Goal: Task Accomplishment & Management: Manage account settings

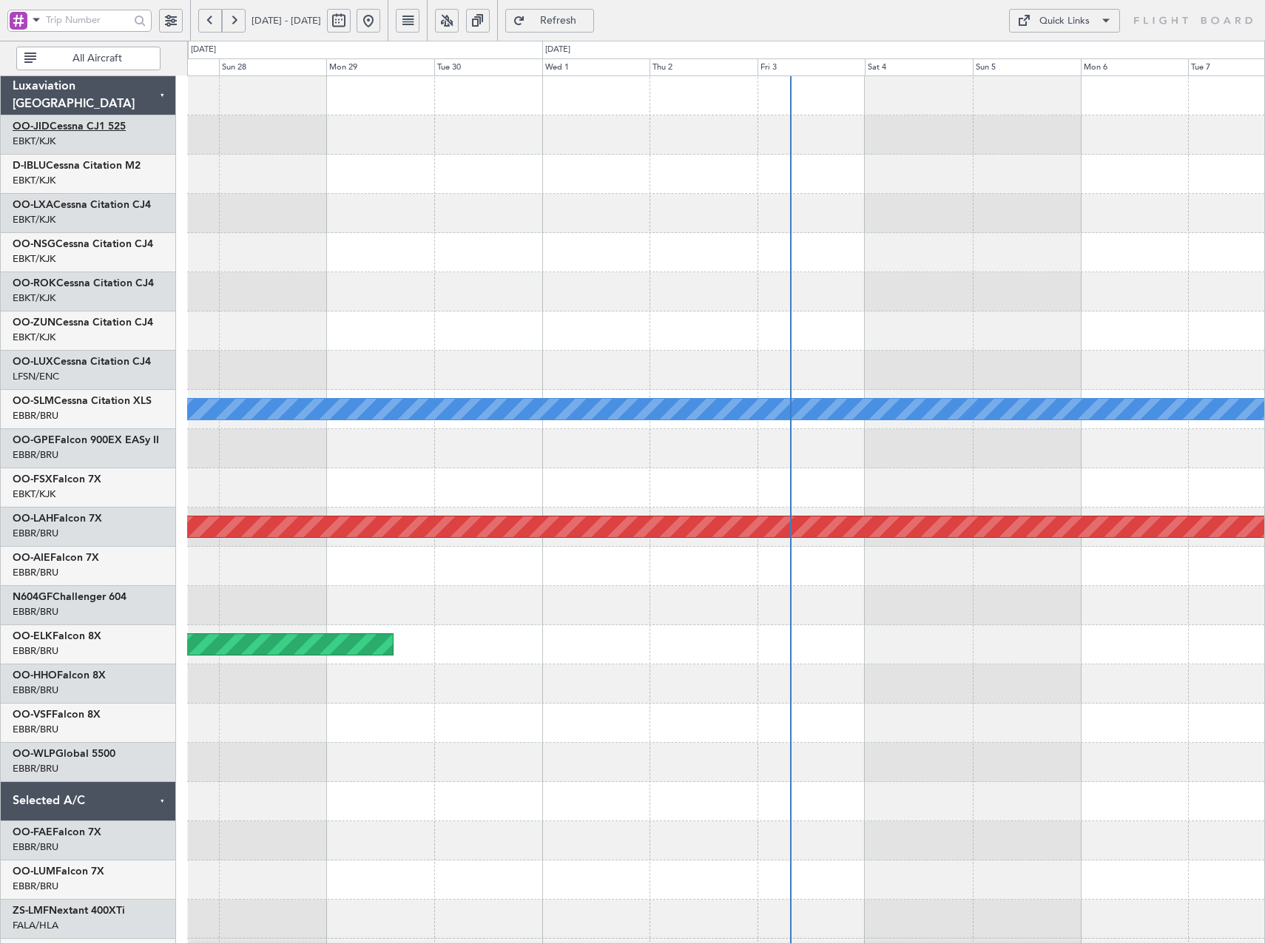
click at [95, 129] on link "OO-JID Cessna CJ1 525" at bounding box center [69, 126] width 113 height 10
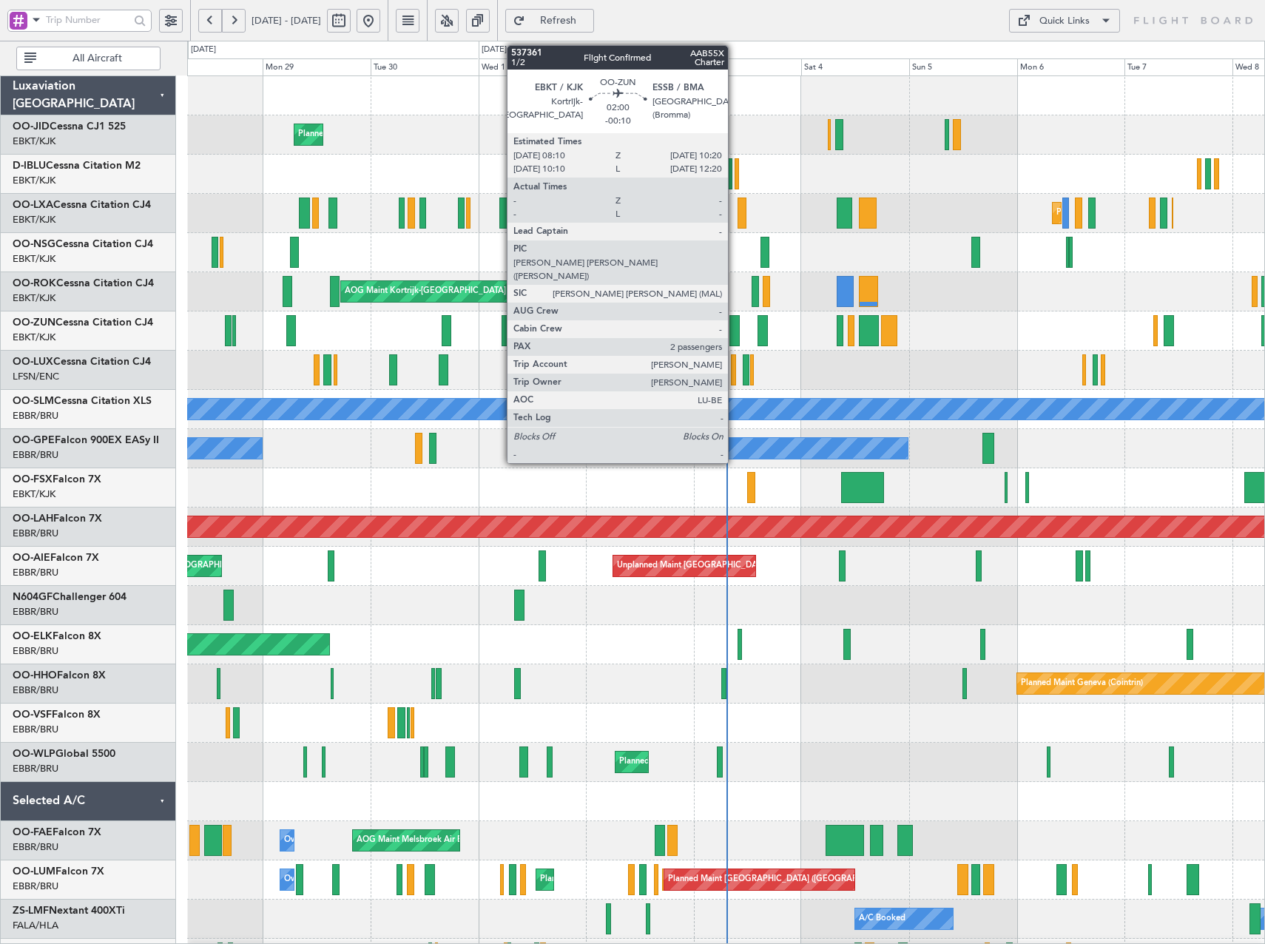
click at [734, 327] on div at bounding box center [734, 330] width 10 height 31
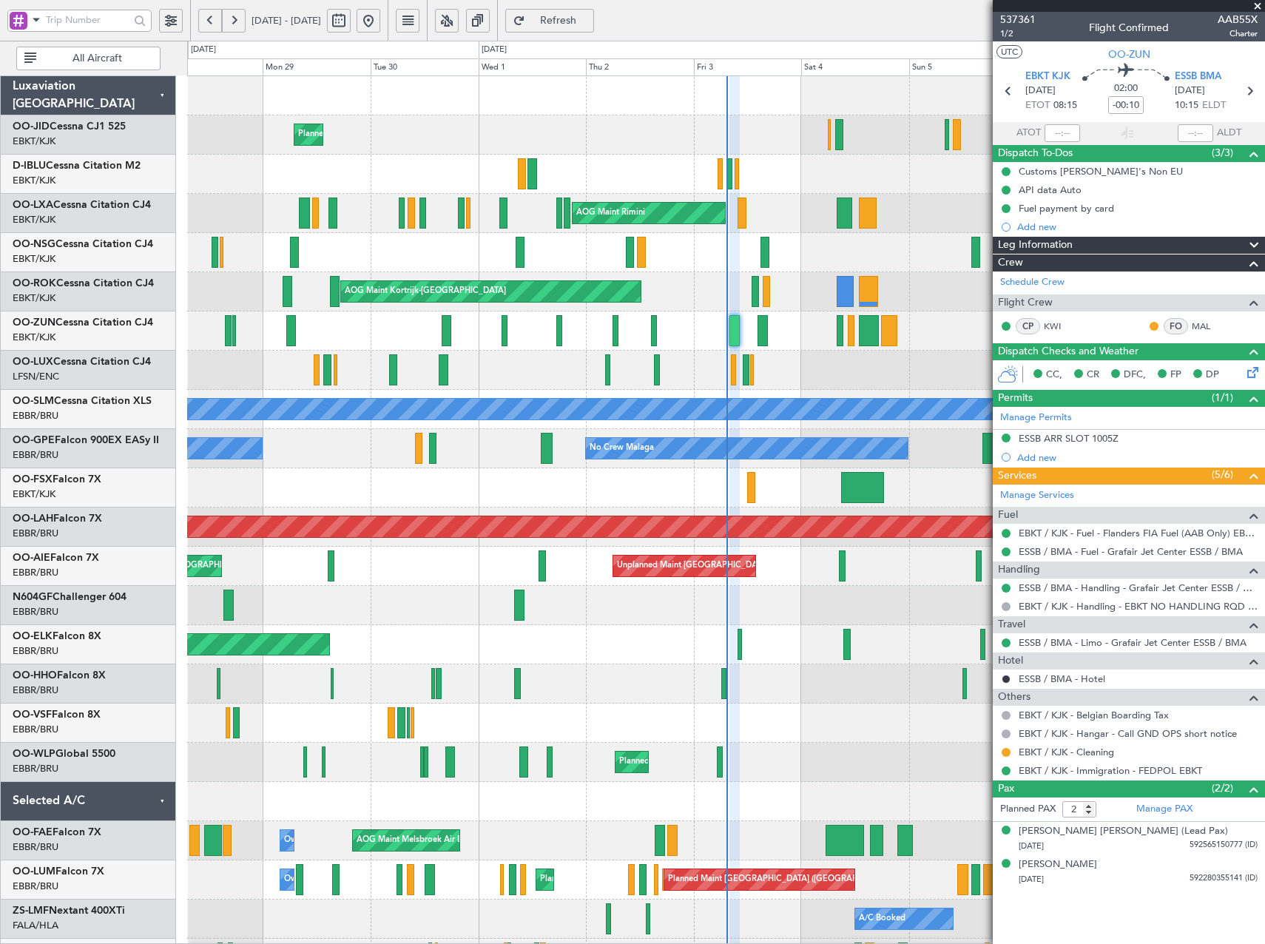
click at [1256, 5] on span at bounding box center [1257, 6] width 15 height 13
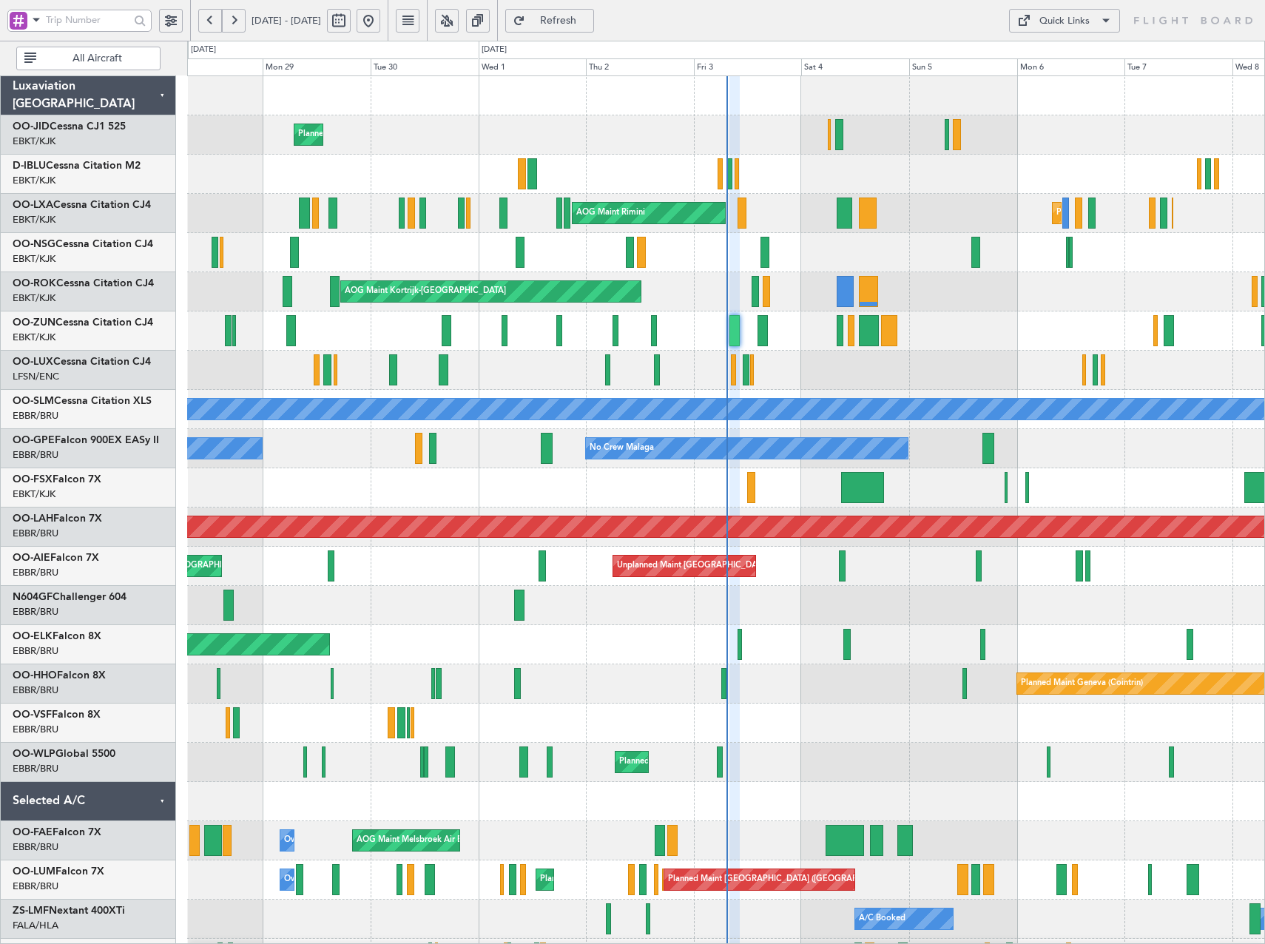
type input "0"
click at [459, 18] on button at bounding box center [447, 21] width 24 height 24
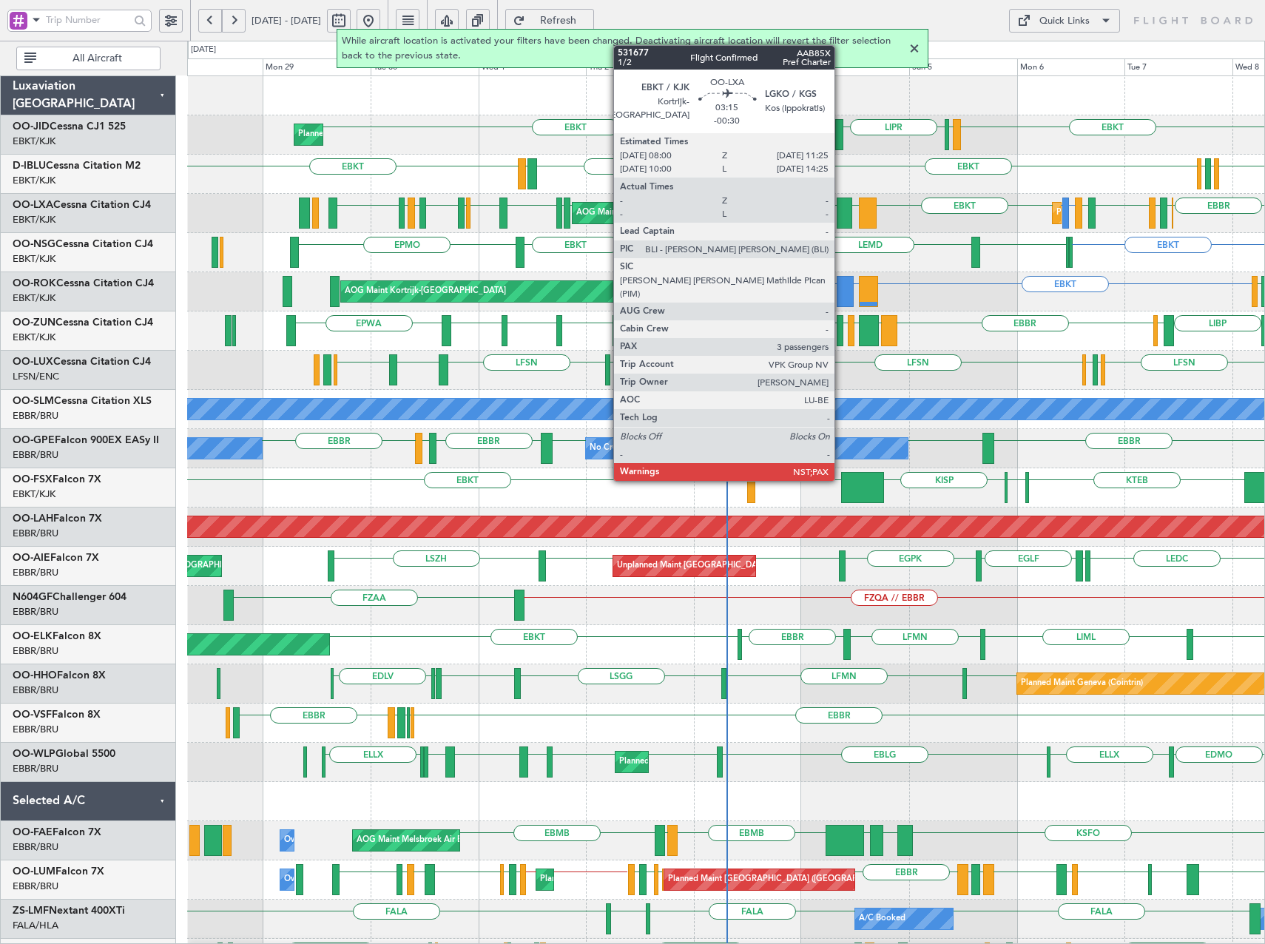
click at [841, 214] on div at bounding box center [845, 212] width 16 height 31
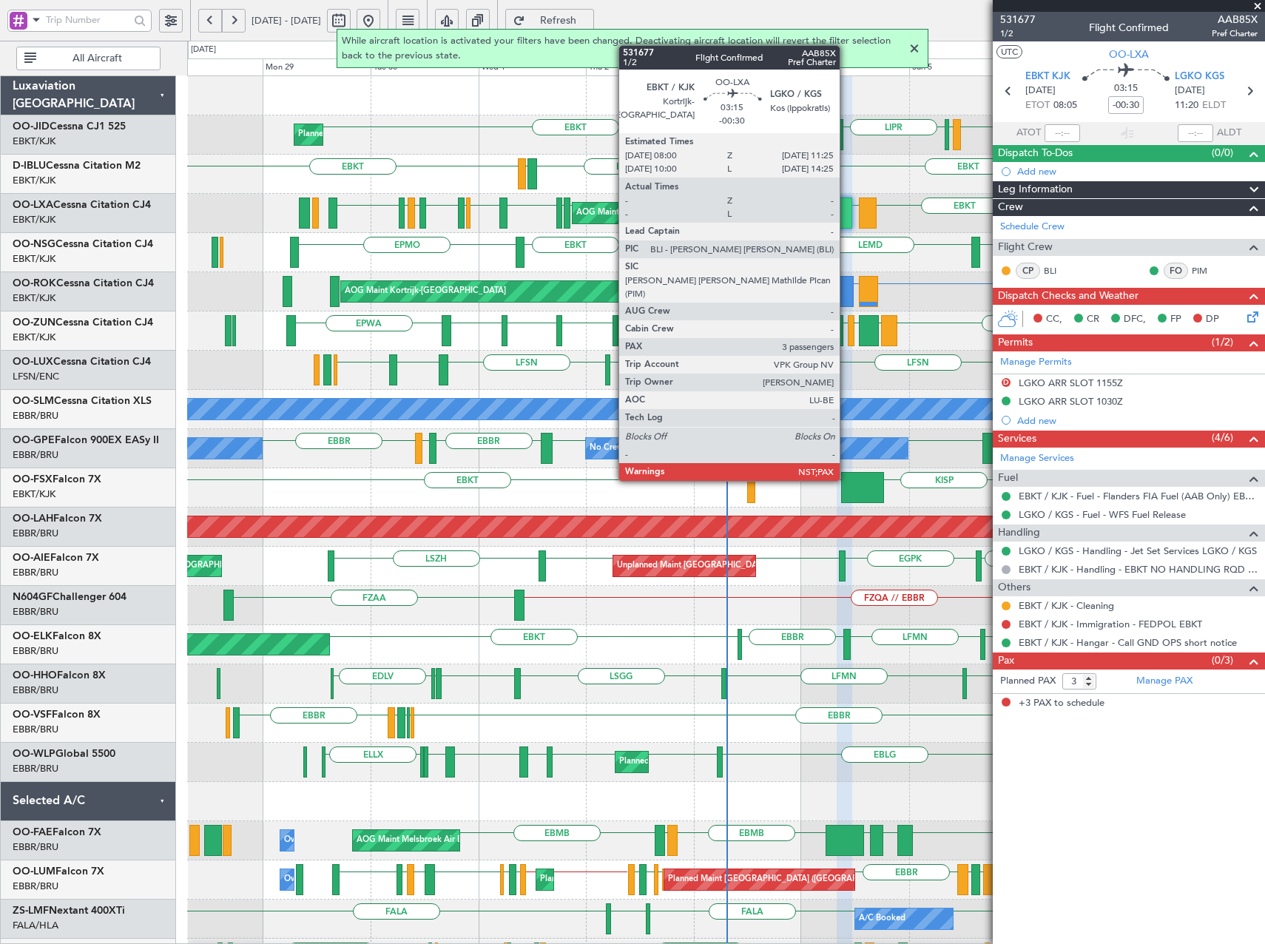
click at [844, 216] on div at bounding box center [845, 212] width 16 height 31
click at [842, 209] on div at bounding box center [845, 212] width 16 height 31
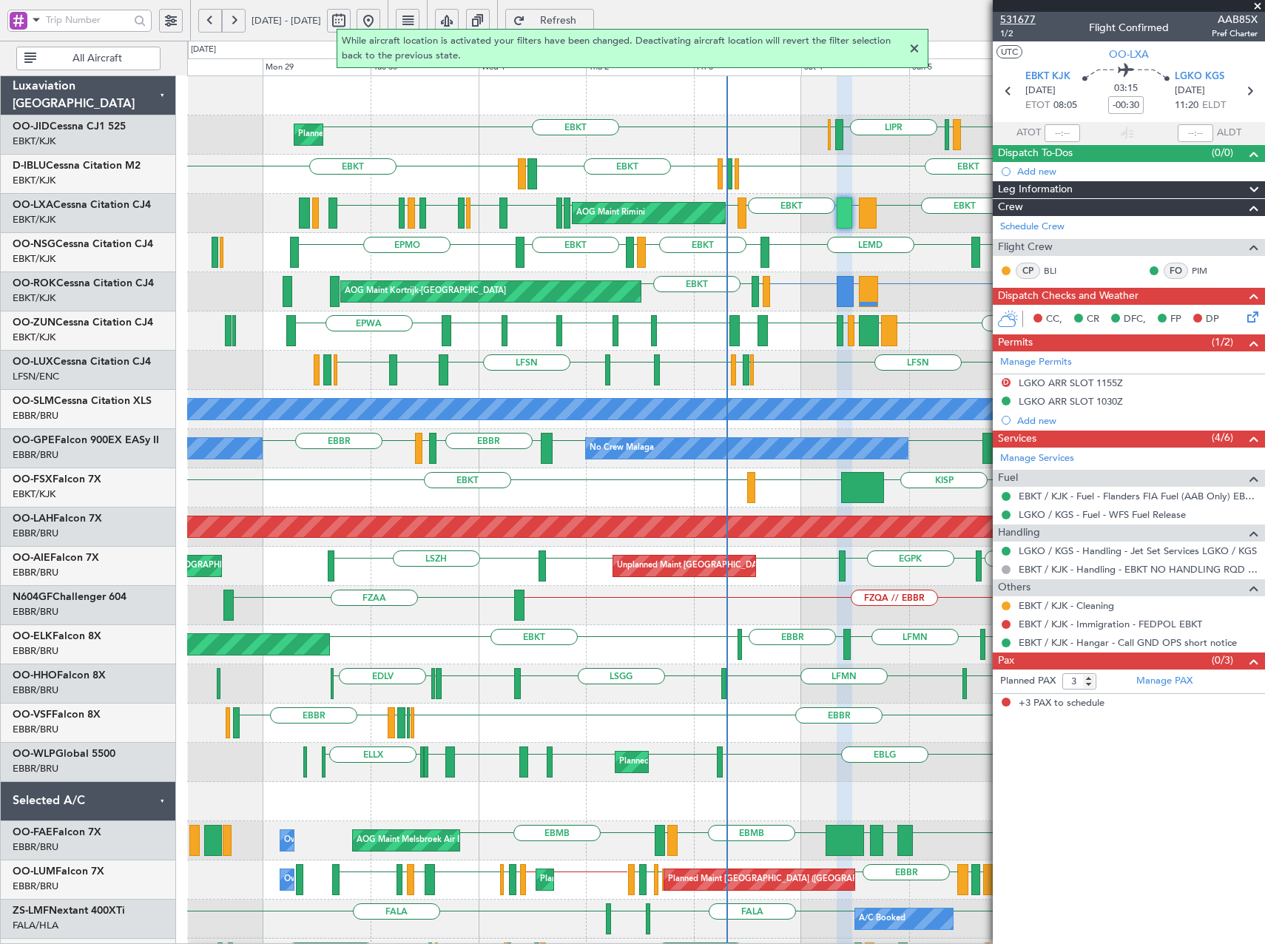
click at [1015, 21] on span "531677" at bounding box center [1018, 20] width 36 height 16
click at [916, 47] on div at bounding box center [914, 49] width 18 height 18
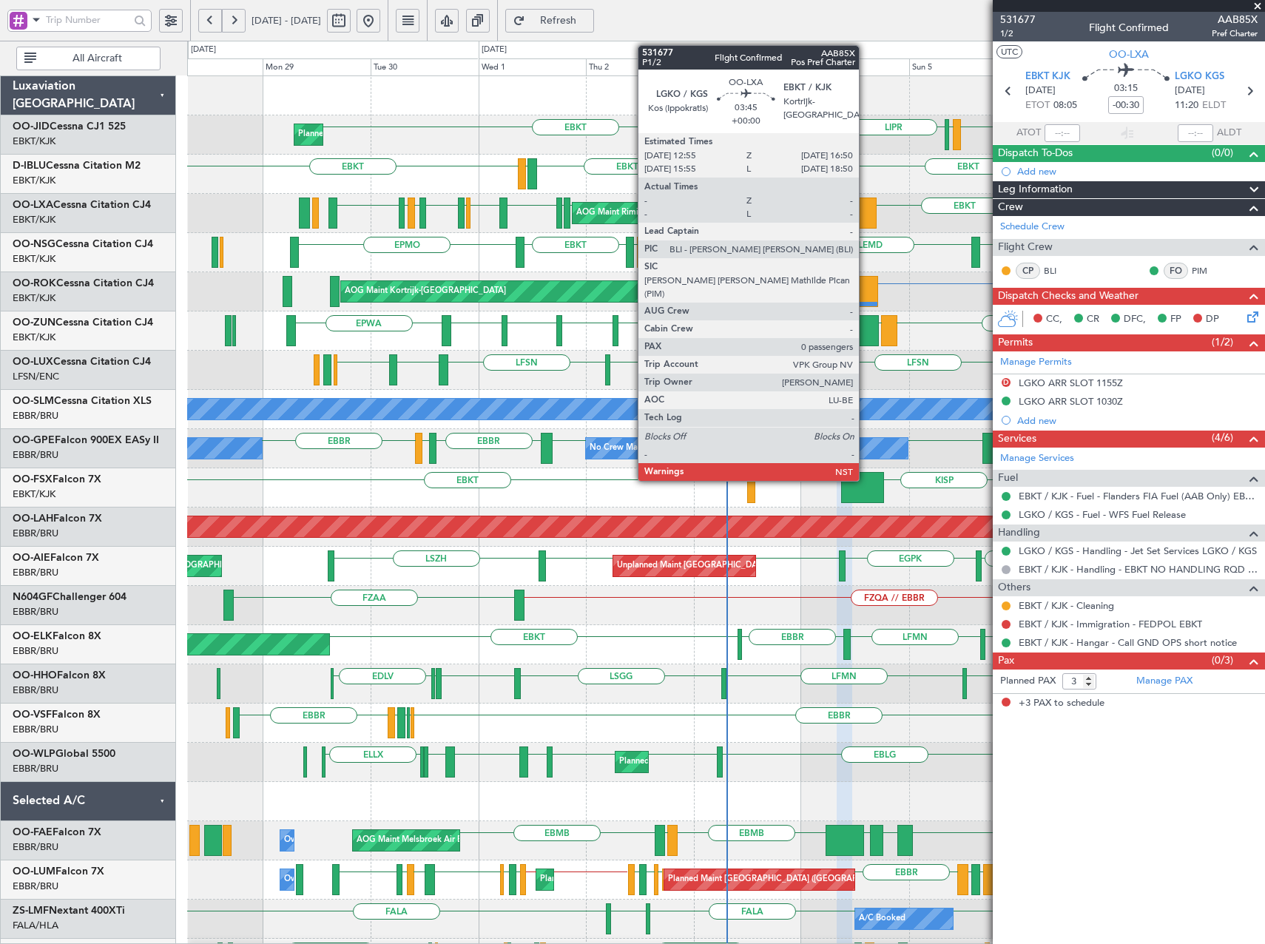
click at [865, 212] on div at bounding box center [868, 212] width 18 height 31
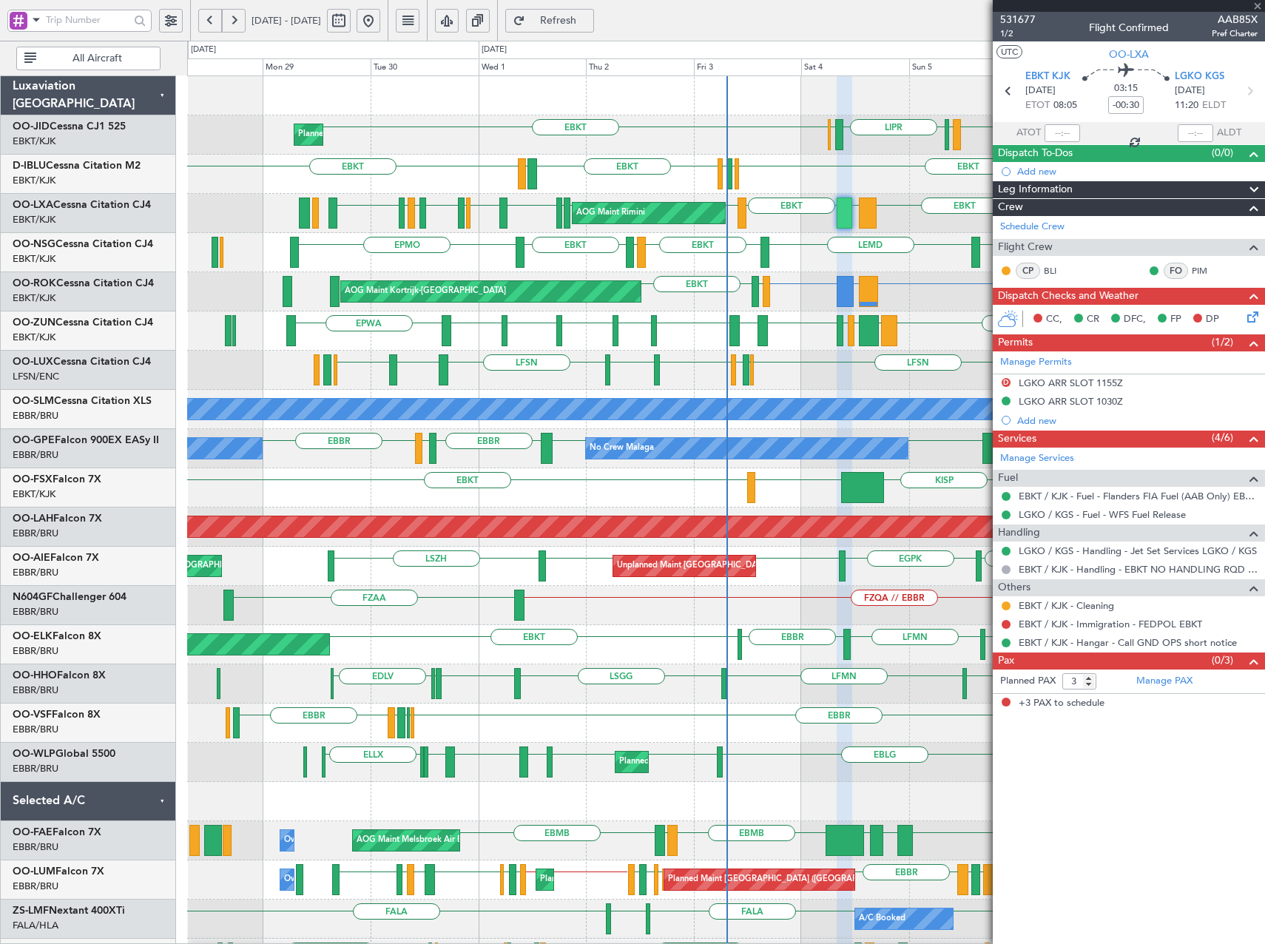
type input "0"
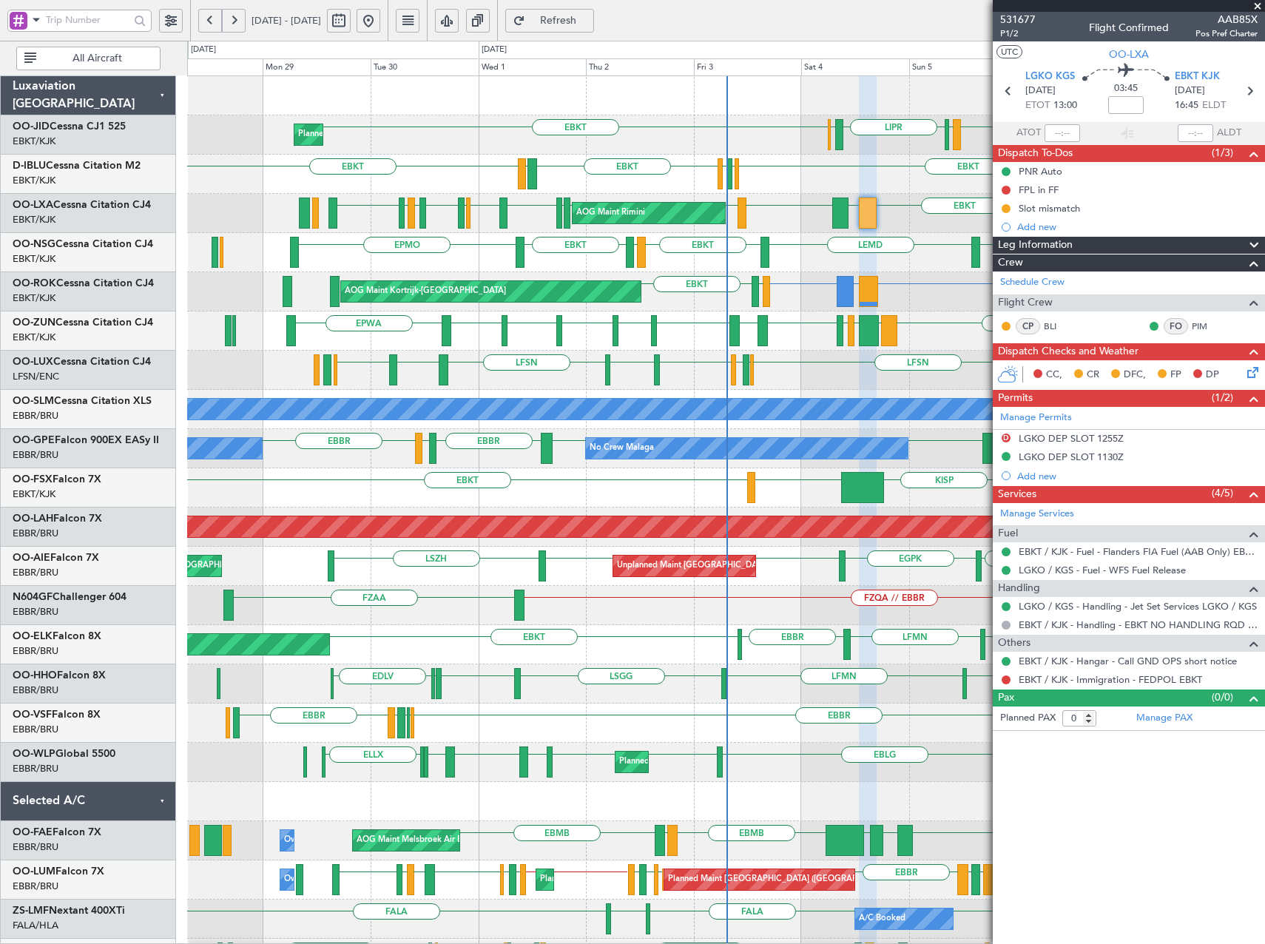
click at [589, 17] on span "Refresh" at bounding box center [558, 21] width 61 height 10
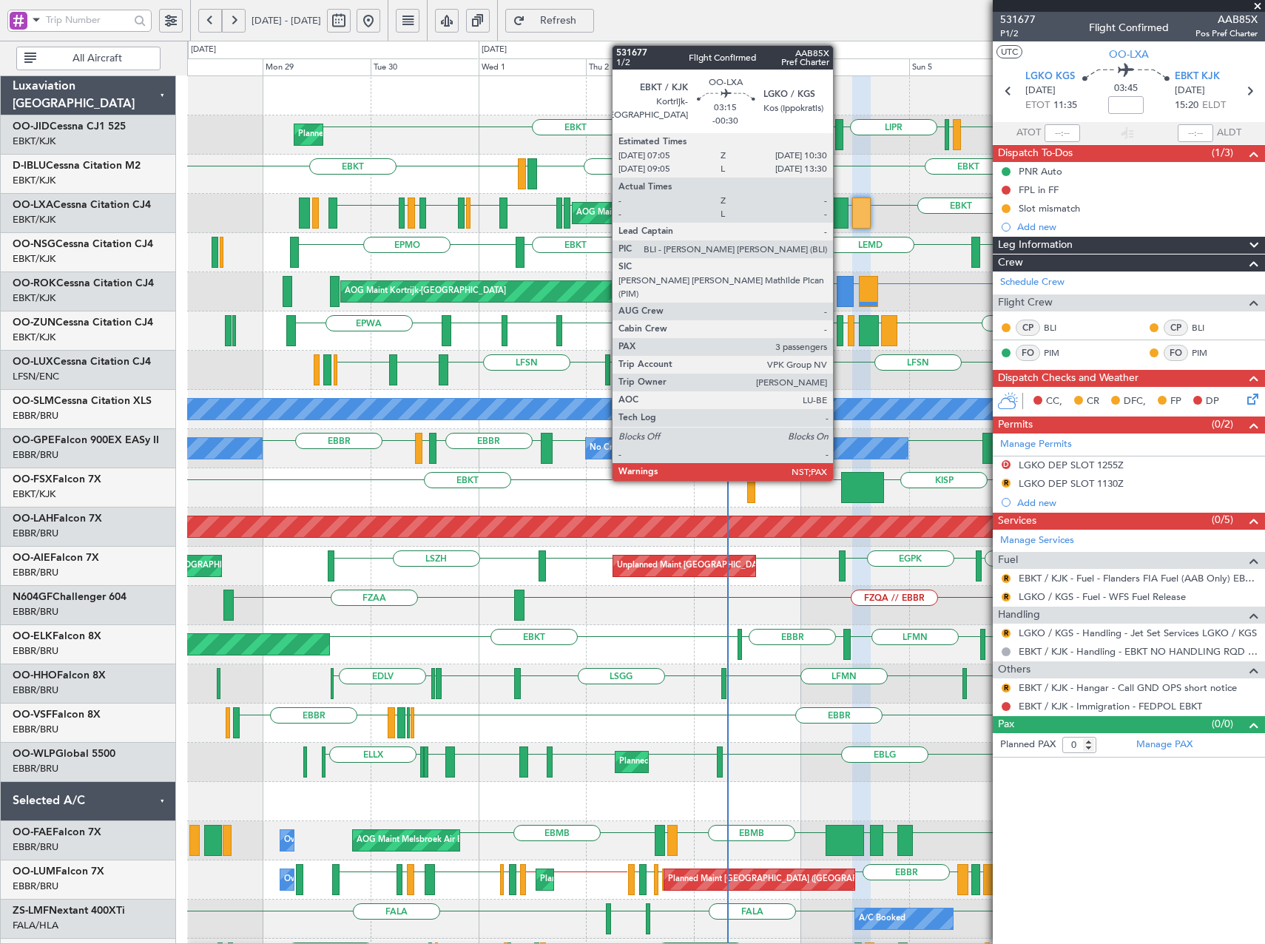
click at [839, 212] on div at bounding box center [840, 212] width 16 height 31
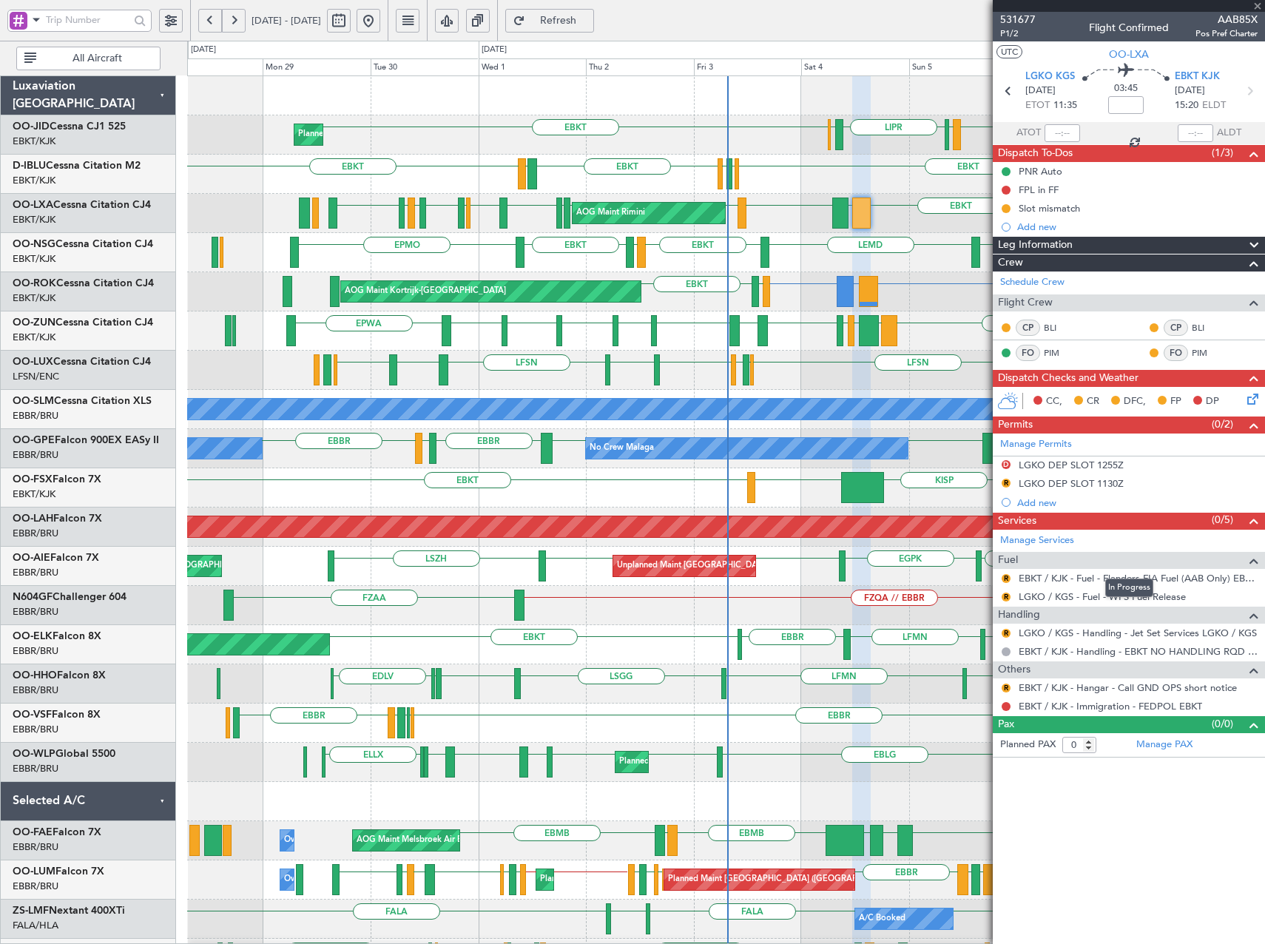
type input "-00:30"
type input "3"
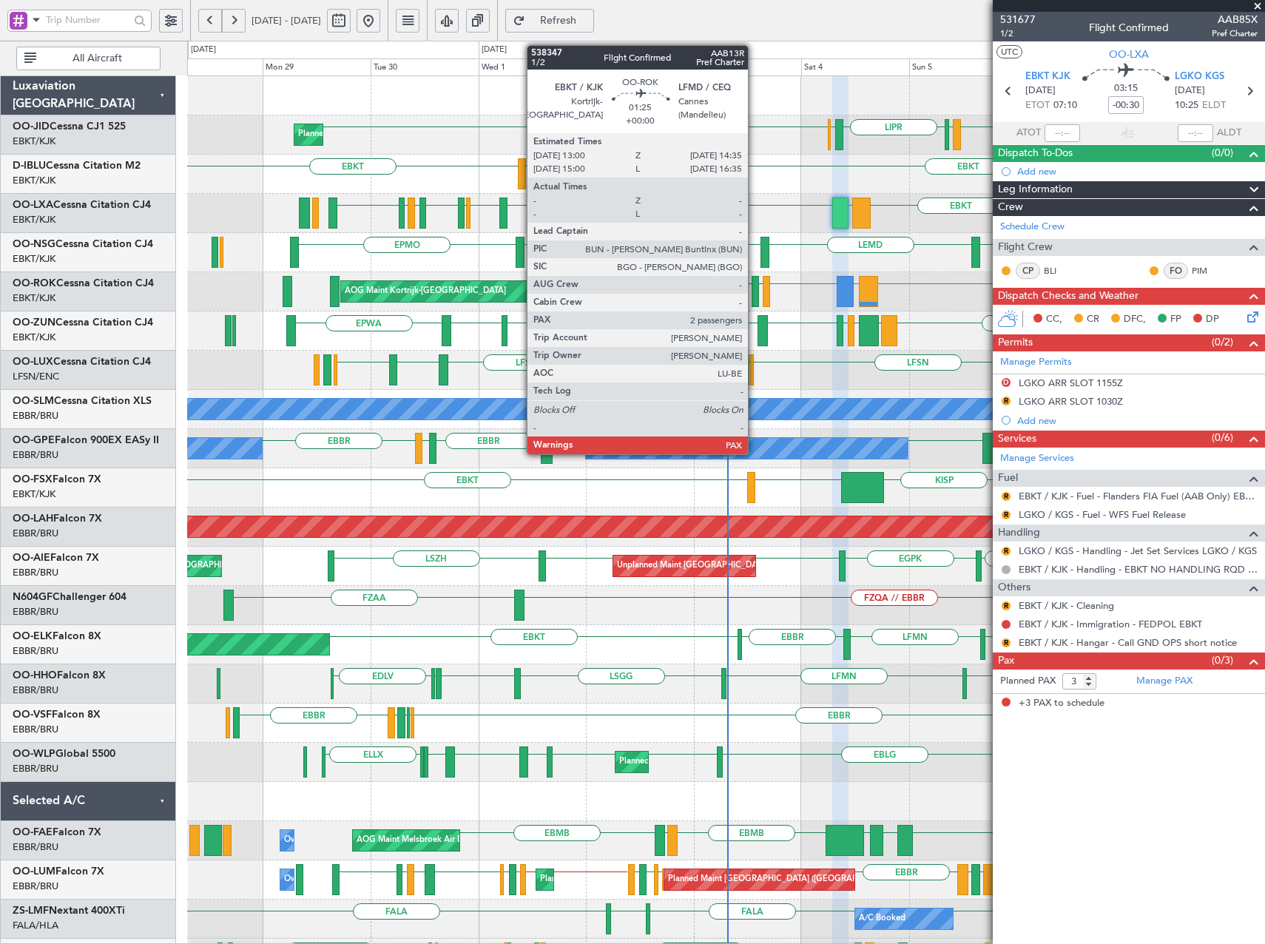
click at [754, 292] on div at bounding box center [754, 291] width 7 height 31
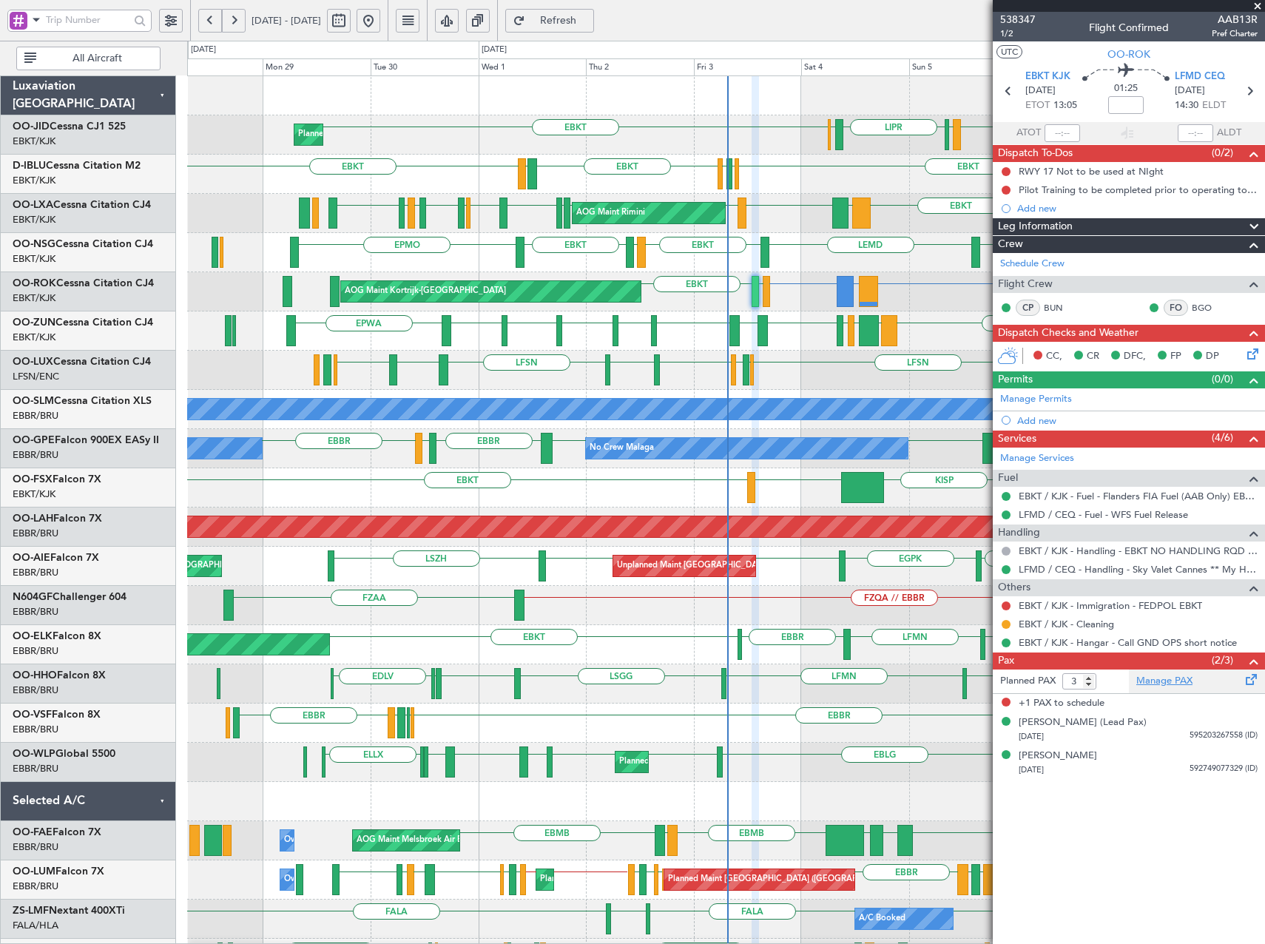
click at [1156, 684] on link "Manage PAX" at bounding box center [1164, 681] width 56 height 15
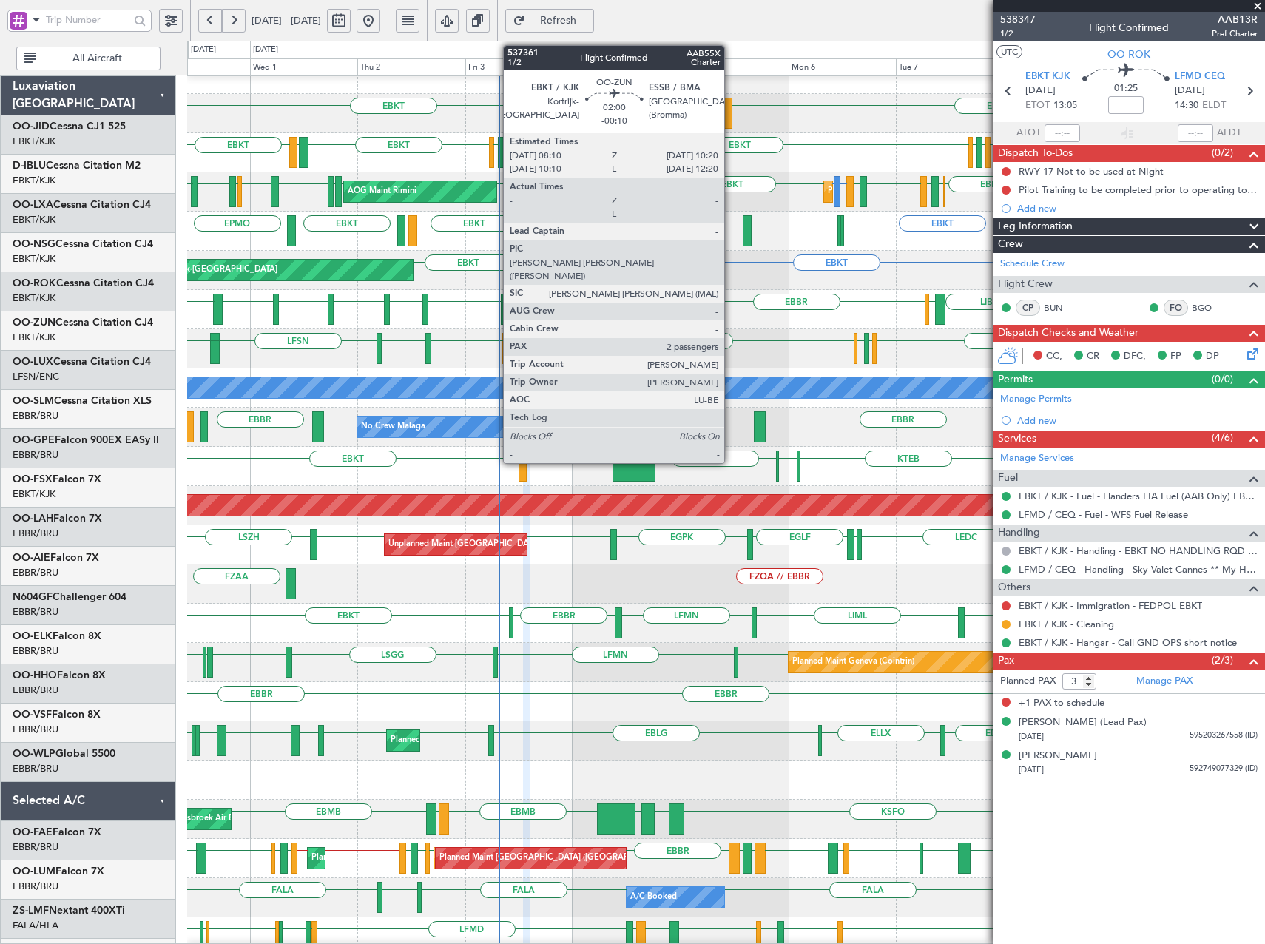
scroll to position [21, 0]
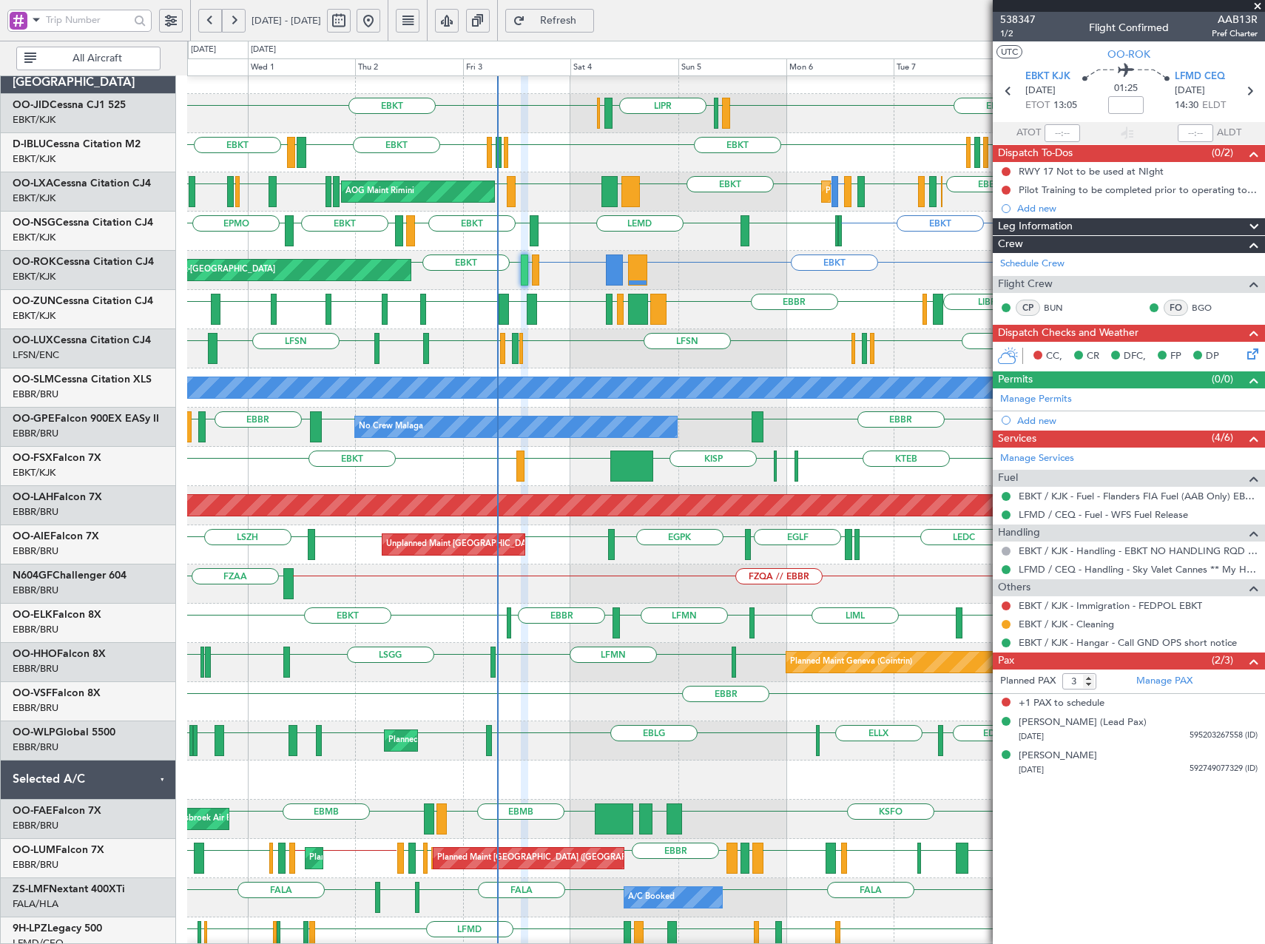
click at [570, 24] on button "Refresh" at bounding box center [549, 21] width 89 height 24
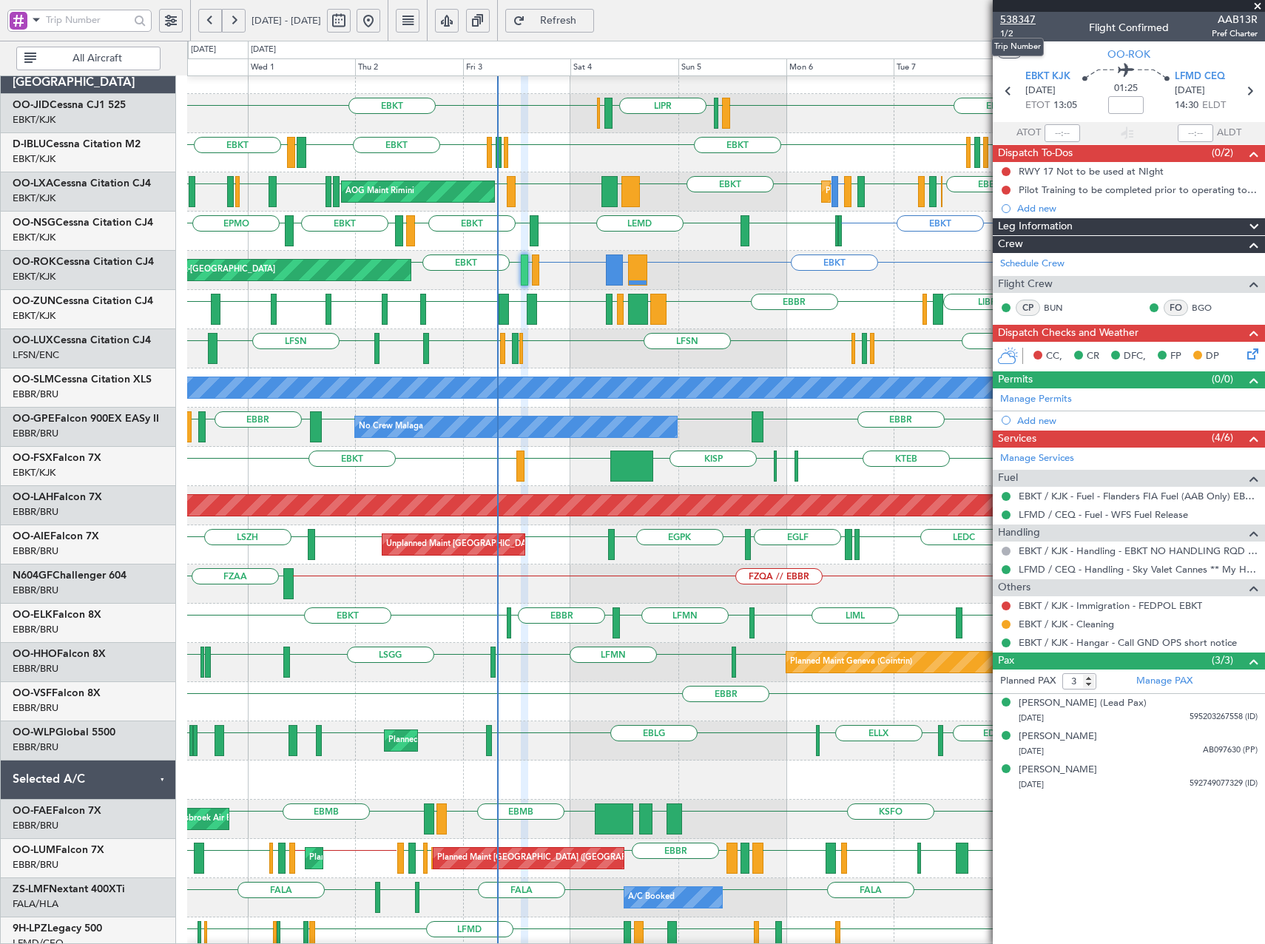
click at [1013, 15] on span "538347" at bounding box center [1018, 20] width 36 height 16
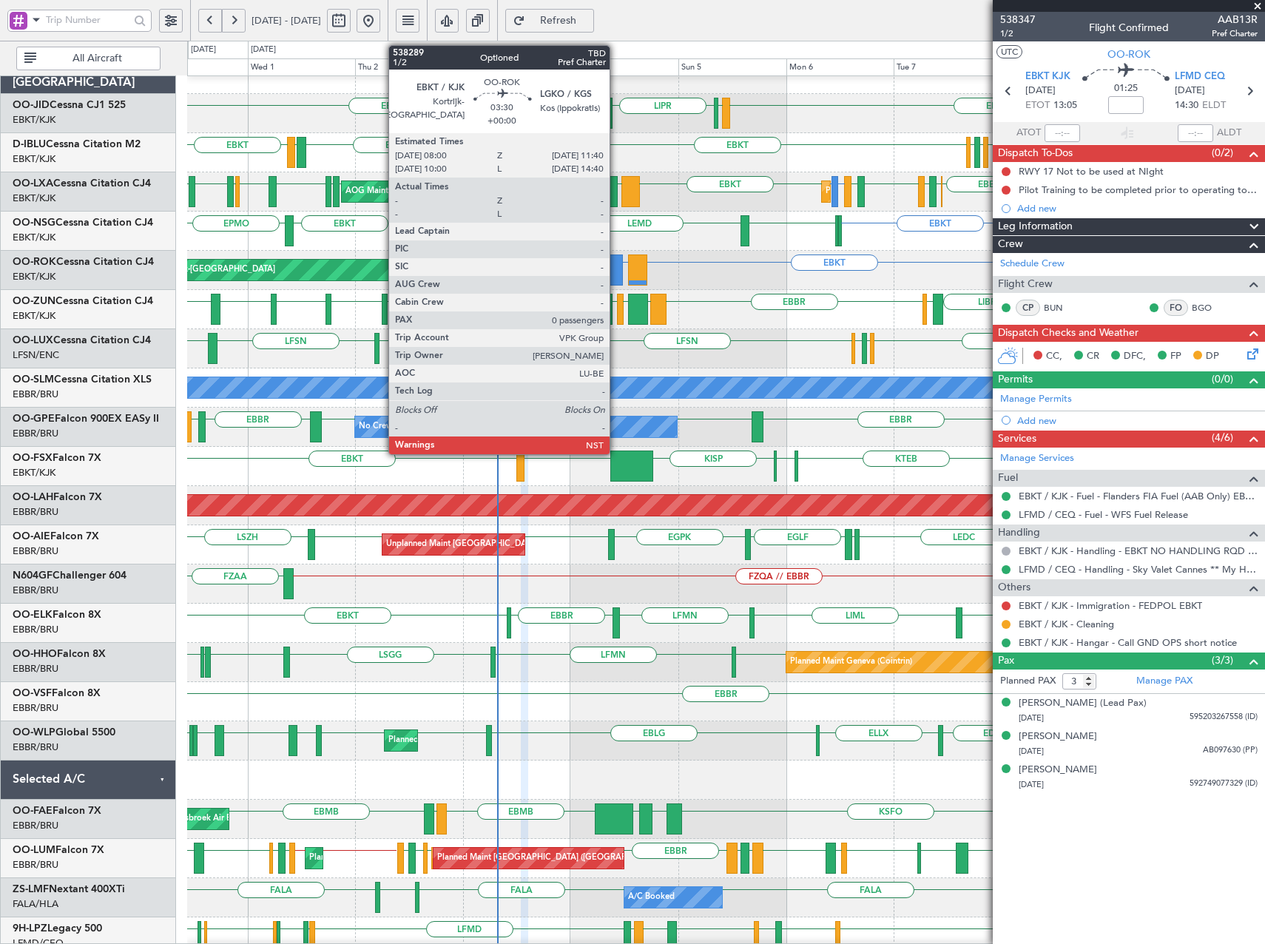
click at [616, 264] on div at bounding box center [614, 269] width 17 height 31
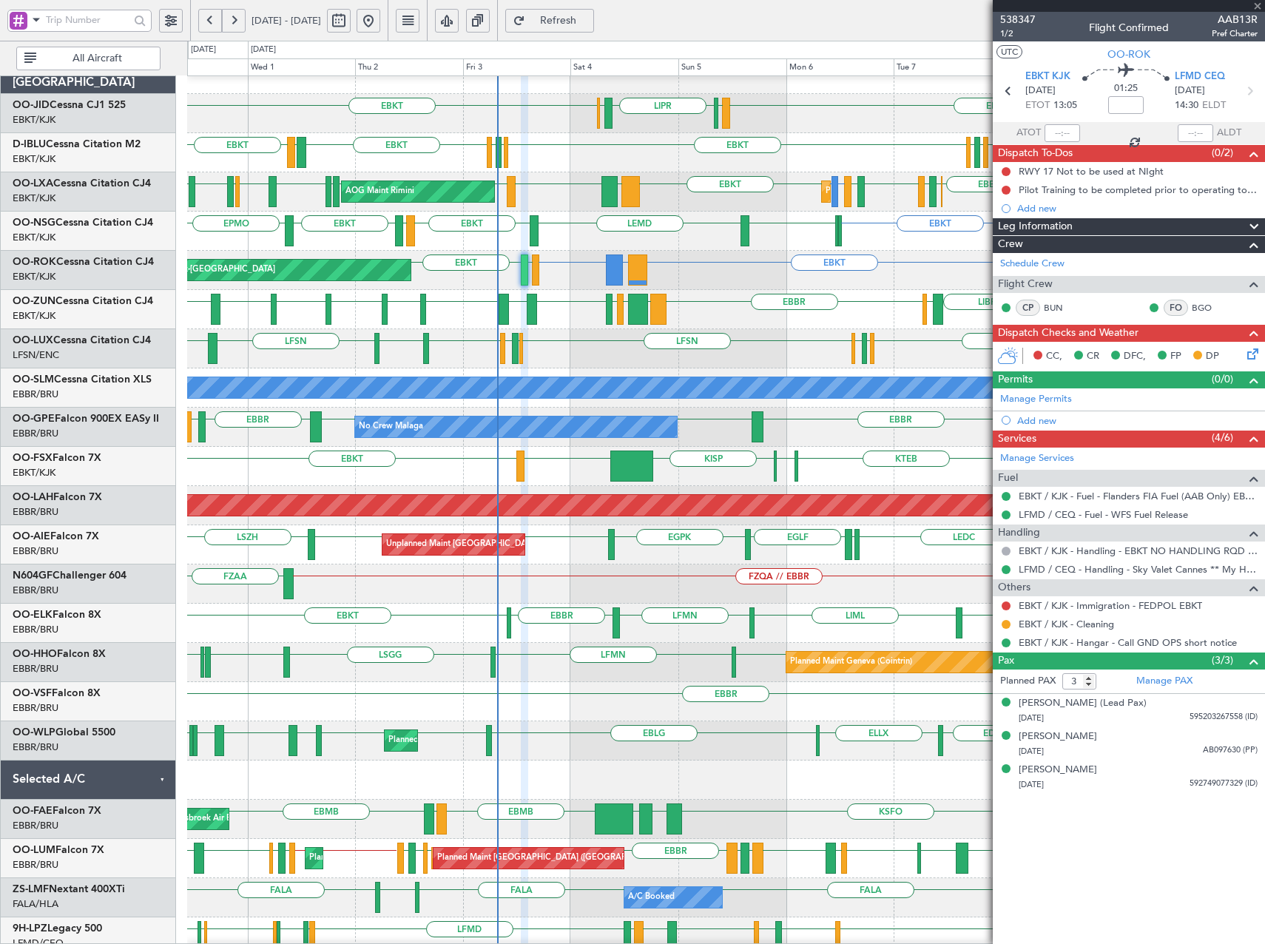
type input "0"
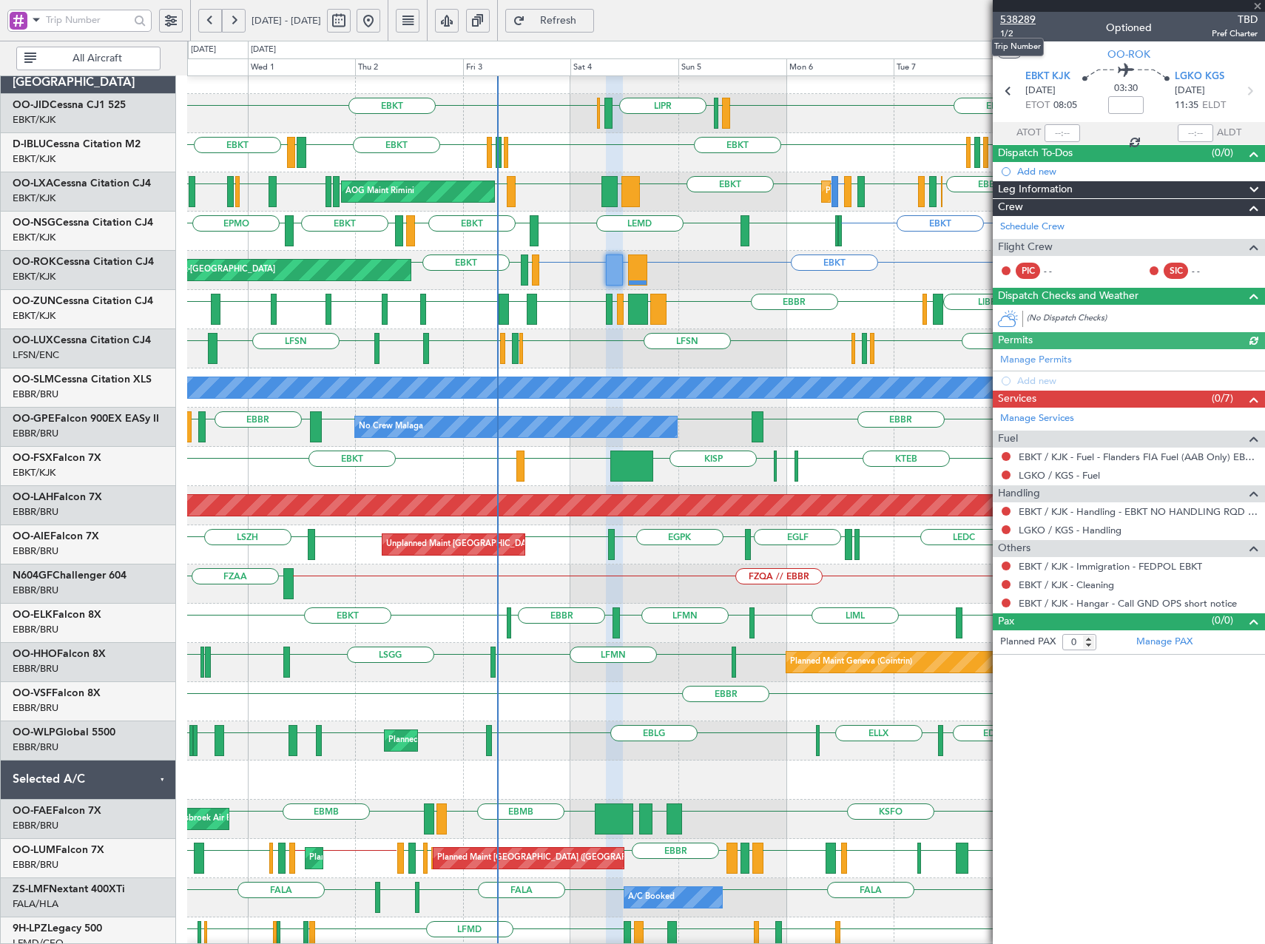
click at [1013, 21] on span "538289" at bounding box center [1018, 20] width 36 height 16
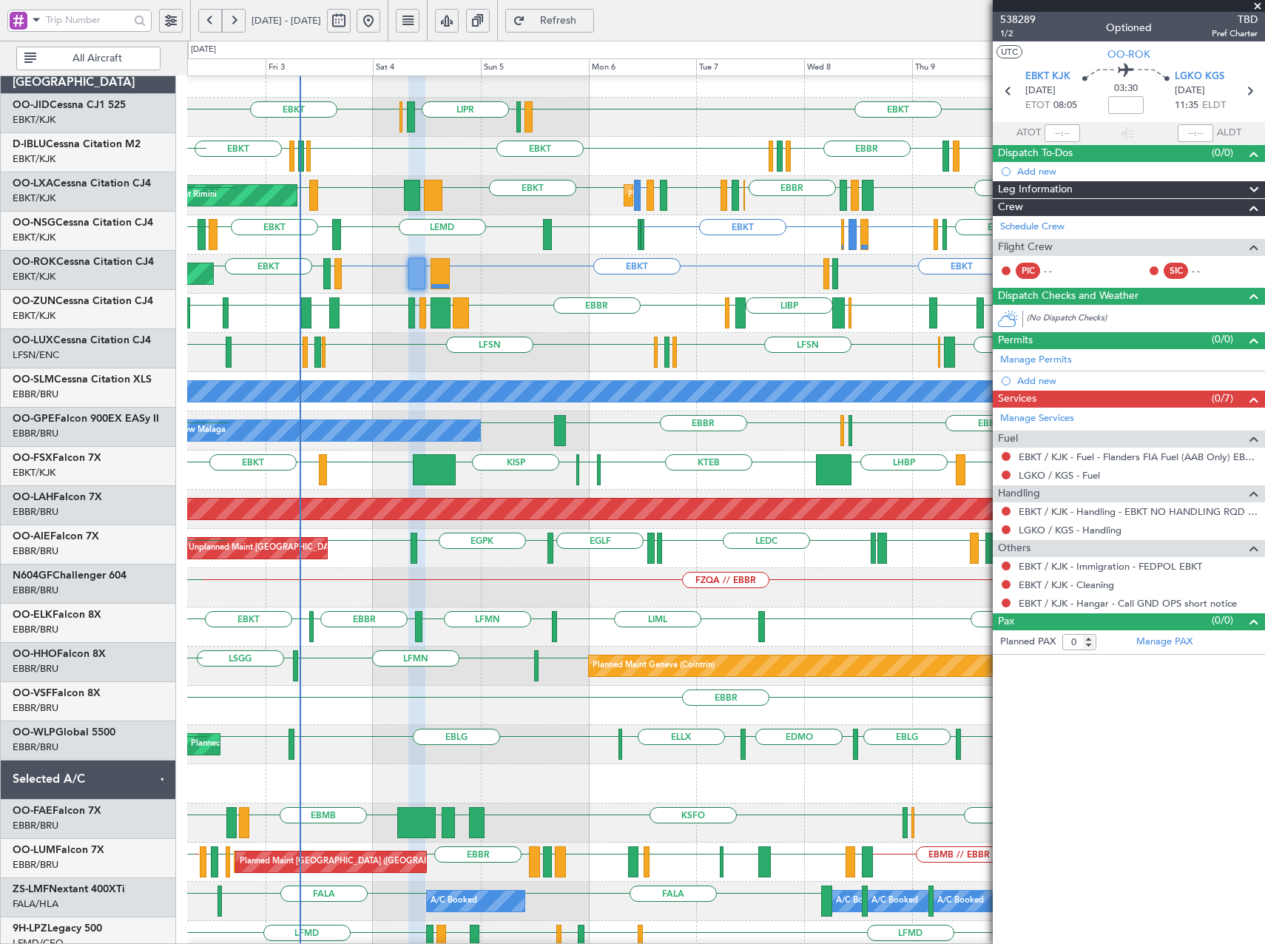
scroll to position [18, 0]
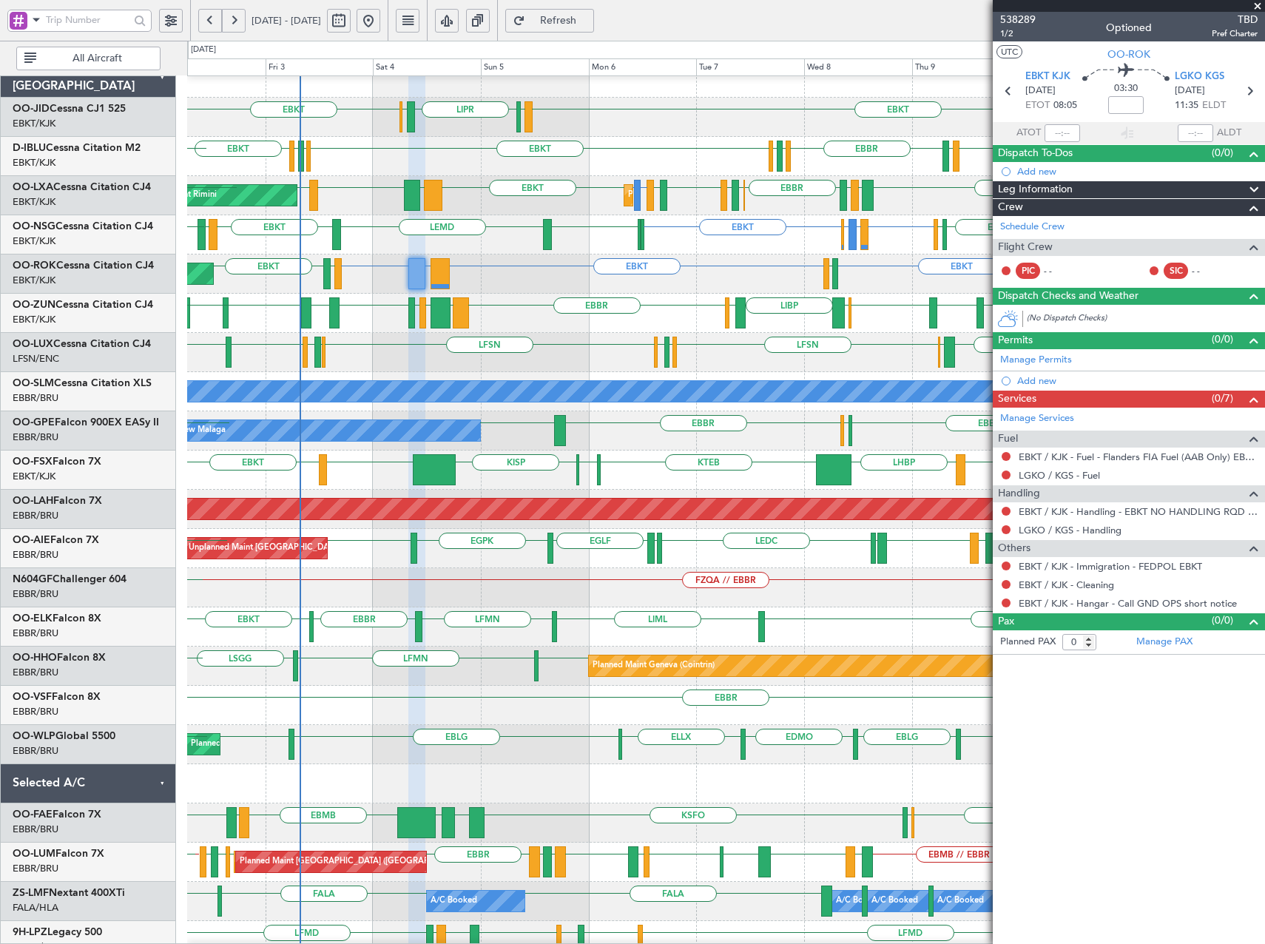
click at [540, 234] on div "EBKT LIRQ or EBKT EGGW or EBKT EBKT EBKT LFLX LFOK EBKT LEMD EBKT LEGE EBKT LIM…" at bounding box center [725, 234] width 1077 height 39
click at [589, 17] on span "Refresh" at bounding box center [558, 21] width 61 height 10
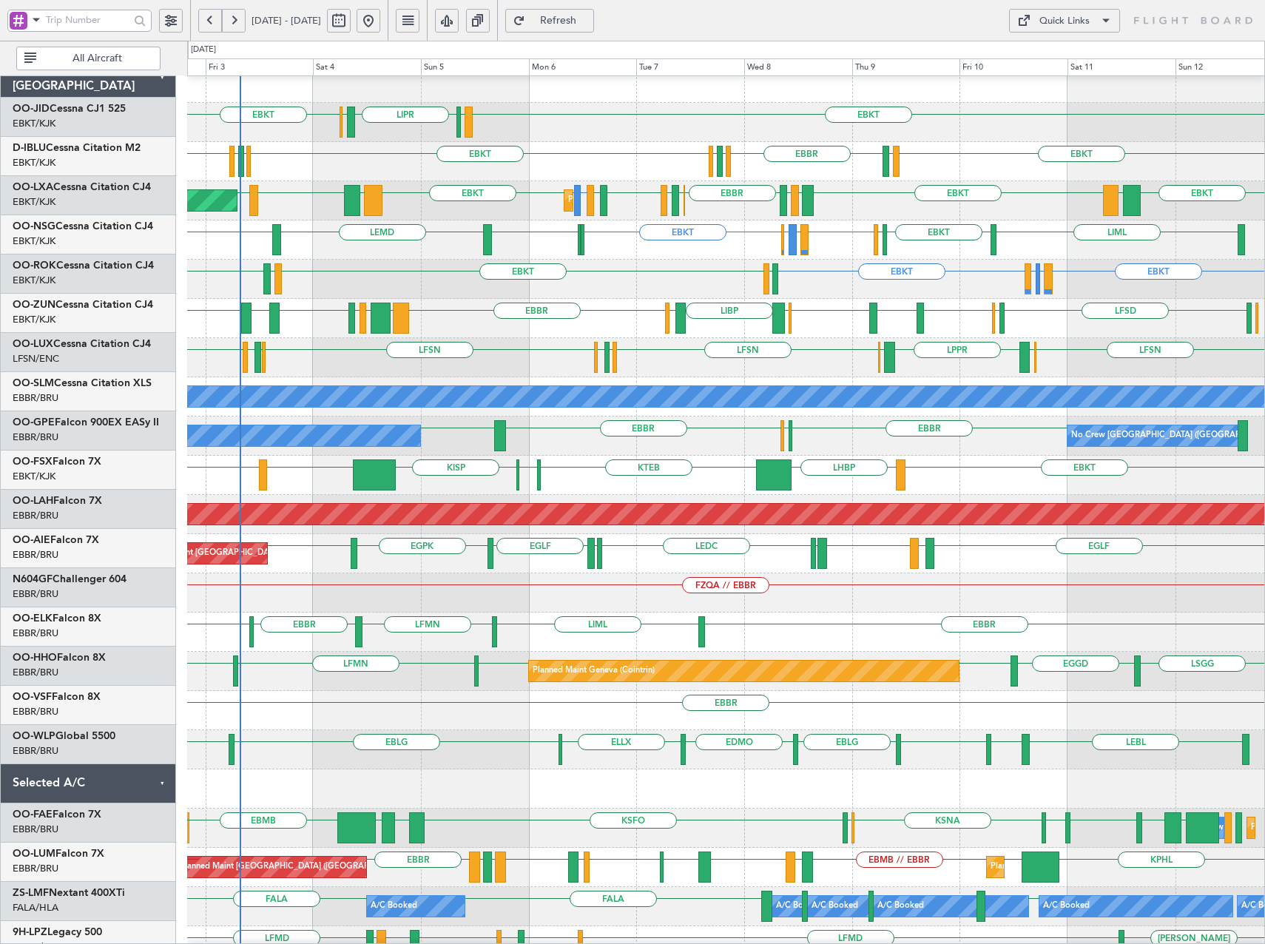
scroll to position [11, 0]
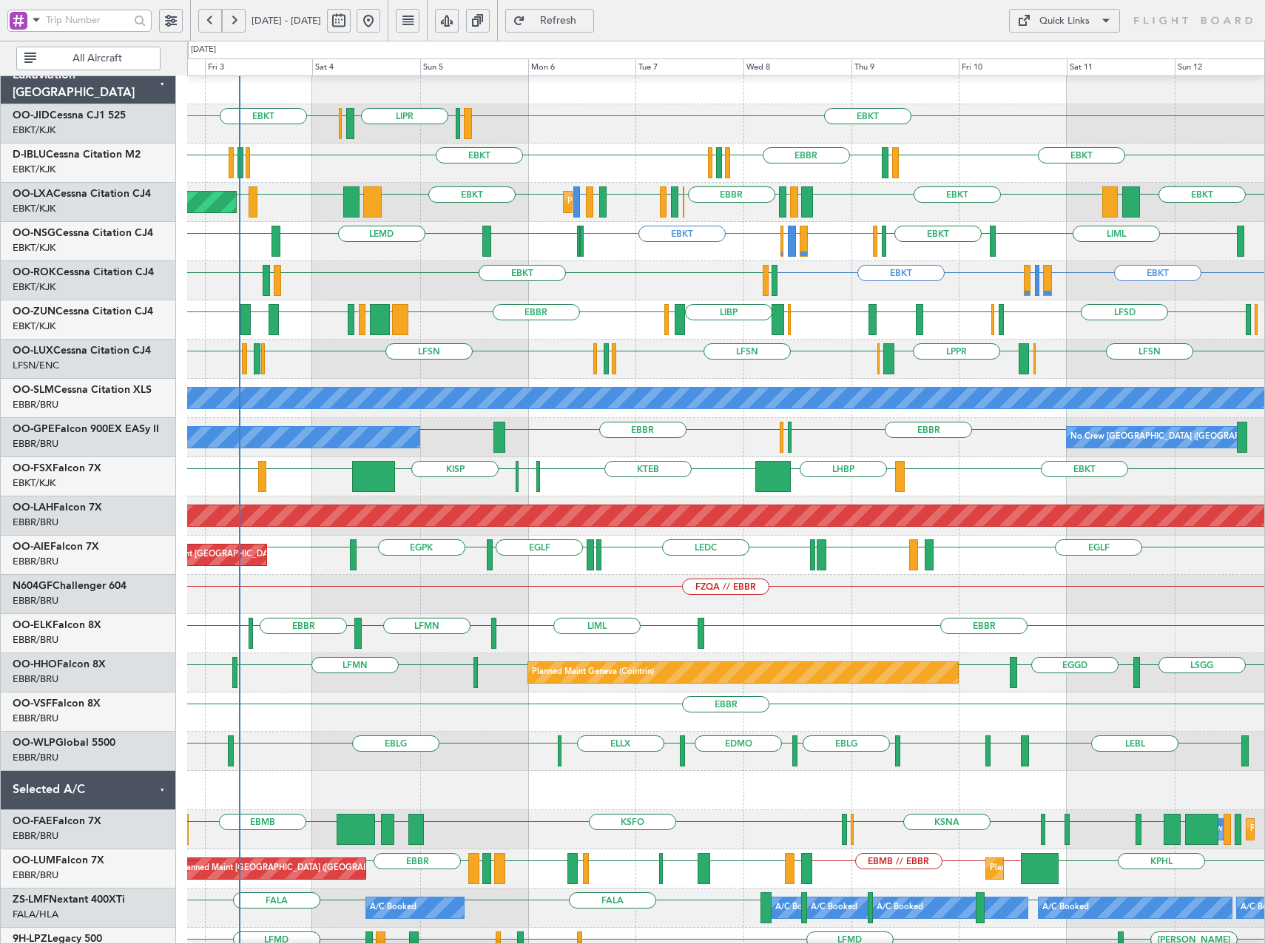
click at [555, 305] on div "EBKT LIMP EBKT EGGW LIBP EGGW EBBR LFSD EGWU GMMX EBBR LOWK EBKT ESSB EBKT LSZM" at bounding box center [725, 319] width 1077 height 39
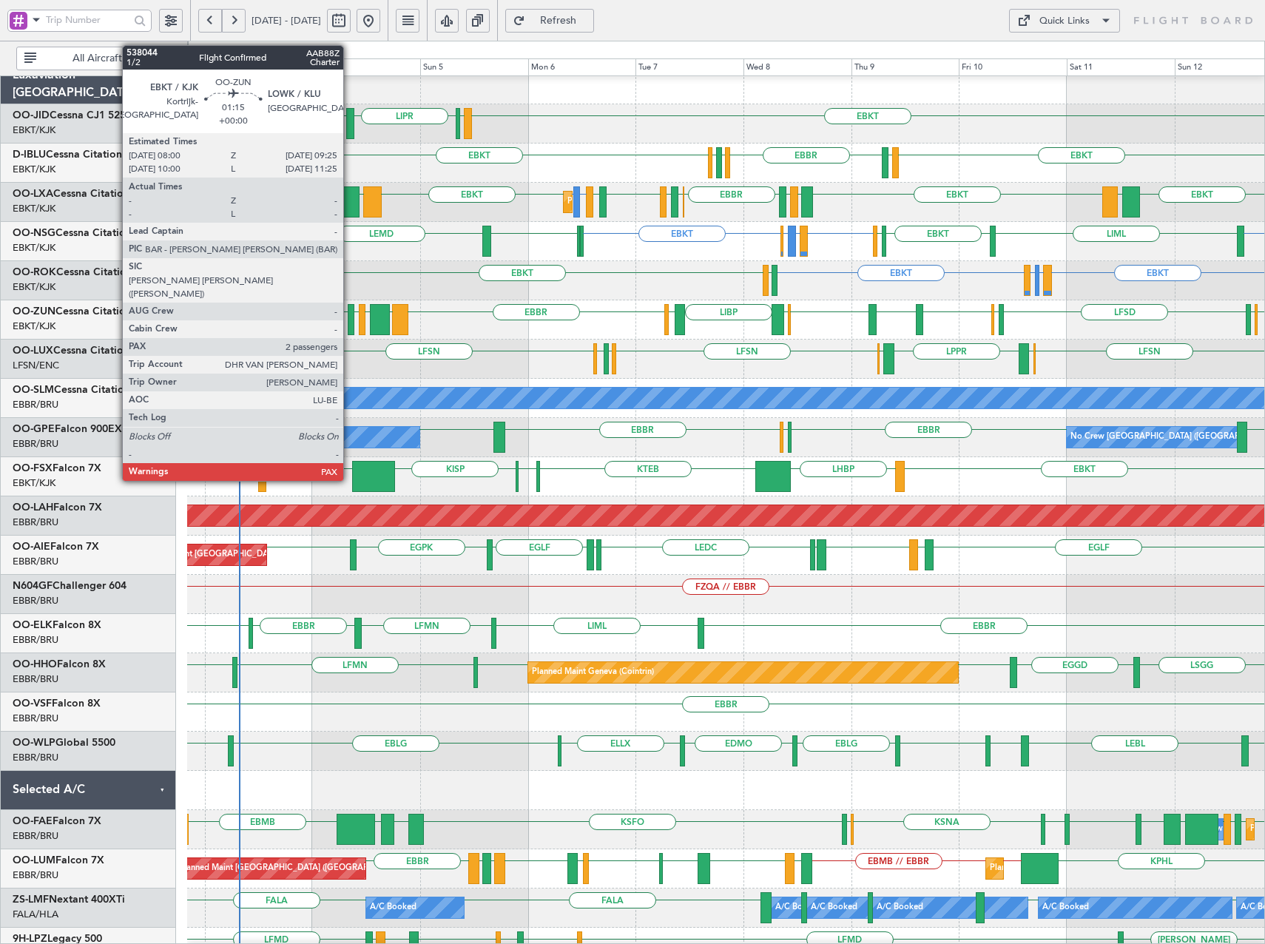
click at [350, 322] on div at bounding box center [351, 319] width 7 height 31
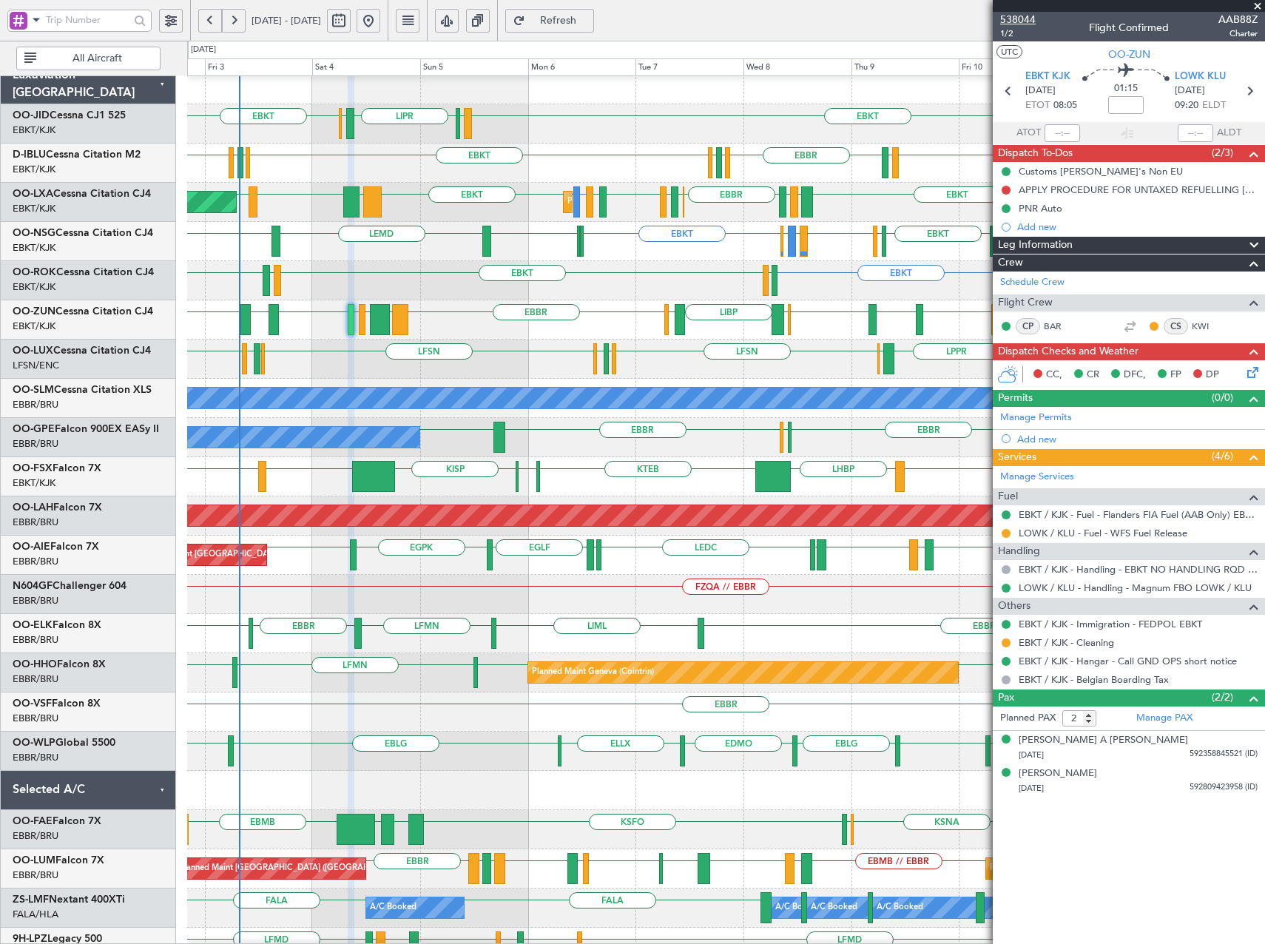
click at [1031, 18] on span "538044" at bounding box center [1018, 20] width 36 height 16
click at [589, 21] on span "Refresh" at bounding box center [558, 21] width 61 height 10
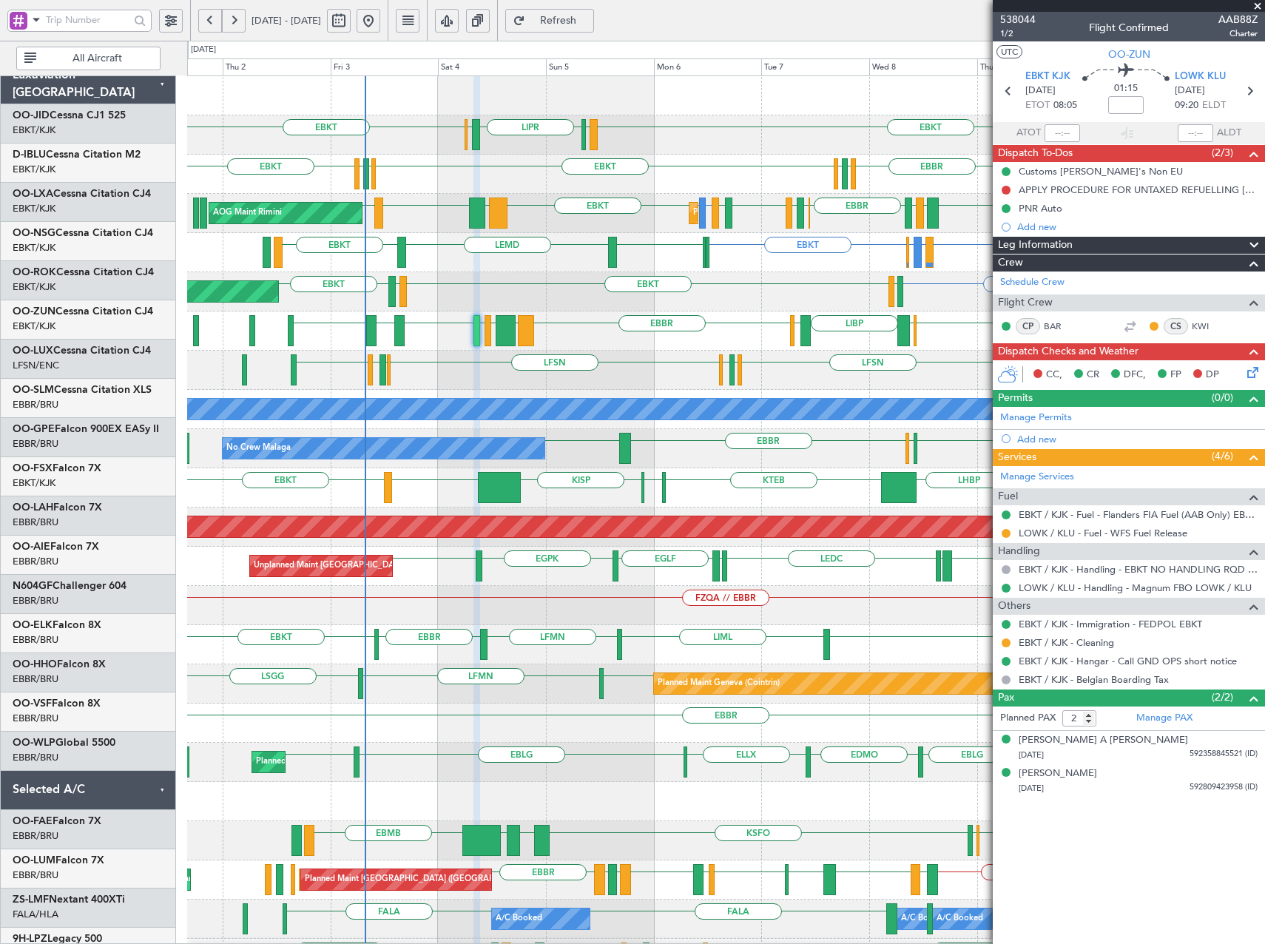
scroll to position [0, 0]
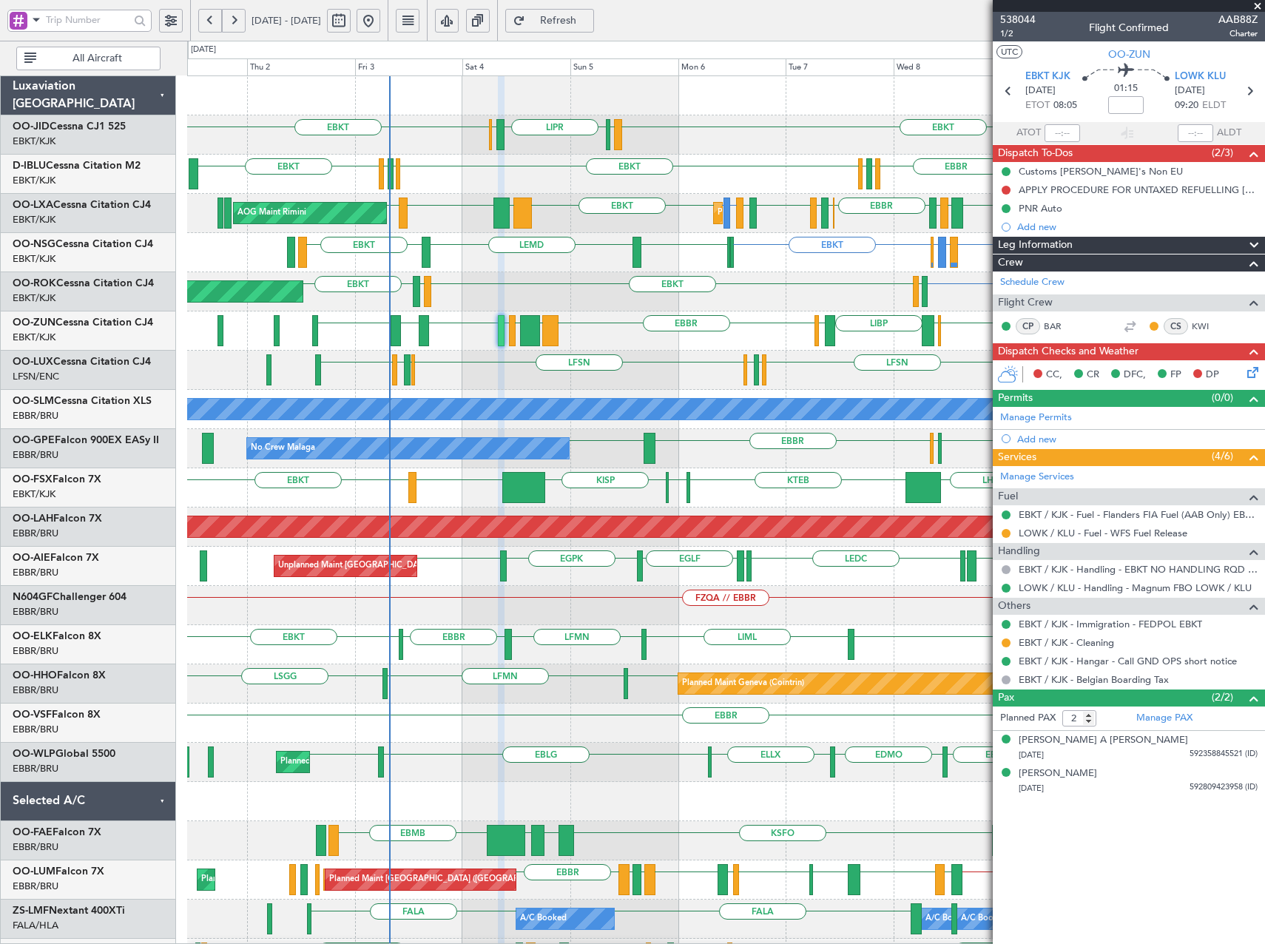
click at [452, 274] on div "EBKT LIML LIPR LFPB EBKT Planned Maint Kortrijk-Wevelgem EBKT LSGS EBBR EGGW ED…" at bounding box center [725, 566] width 1077 height 980
click at [337, 358] on div "EBKT LIML LIPR LFPB EBKT Planned Maint Kortrijk-Wevelgem EBKT LSGS EBBR EGGW ED…" at bounding box center [725, 566] width 1077 height 980
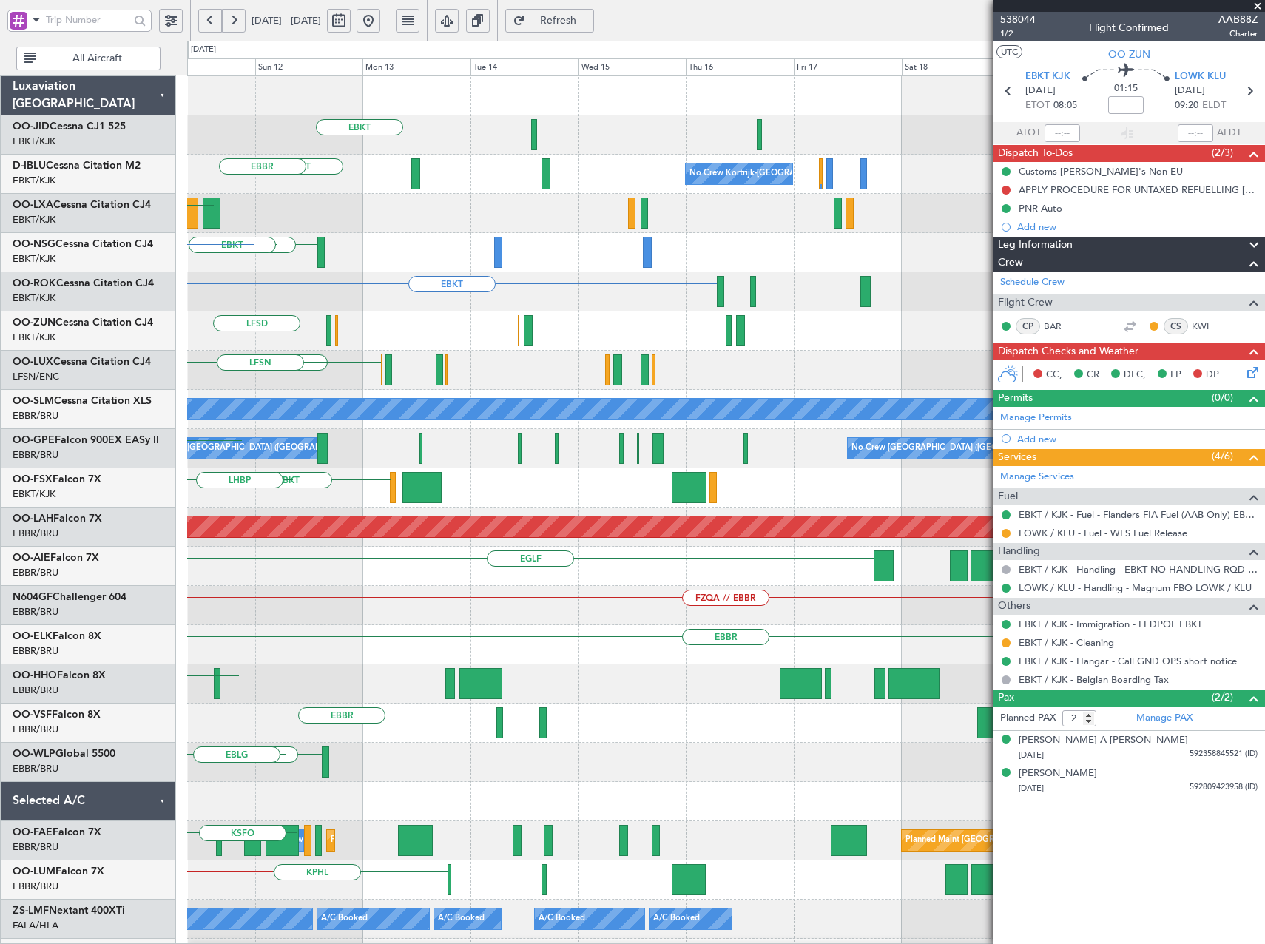
click at [406, 326] on div "EBKT EBKT No Crew Kortrijk-Wevelgem LSGS EBBR EBKT LIML LFLX EBKT EBKT EBKT LFM…" at bounding box center [725, 566] width 1077 height 980
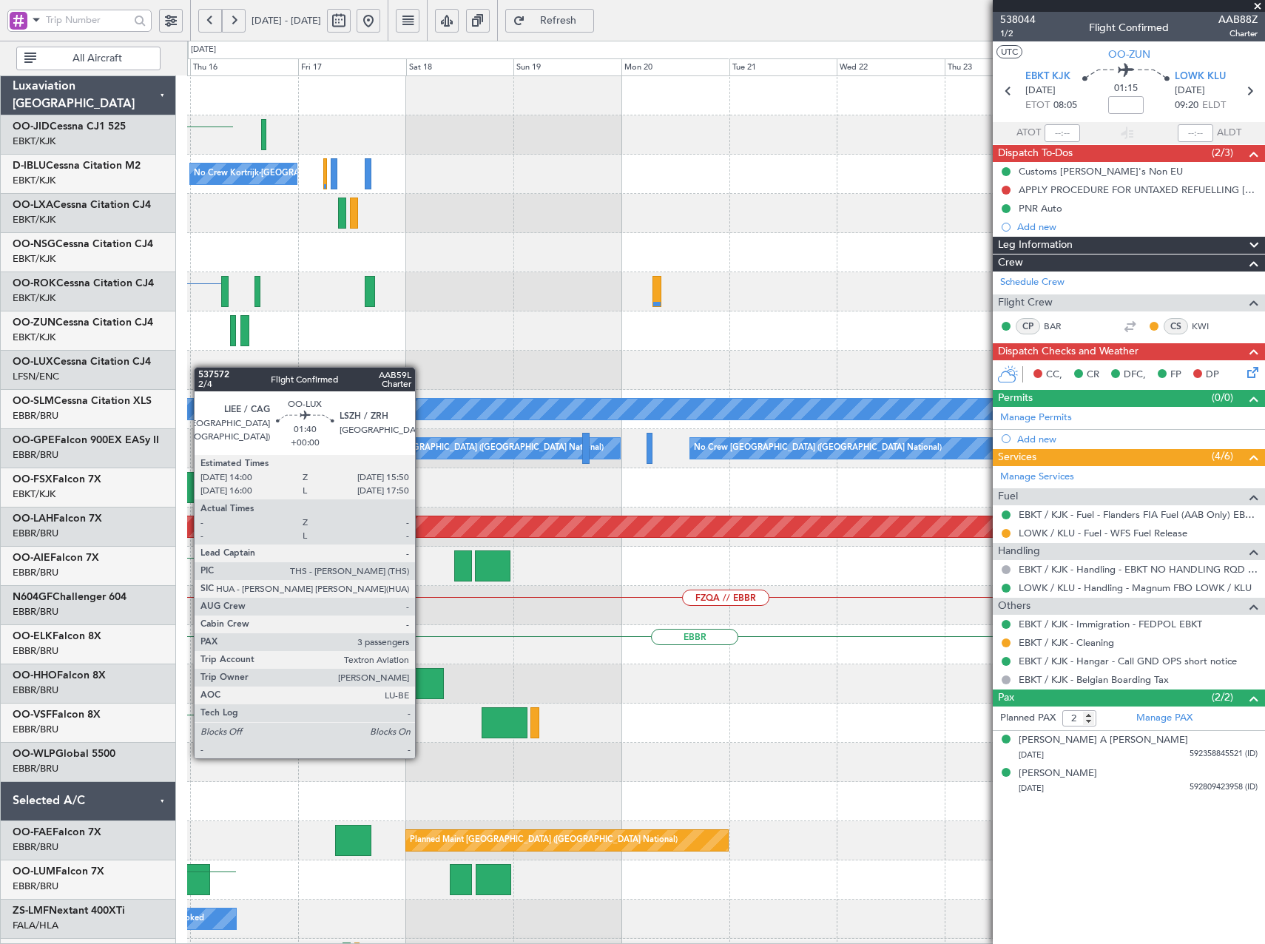
click at [170, 372] on div "EBKT No Crew Kortrijk-Wevelgem EBKT A/C Unavailable Monchengladbach No Crew Bru…" at bounding box center [632, 492] width 1265 height 903
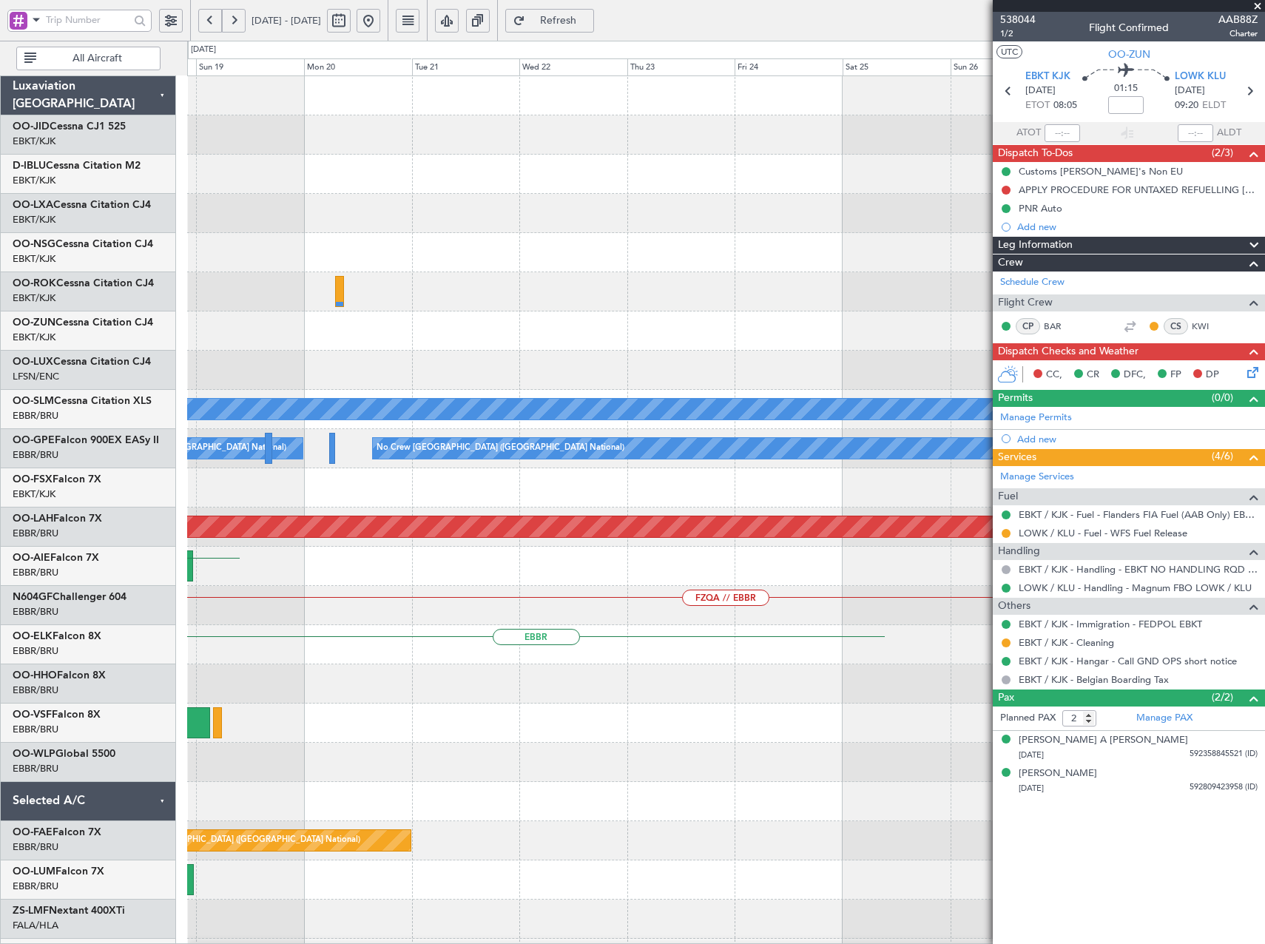
click at [85, 357] on div "No Crew Kortrijk-Wevelgem A/C Unavailable Monchengladbach No Crew Brussels (Bru…" at bounding box center [632, 492] width 1265 height 903
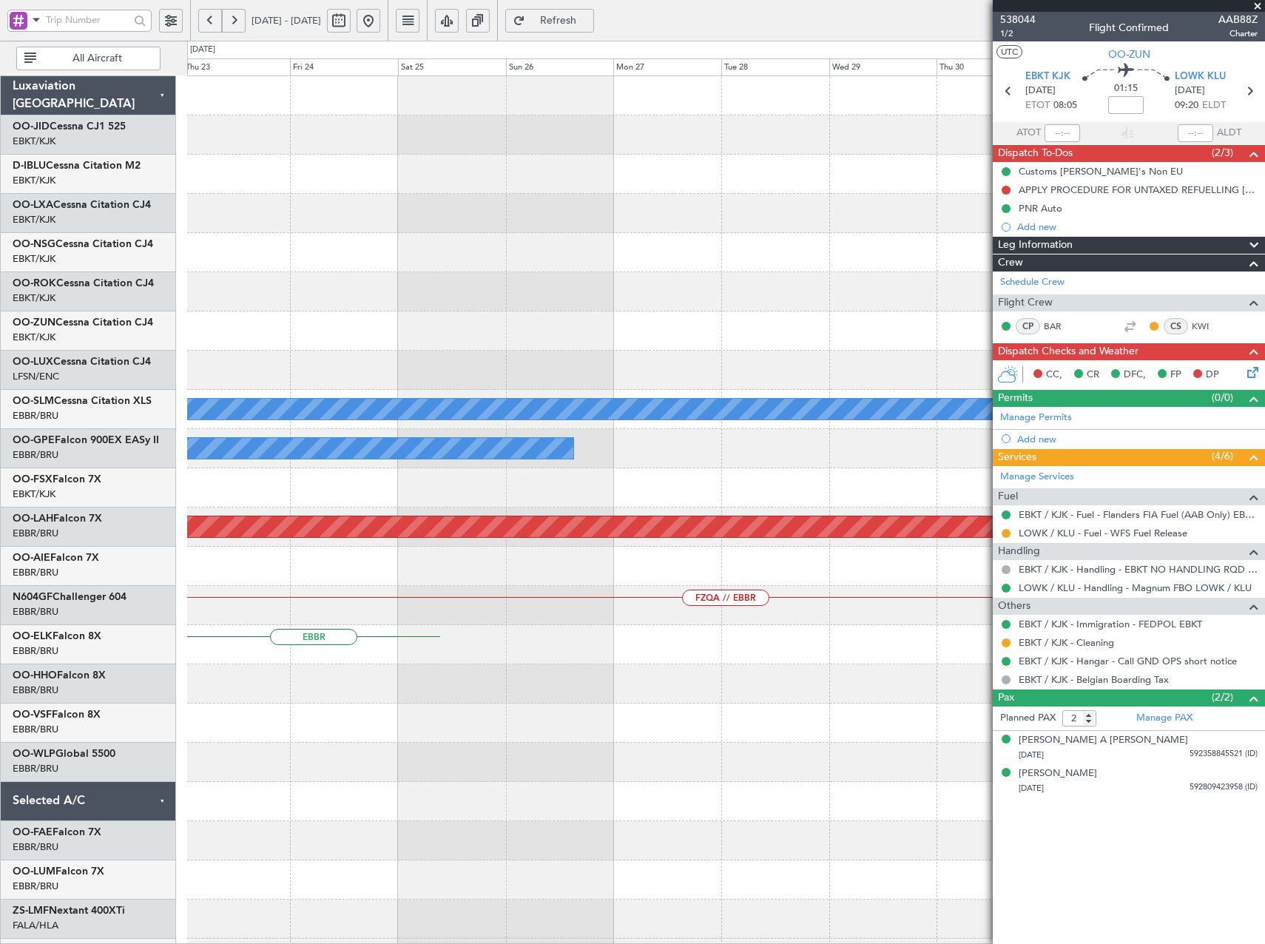
click at [300, 320] on div "A/C Unavailable Monchengladbach No Crew Brussels (Brussels National) Planned Ma…" at bounding box center [725, 566] width 1077 height 980
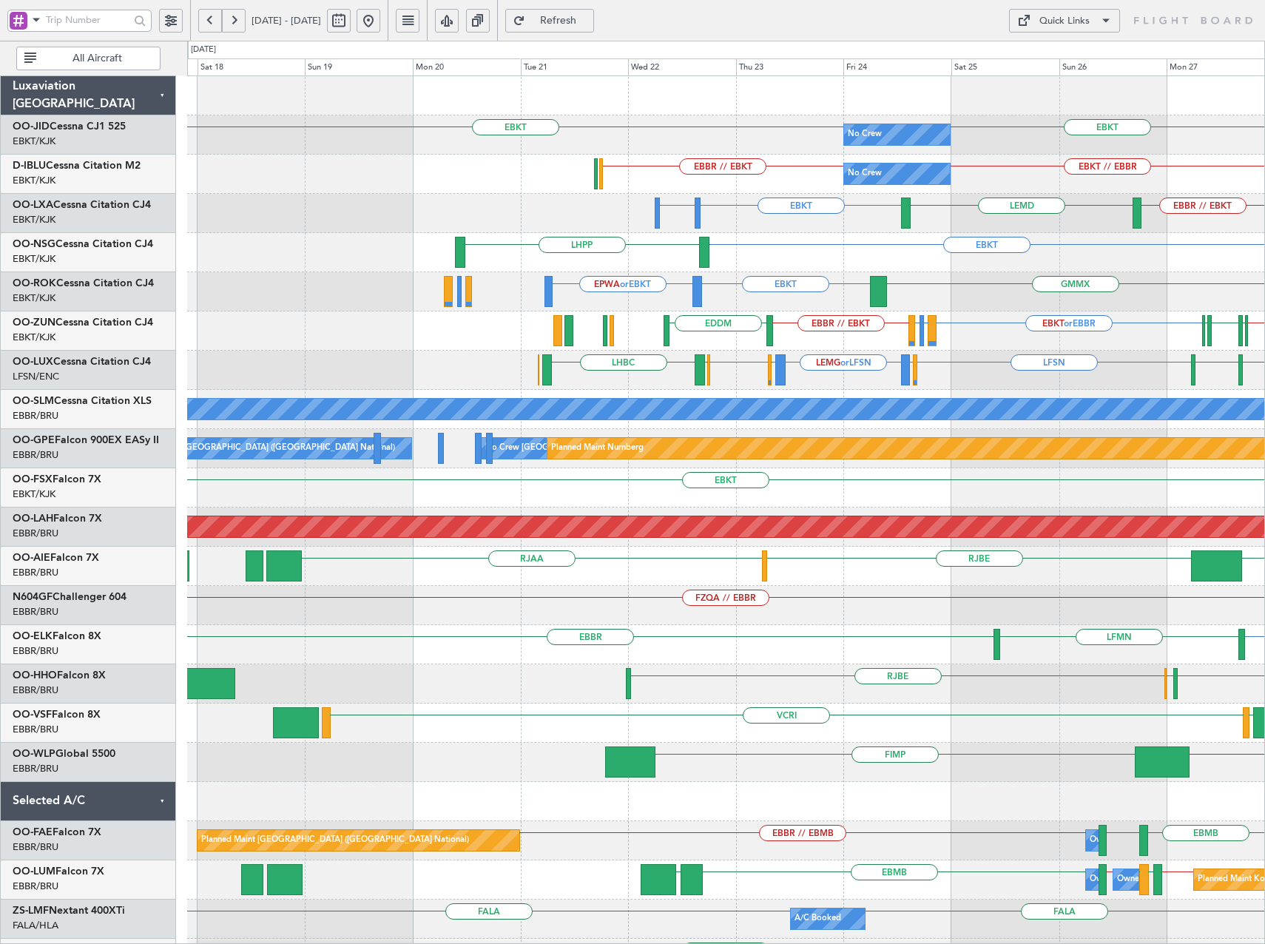
click at [1031, 425] on div "EBKT EBKT No Crew EBKT // EBBR EBBR // EBKT No Crew No Crew Kortrijk-Wevelgem E…" at bounding box center [725, 566] width 1077 height 980
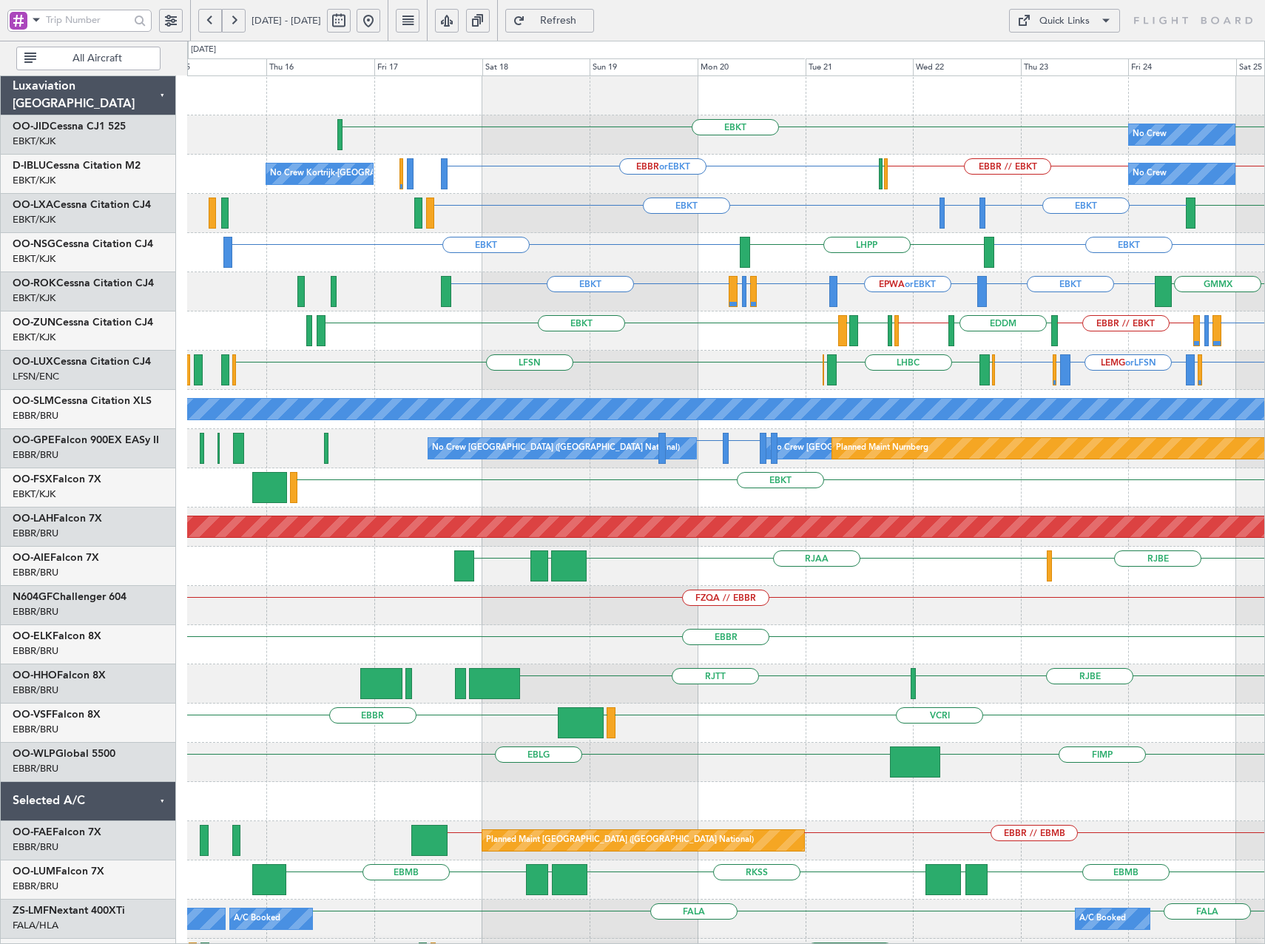
click at [808, 389] on div "LFSN LFMN or LFSN LEMG or LFSN LFPB or LFSN LFSN LFSN ELLX LHBC ELLX LFOH LFSN" at bounding box center [725, 370] width 1077 height 39
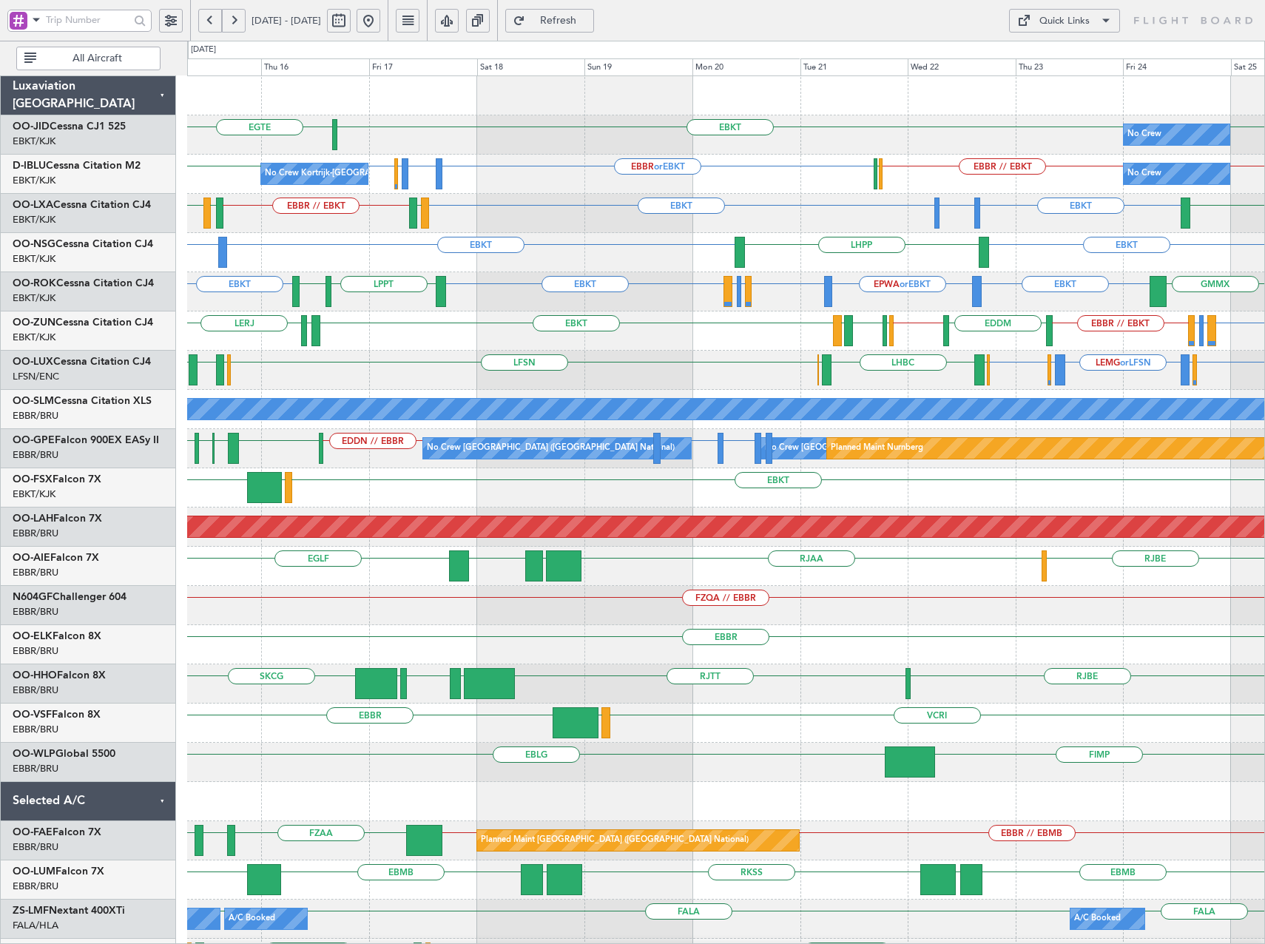
click at [380, 18] on button at bounding box center [368, 21] width 24 height 24
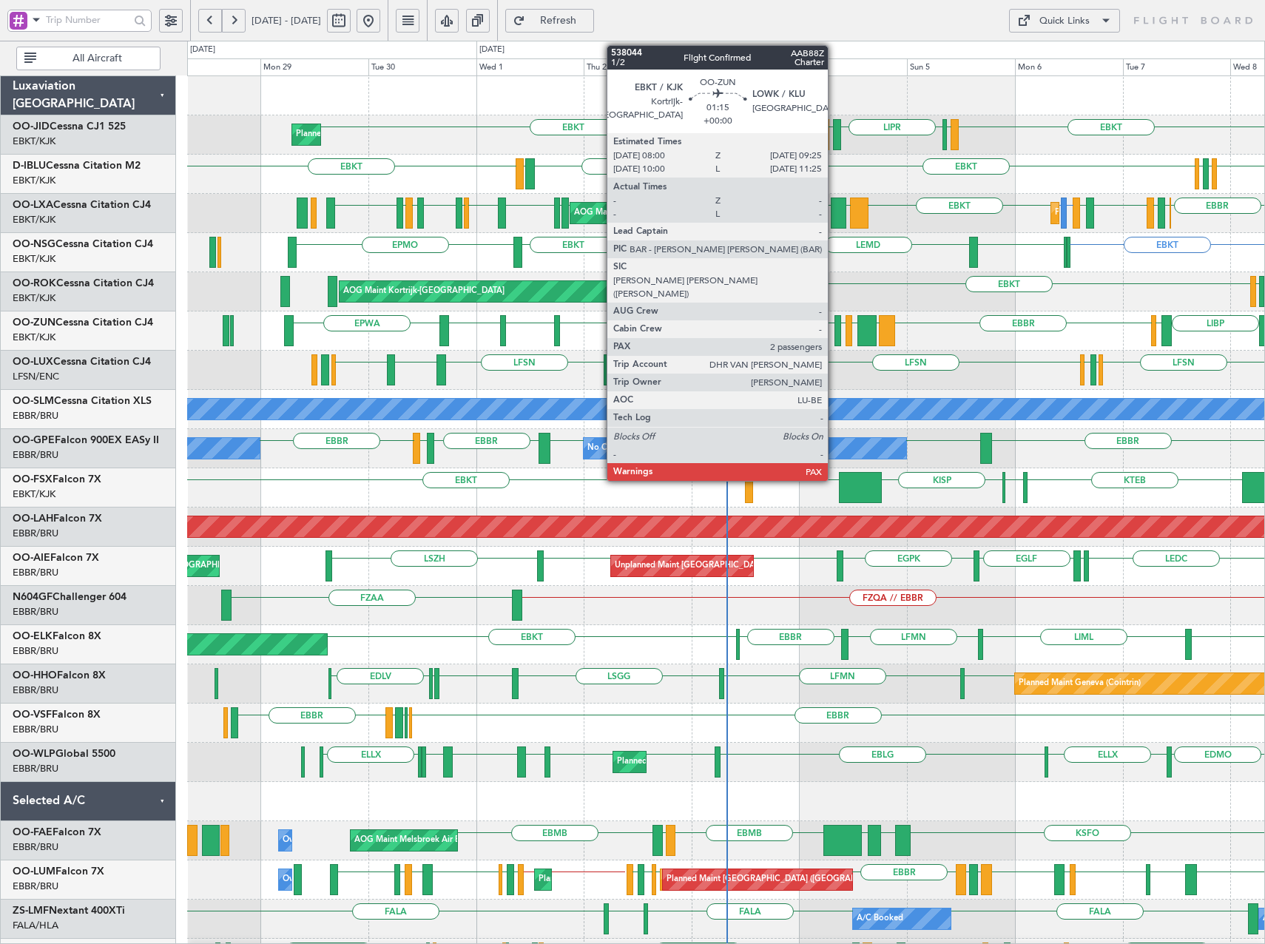
click at [834, 326] on div at bounding box center [837, 330] width 7 height 31
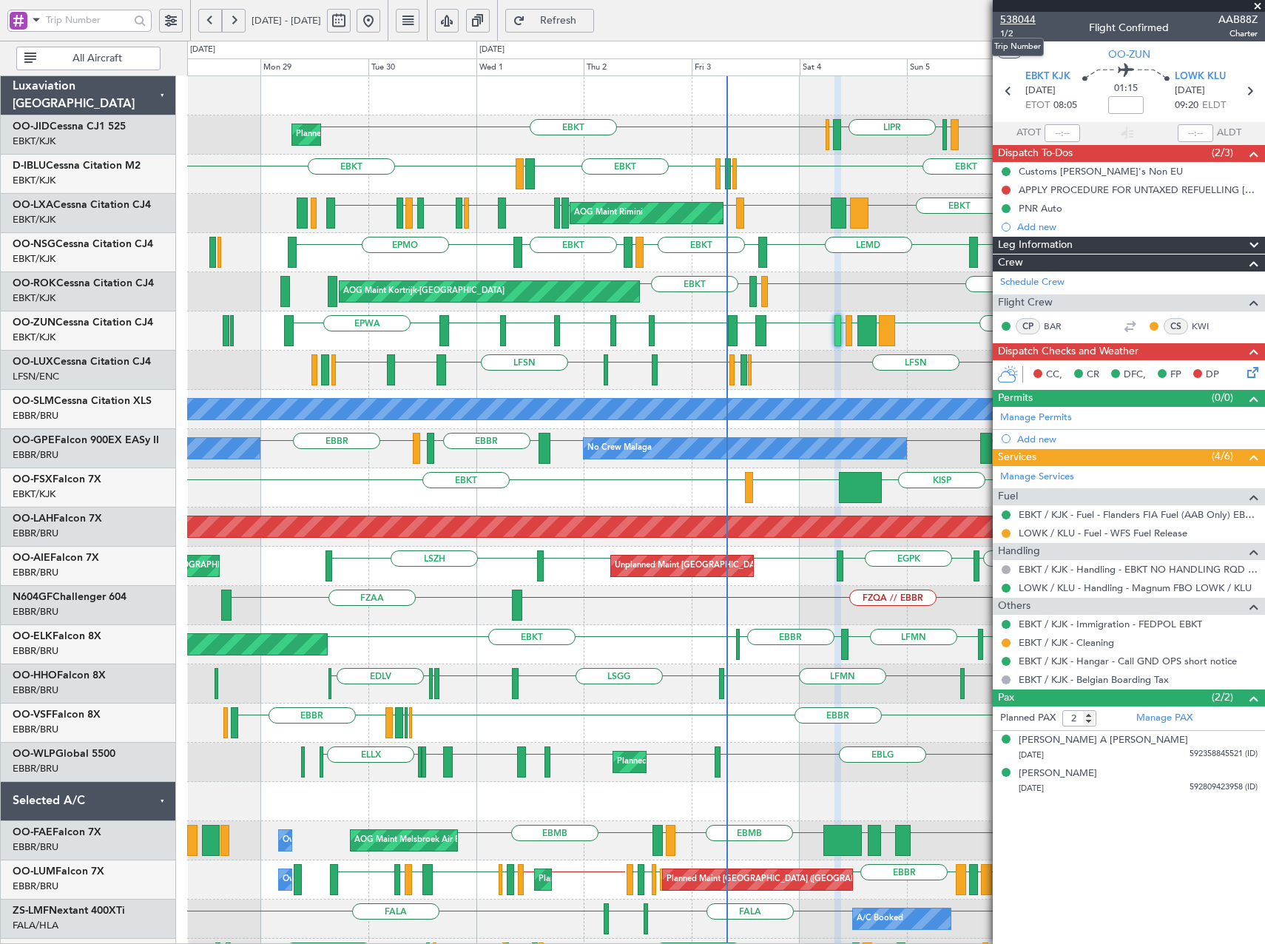
click at [1026, 23] on span "538044" at bounding box center [1018, 20] width 36 height 16
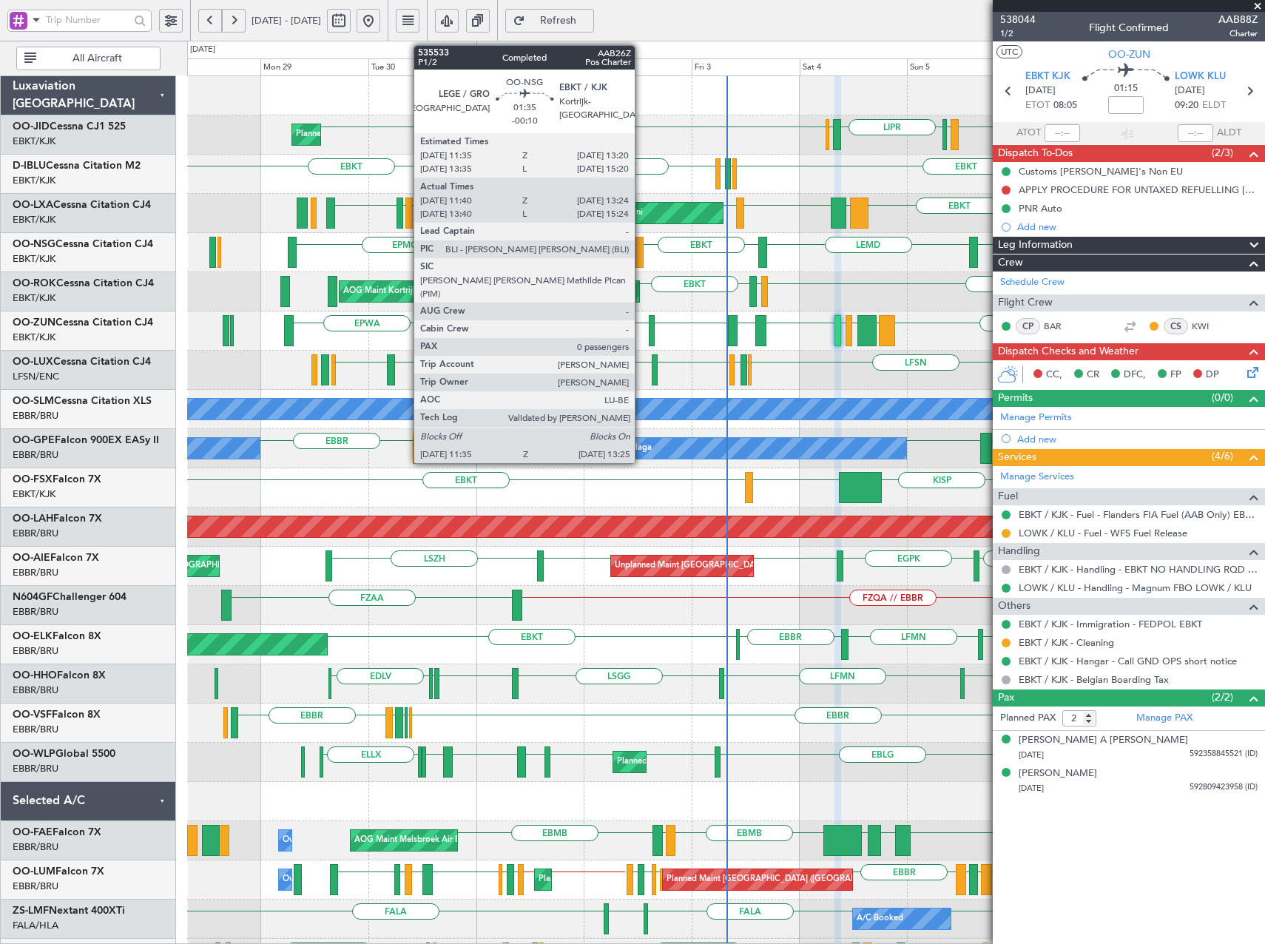
click at [641, 247] on div at bounding box center [639, 252] width 9 height 31
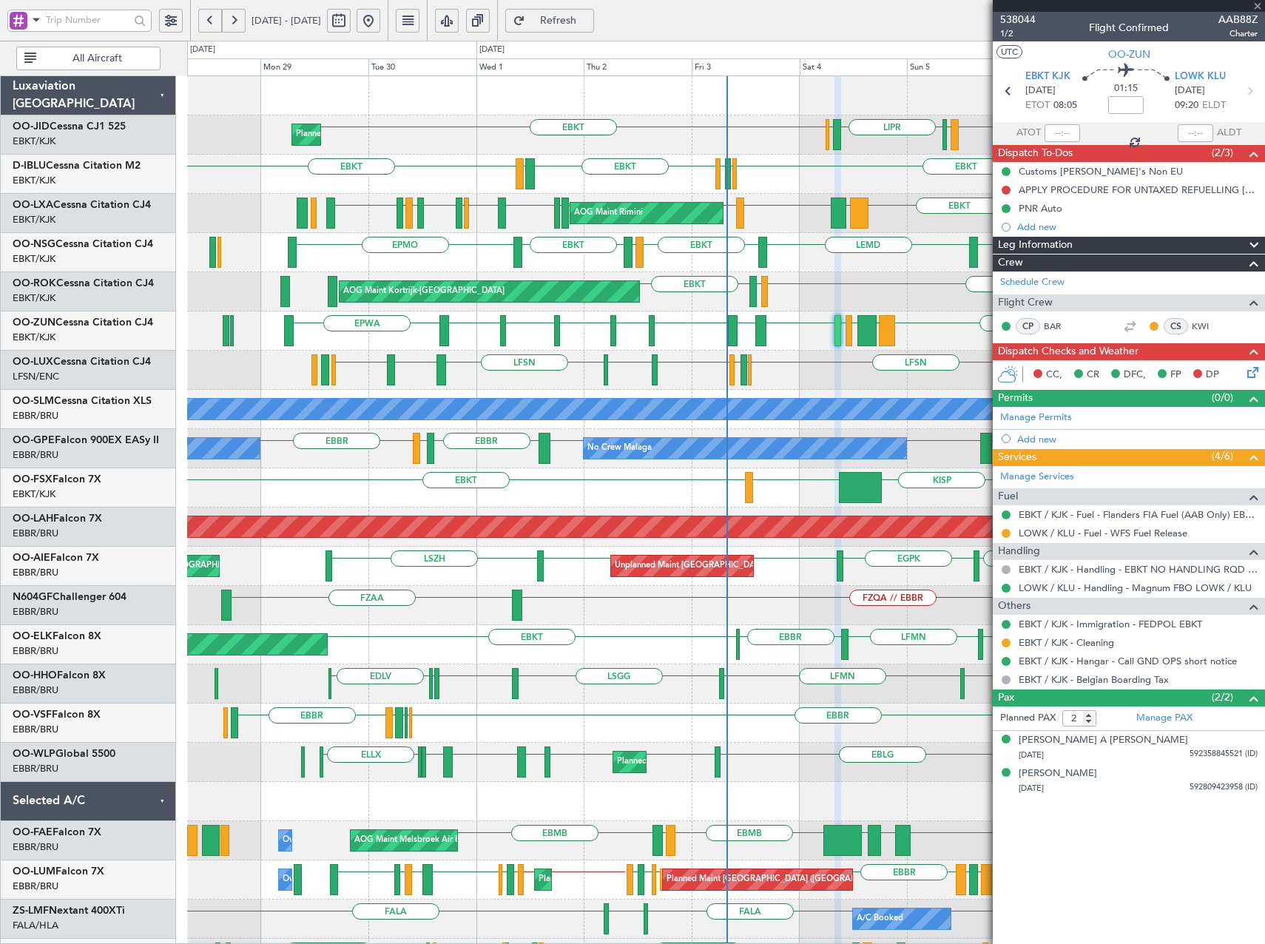
type input "-00:10"
type input "11:45"
type input "13:19"
type input "0"
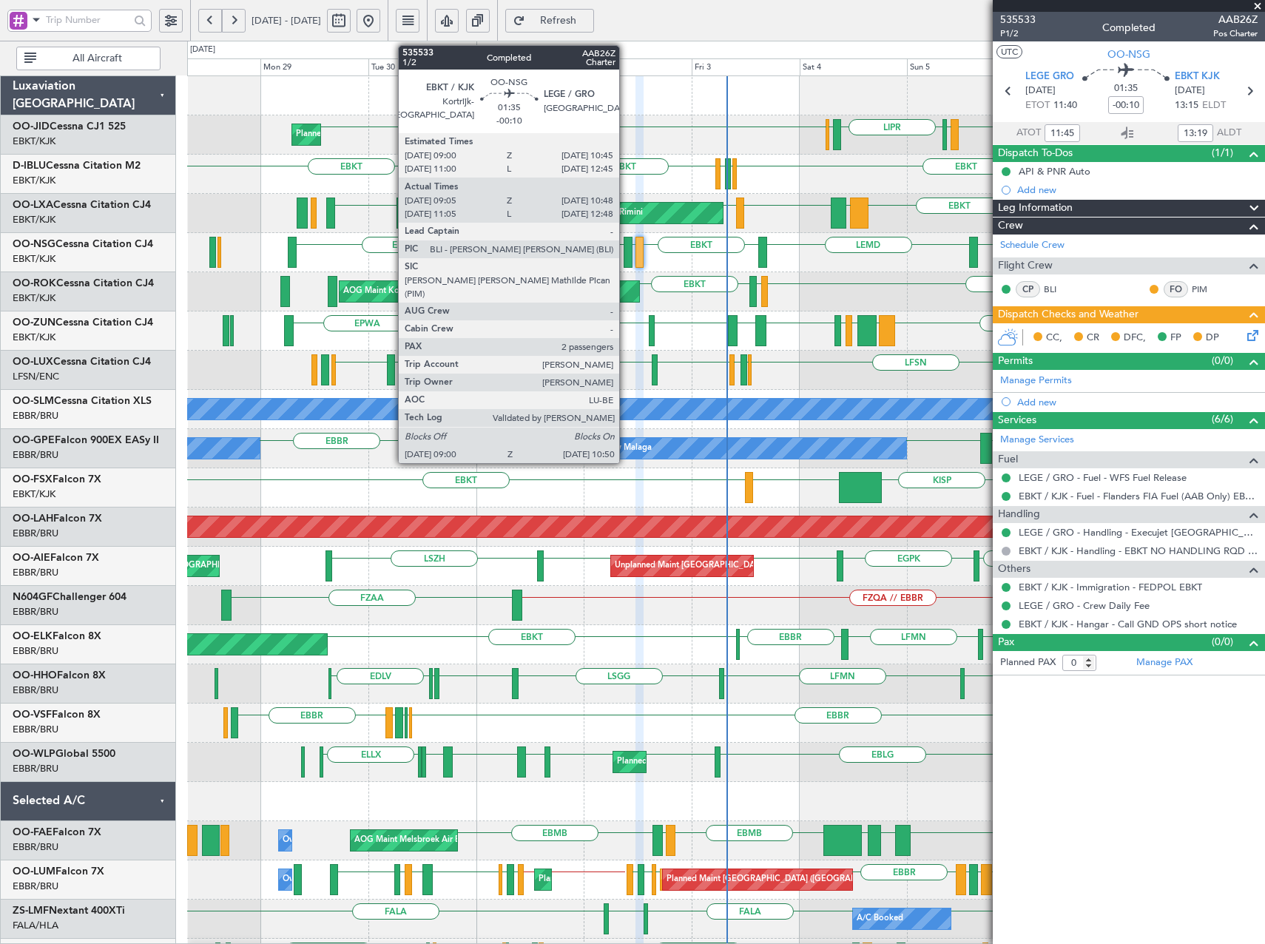
click at [626, 256] on div at bounding box center [627, 252] width 9 height 31
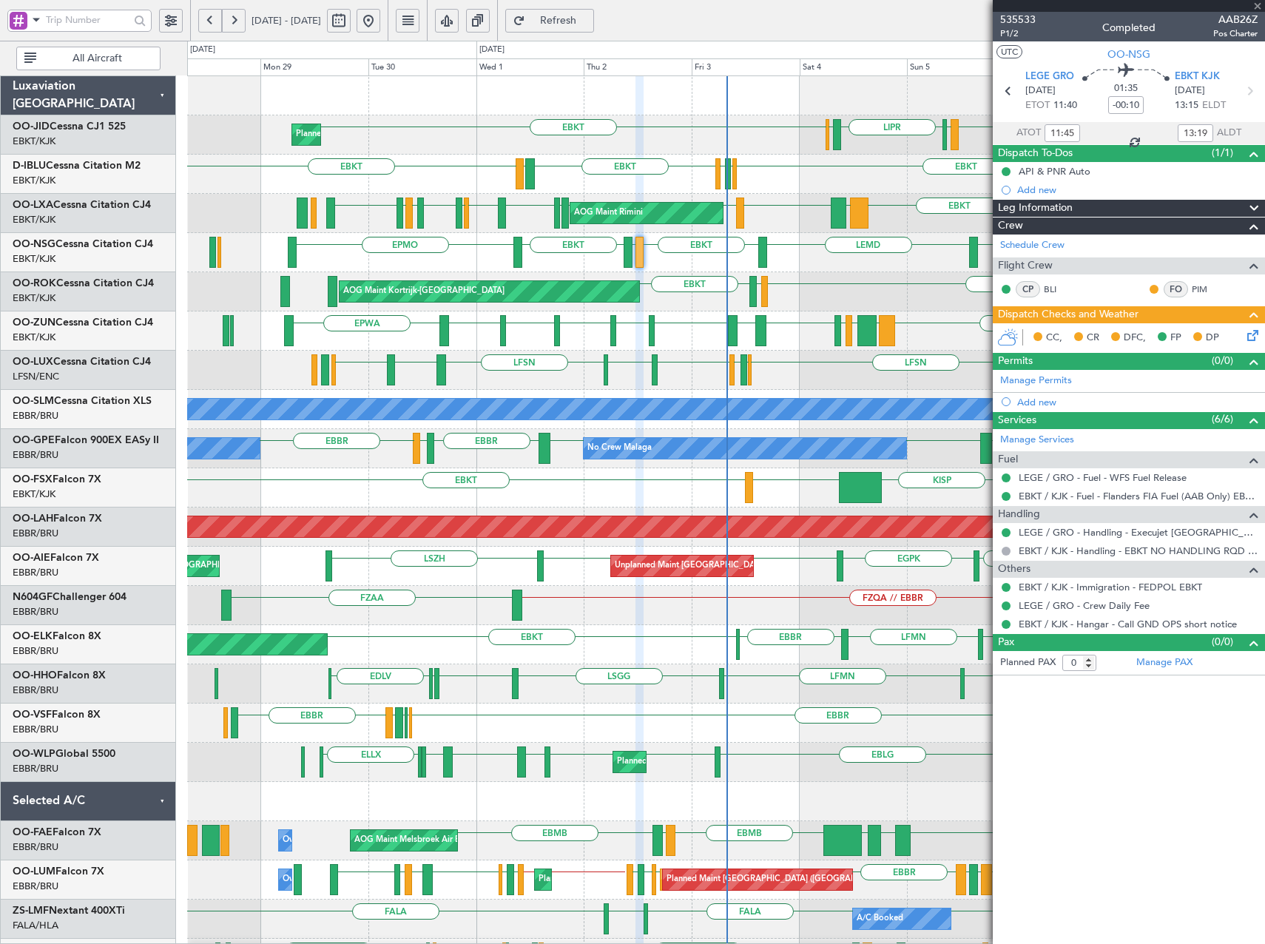
type input "09:10"
type input "10:43"
type input "2"
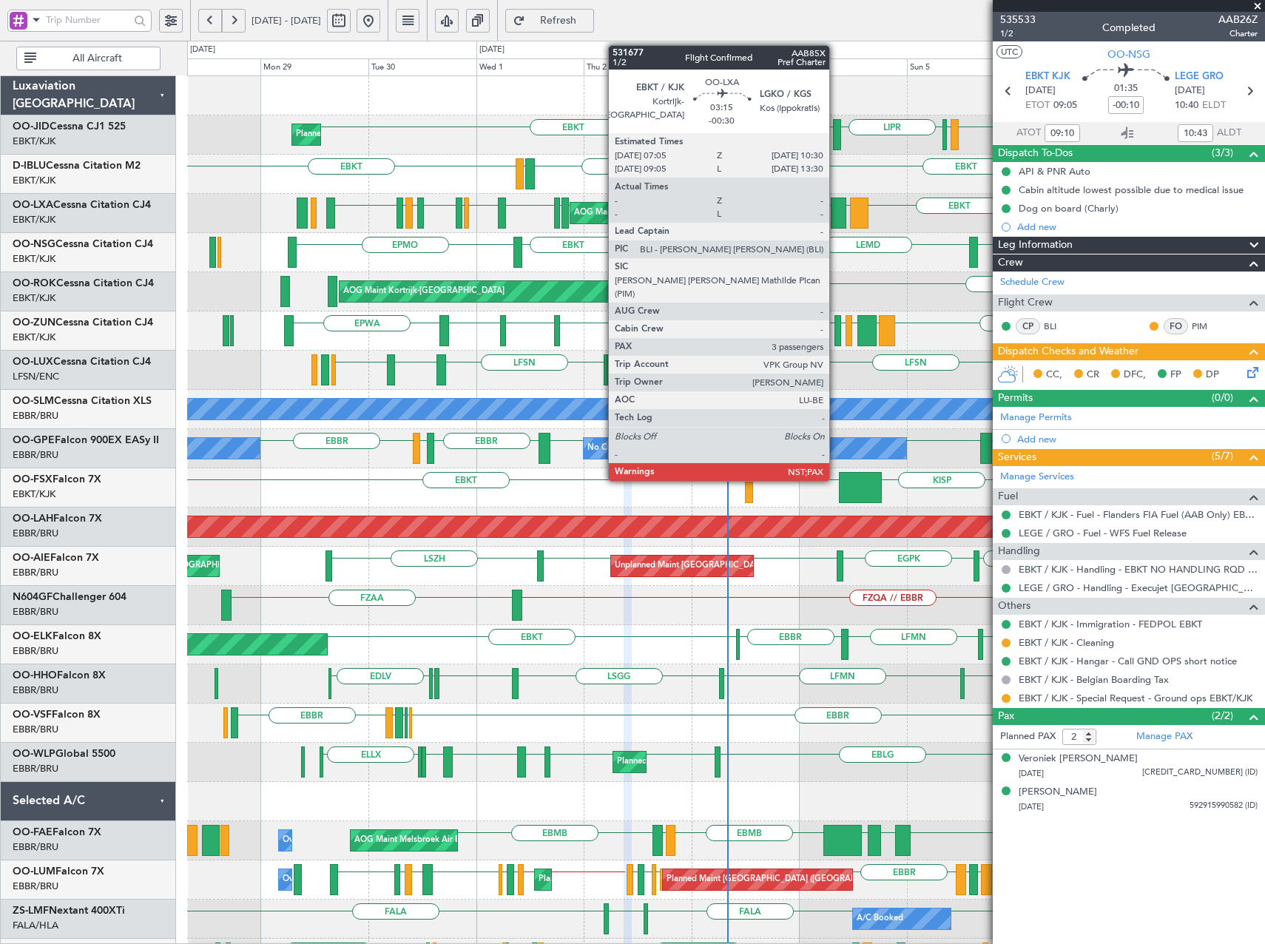
click at [836, 210] on div at bounding box center [839, 212] width 16 height 31
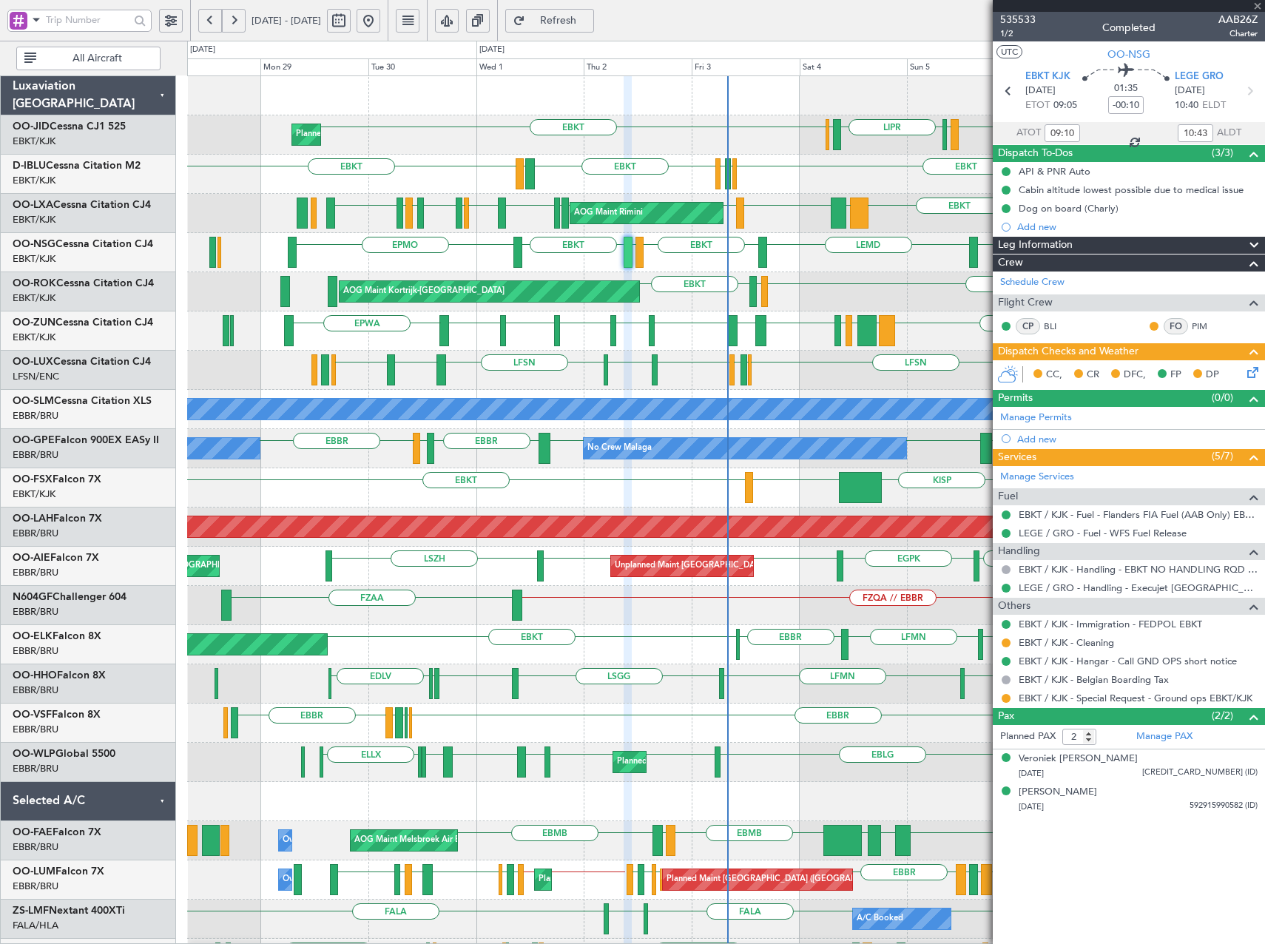
type input "-00:30"
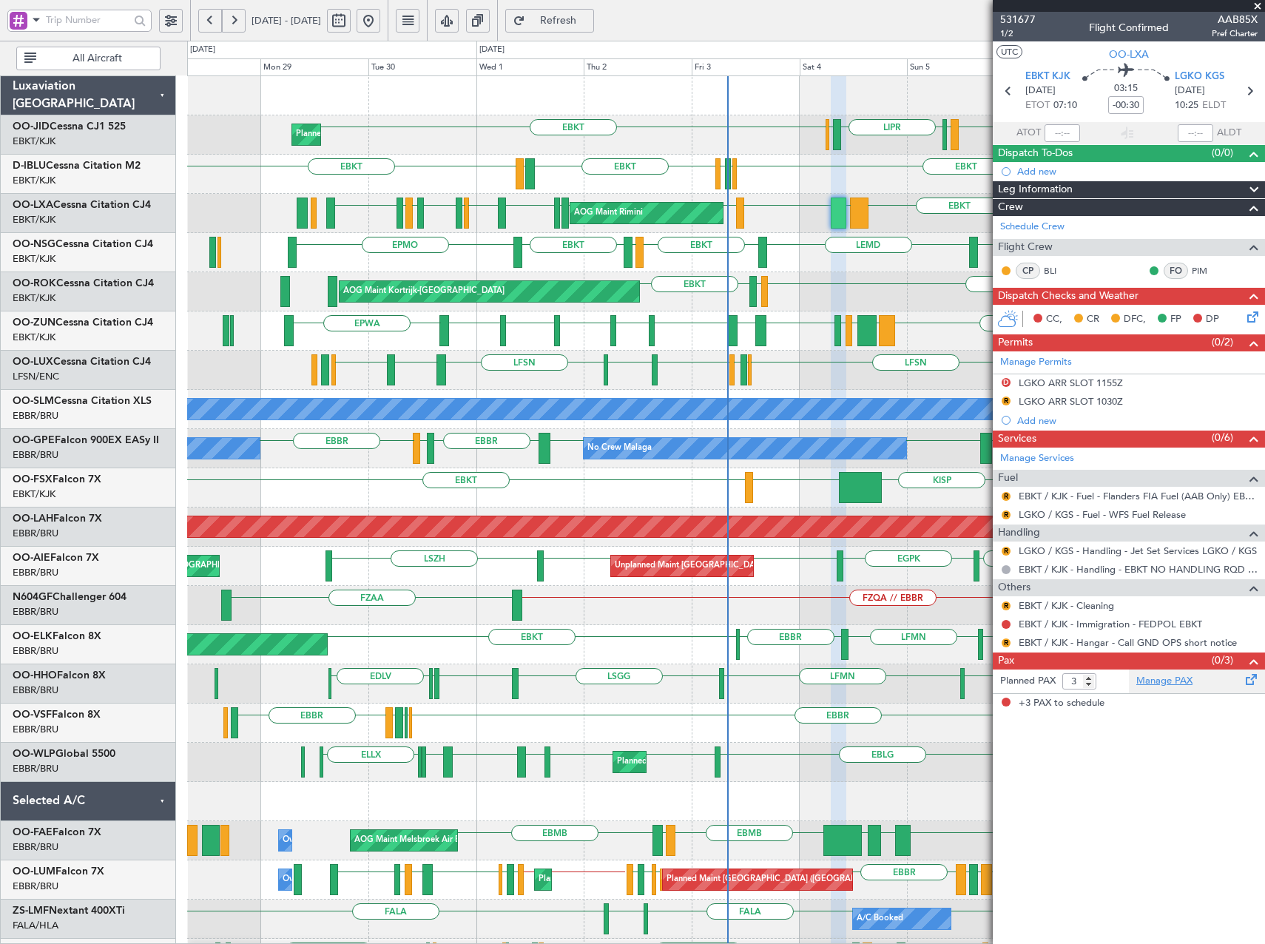
click at [1157, 683] on link "Manage PAX" at bounding box center [1164, 681] width 56 height 15
click at [589, 24] on span "Refresh" at bounding box center [558, 21] width 61 height 10
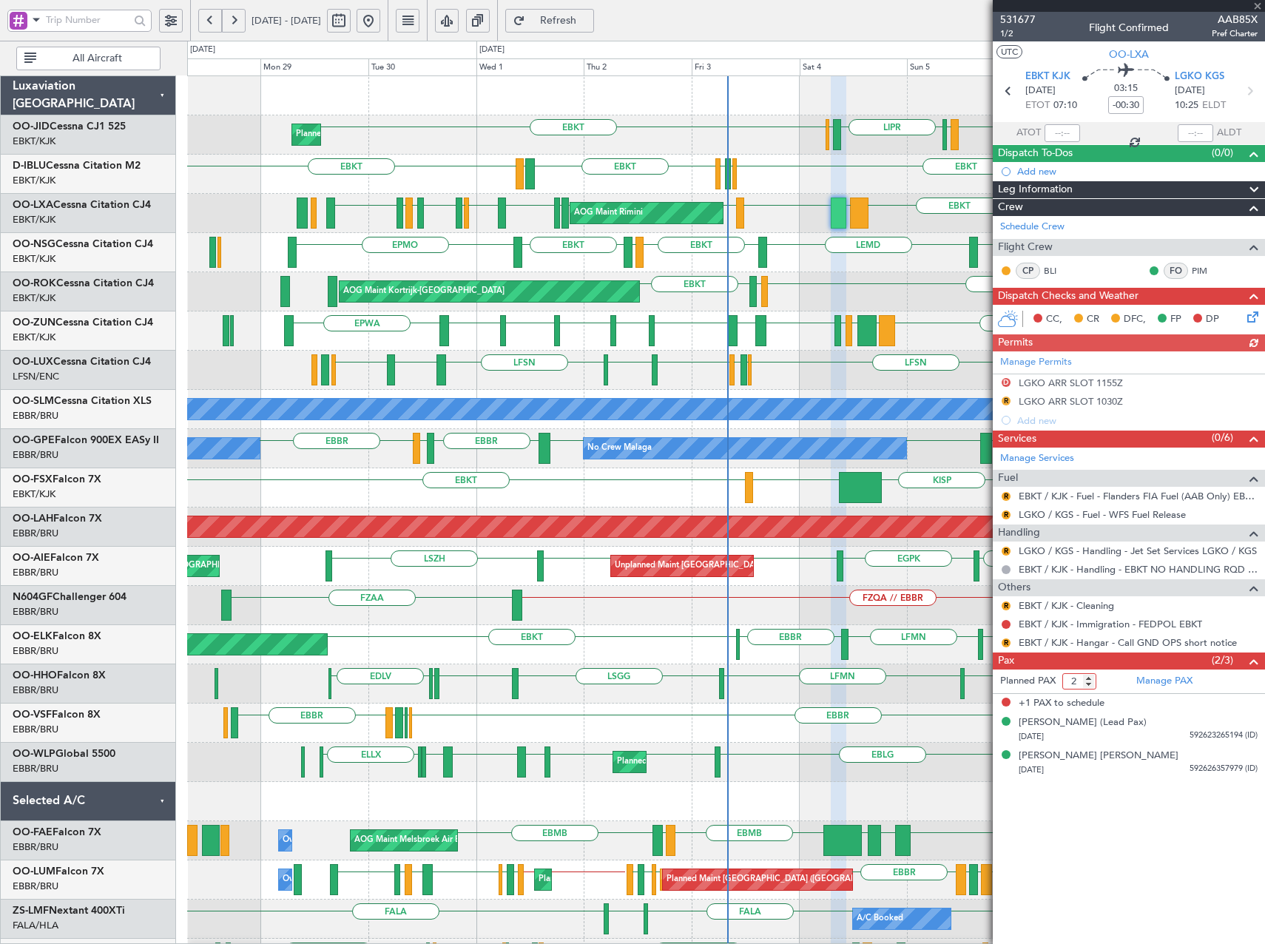
type input "2"
click at [1091, 684] on input "2" at bounding box center [1079, 681] width 34 height 16
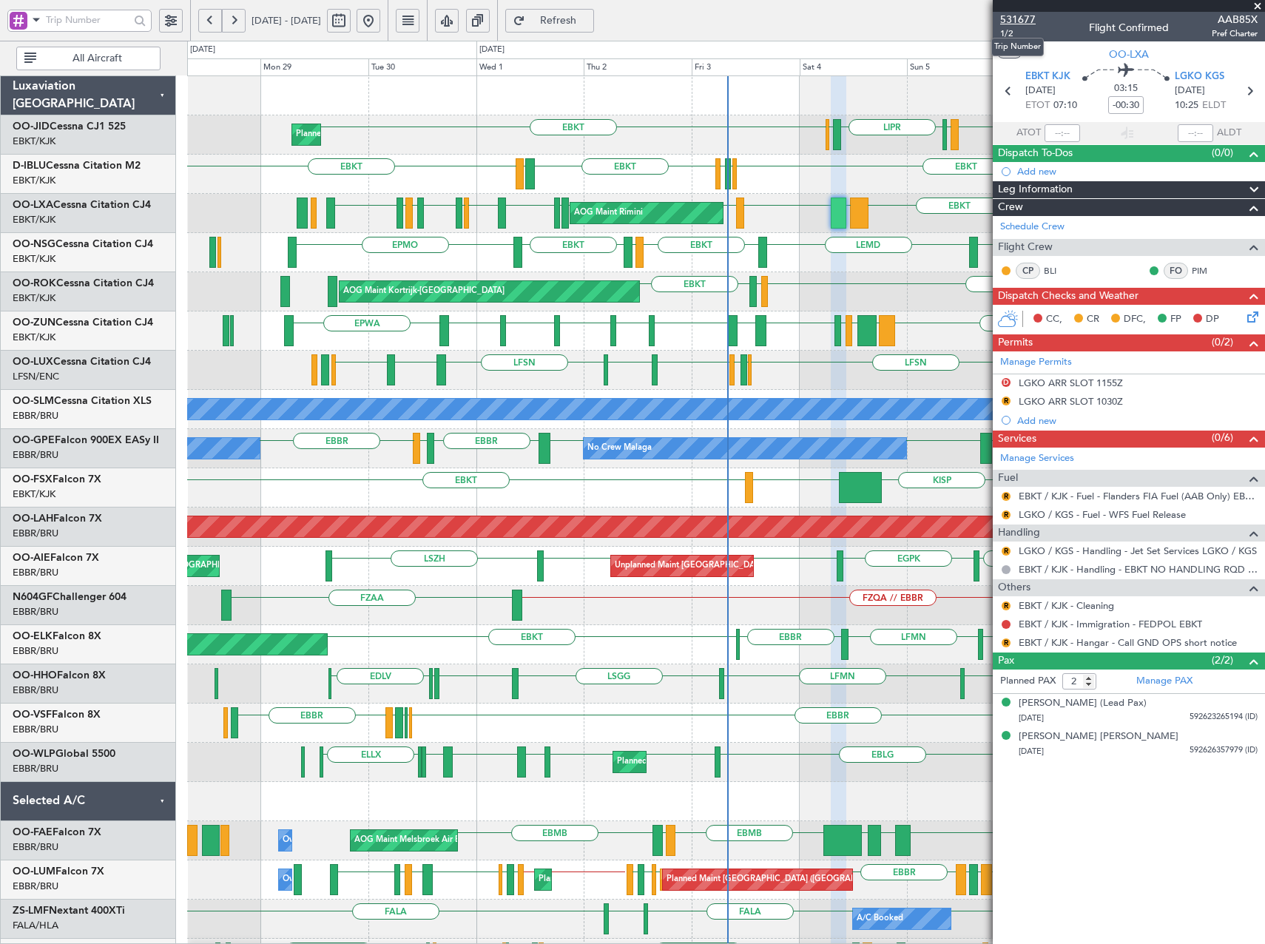
click at [1027, 17] on span "531677" at bounding box center [1018, 20] width 36 height 16
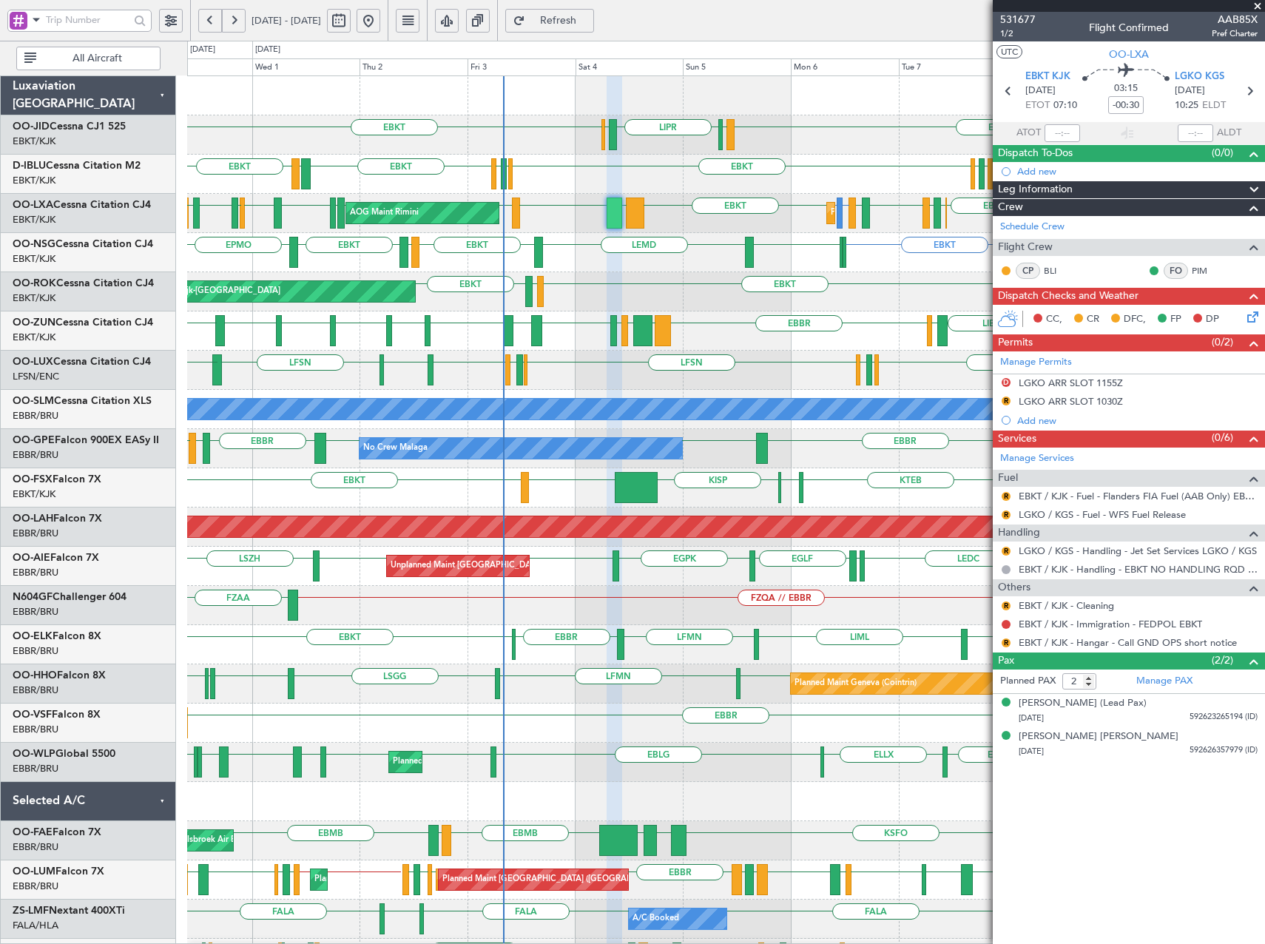
click at [582, 245] on div "EBKT EBKT LIML LIPR LFPB Planned Maint Kortrijk-Wevelgem EBKT EBBR EGGW EDDK EB…" at bounding box center [725, 566] width 1077 height 980
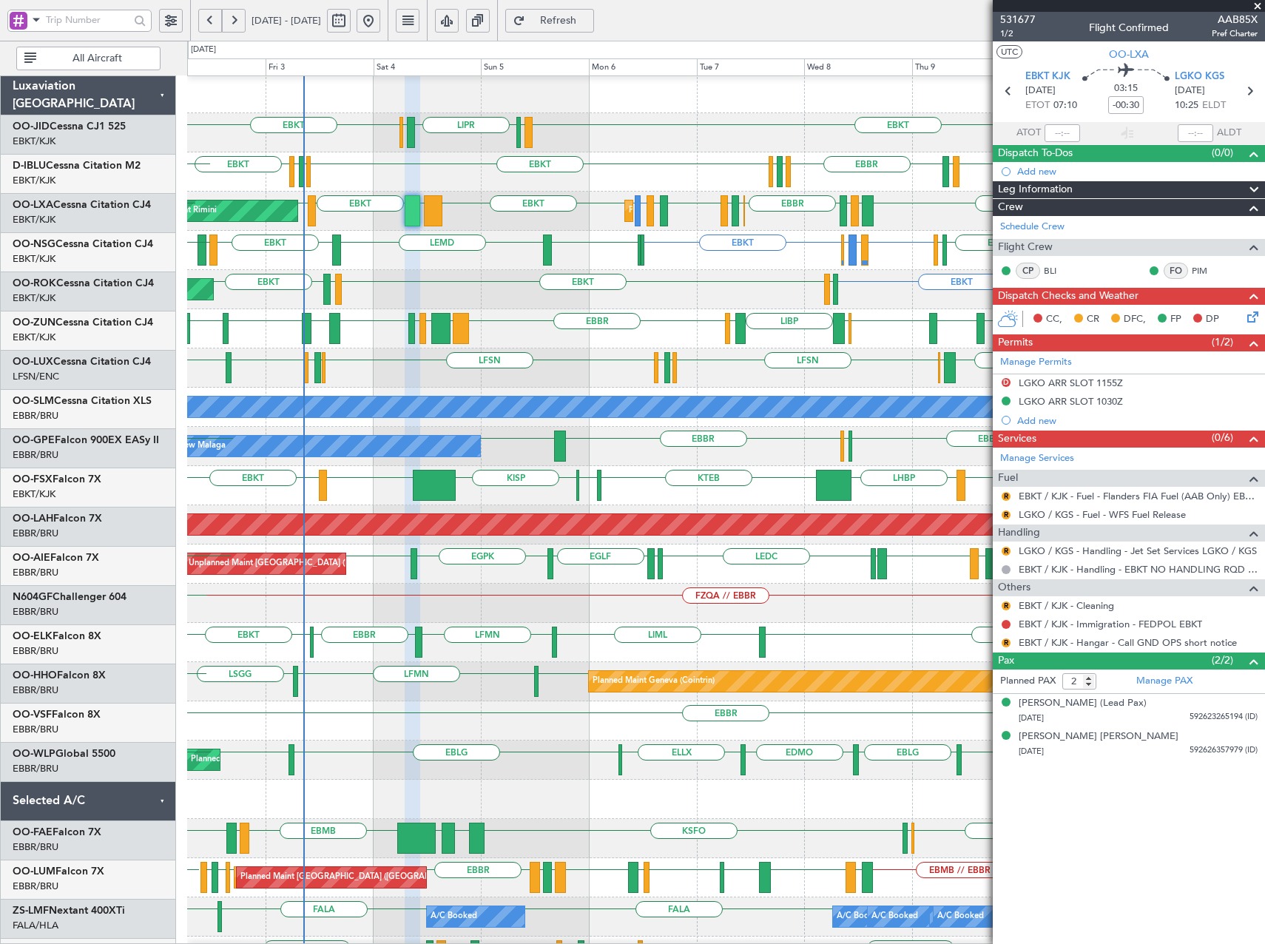
scroll to position [2, 0]
click at [615, 391] on div "A/C Unavailable [GEOGRAPHIC_DATA]" at bounding box center [725, 407] width 1077 height 39
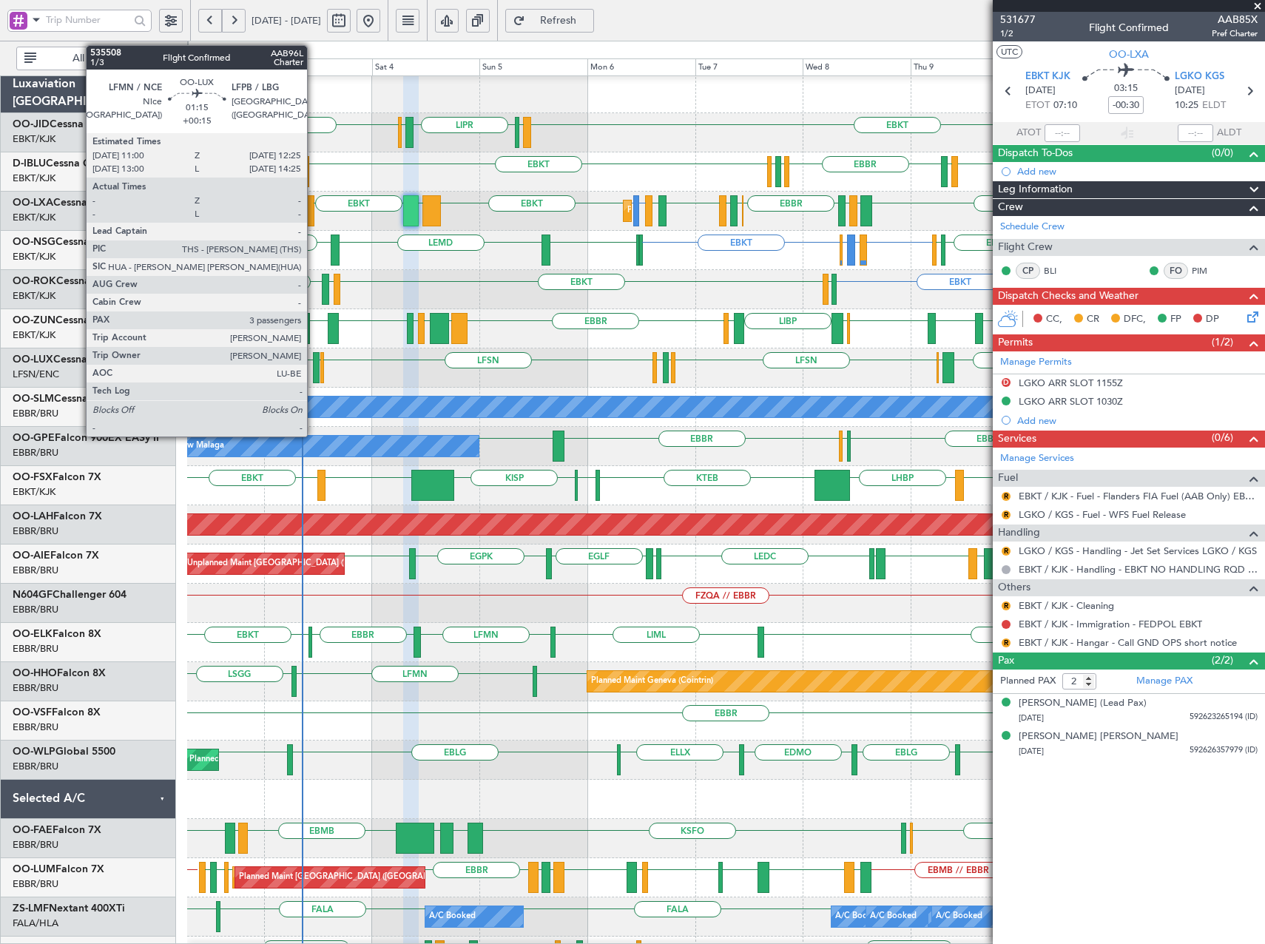
click at [314, 371] on div at bounding box center [316, 367] width 7 height 31
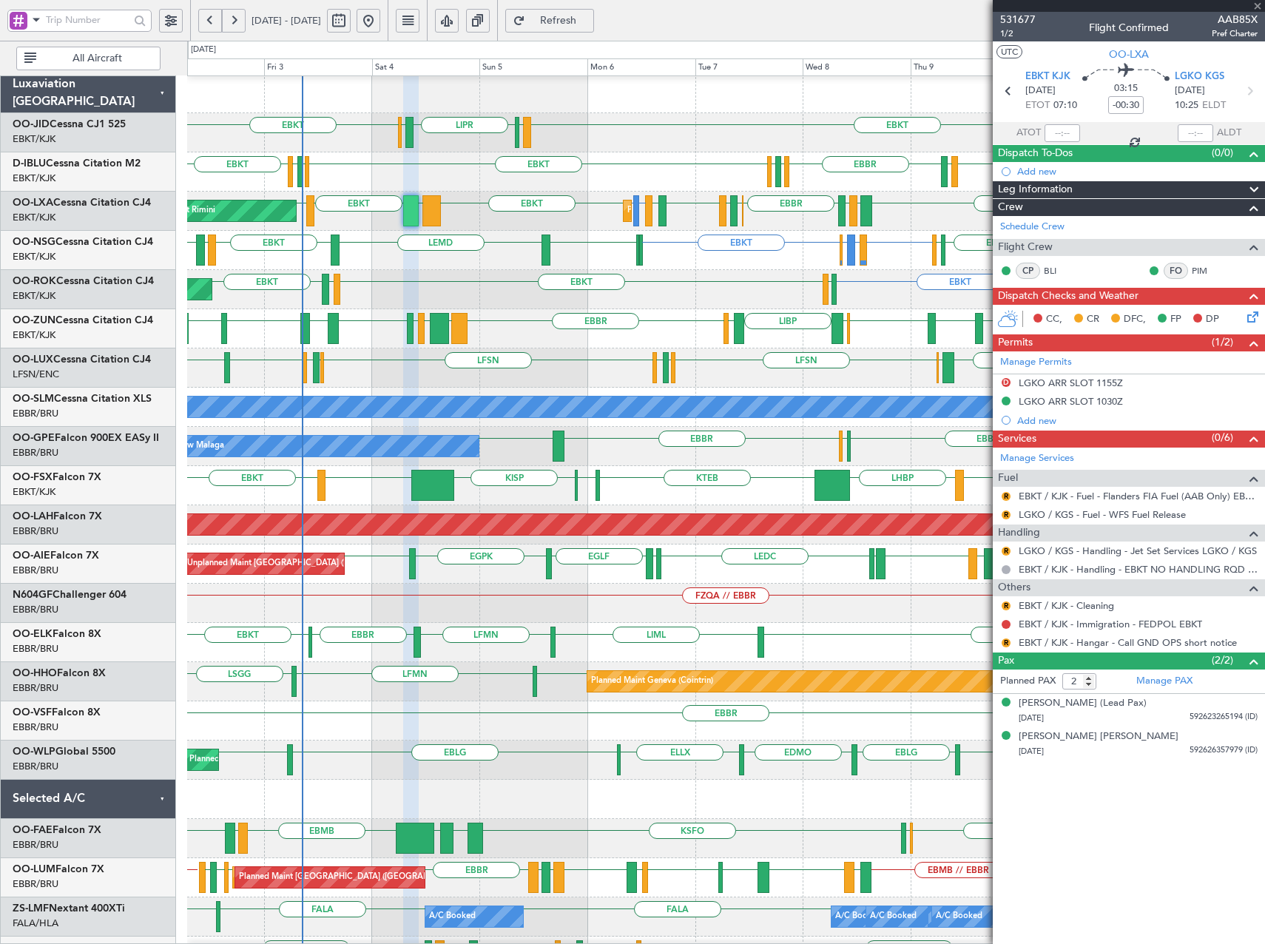
type input "+00:15"
type input "3"
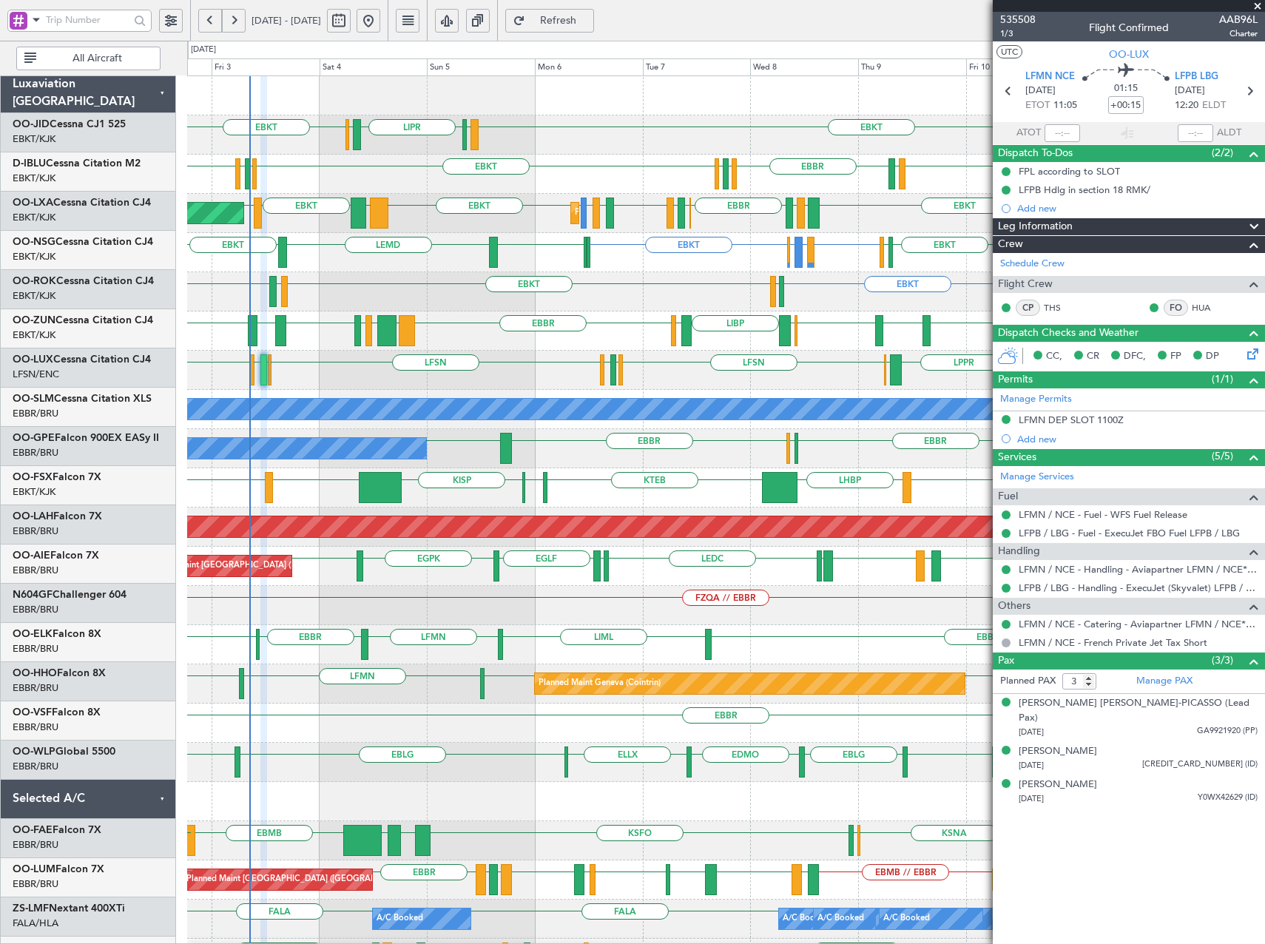
scroll to position [0, 0]
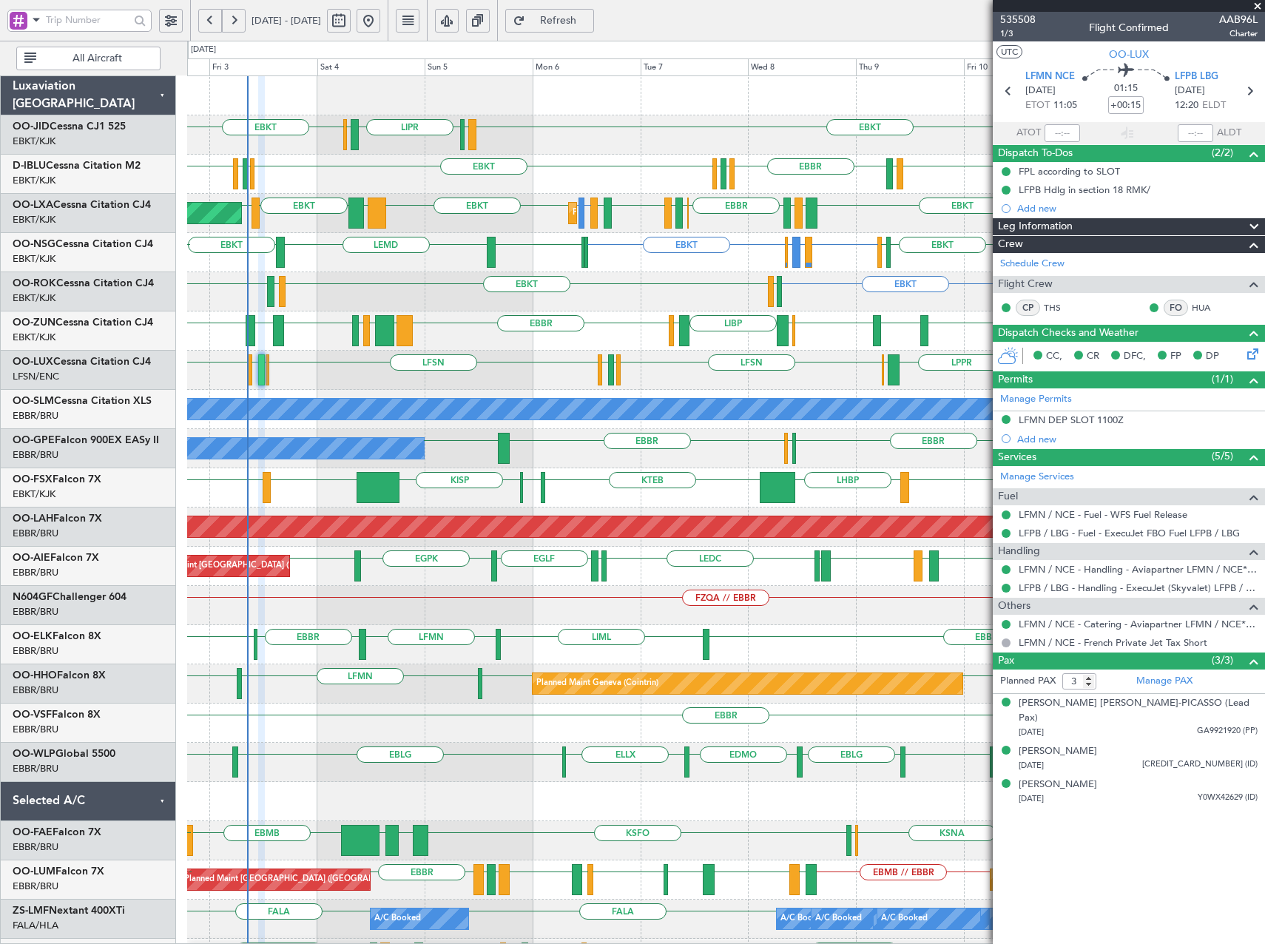
click at [681, 291] on div "EBKT LEPA or EBKT LFMQ or EBKT EBKT EBKT LFMD EBKT LFBD AOG Maint Kortrijk-Weve…" at bounding box center [725, 291] width 1077 height 39
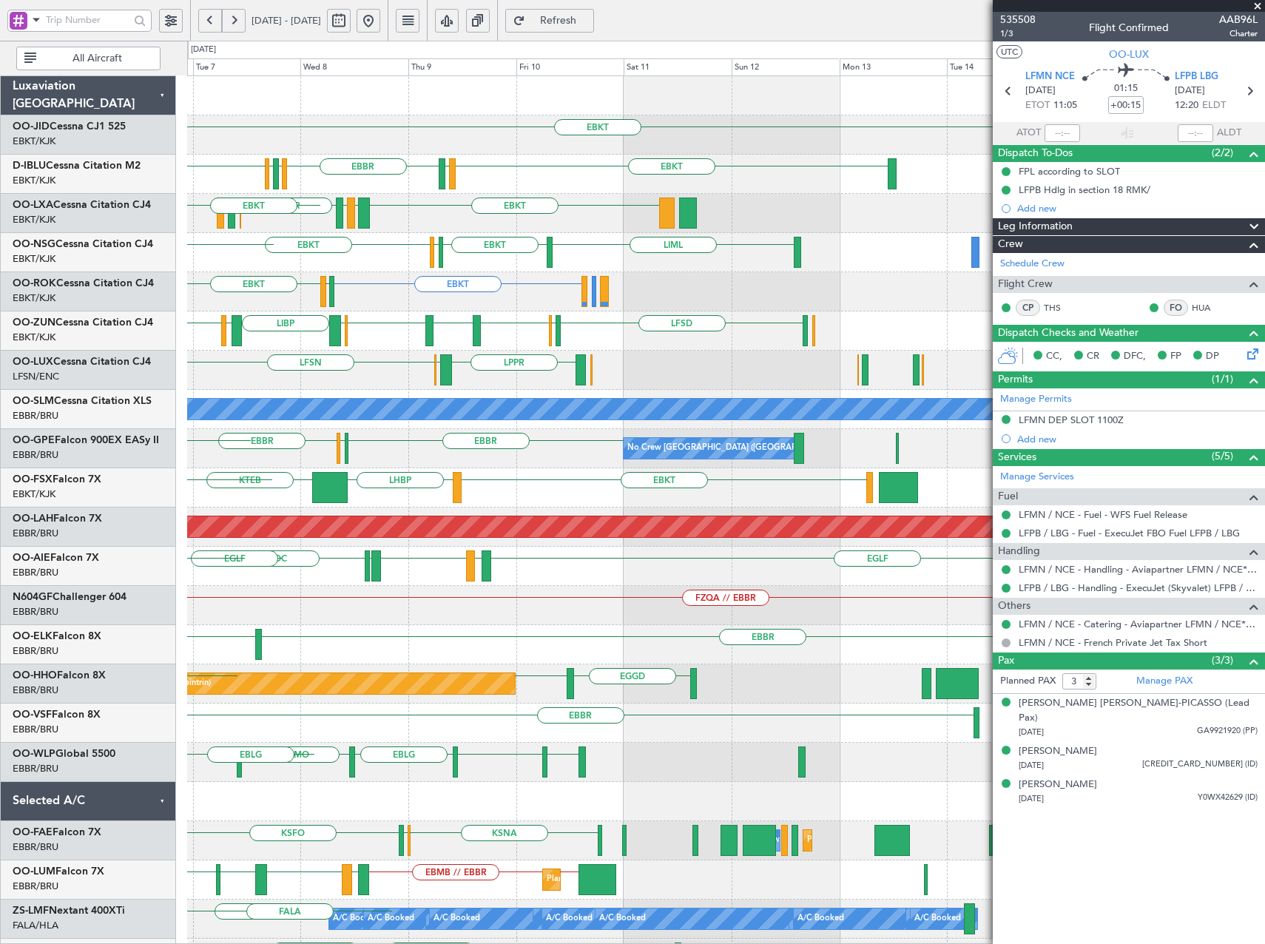
click at [186, 361] on div "EBKT LIML LIPR EBKT EBKT LSGS EBBR EGGW EDDK No Crew Kortrijk-Wevelgem EBKT LIB…" at bounding box center [632, 492] width 1265 height 903
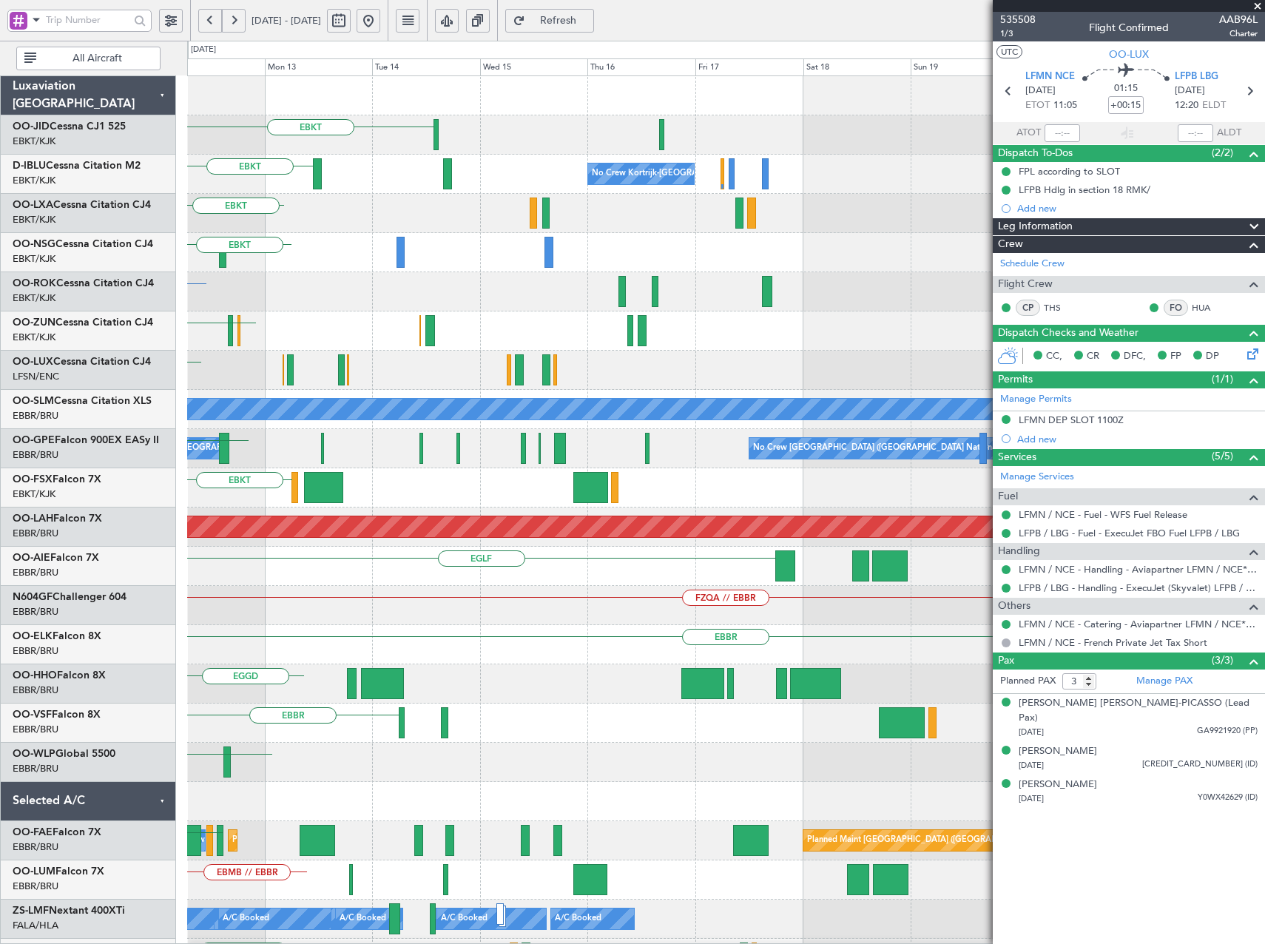
click at [63, 331] on div "EBKT No Crew EBKT No Crew Kortrijk-Wevelgem No Crew EBKT LIML EBKT EBKT LFSD EG…" at bounding box center [632, 492] width 1265 height 903
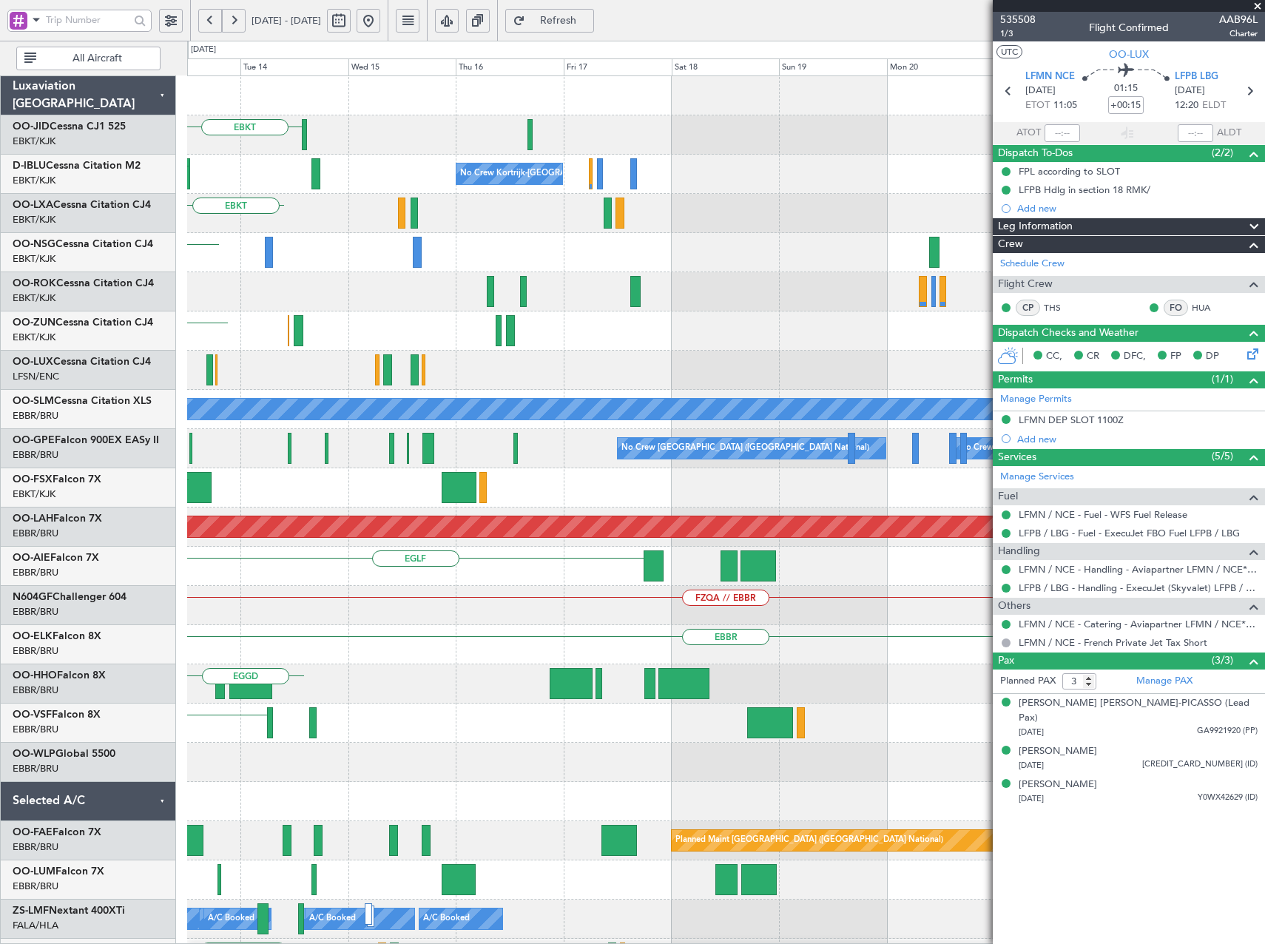
click at [237, 332] on div "LFSD" at bounding box center [725, 330] width 1077 height 39
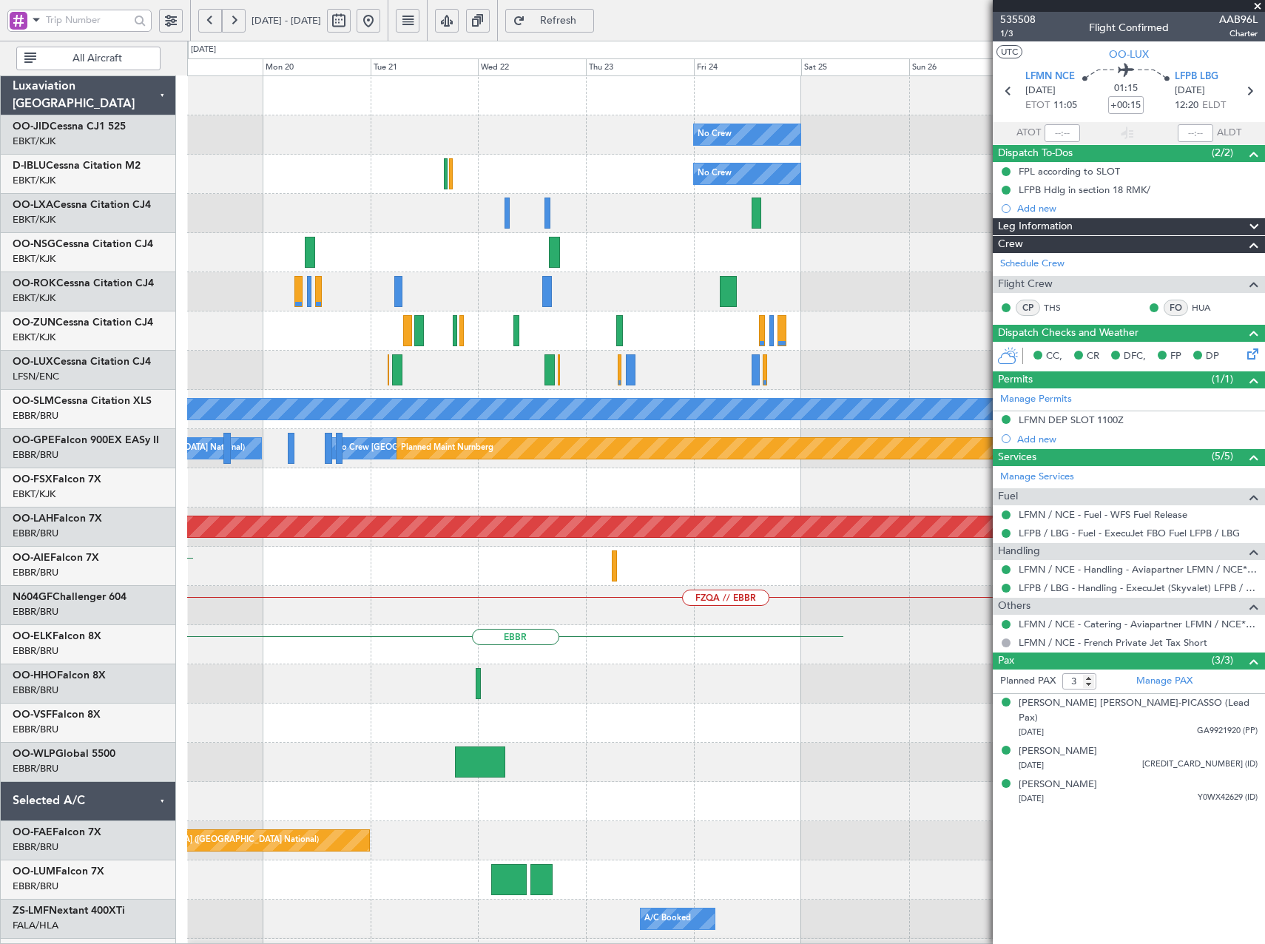
click at [13, 351] on div "No Crew No Crew No Crew Kortrijk-Wevelgem Planned Maint Paris (Le Bourget) A/C …" at bounding box center [632, 492] width 1265 height 903
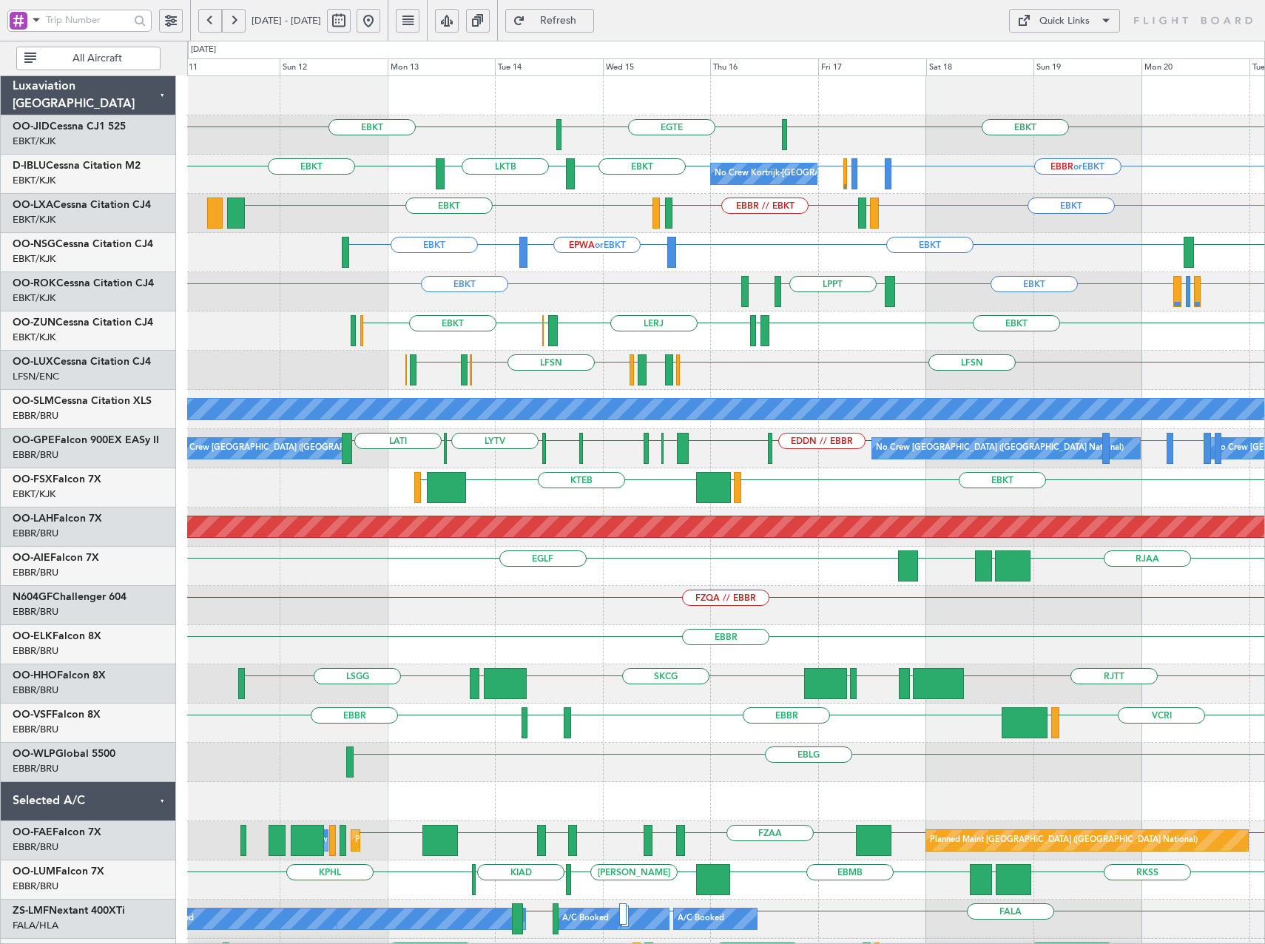
click at [558, 262] on div "EGTE EBKT EBKT EBBR or EBKT LSGG or EBKT EBBR or EBKT EBKT EBKT LKTB EBKT No Cr…" at bounding box center [725, 625] width 1077 height 1098
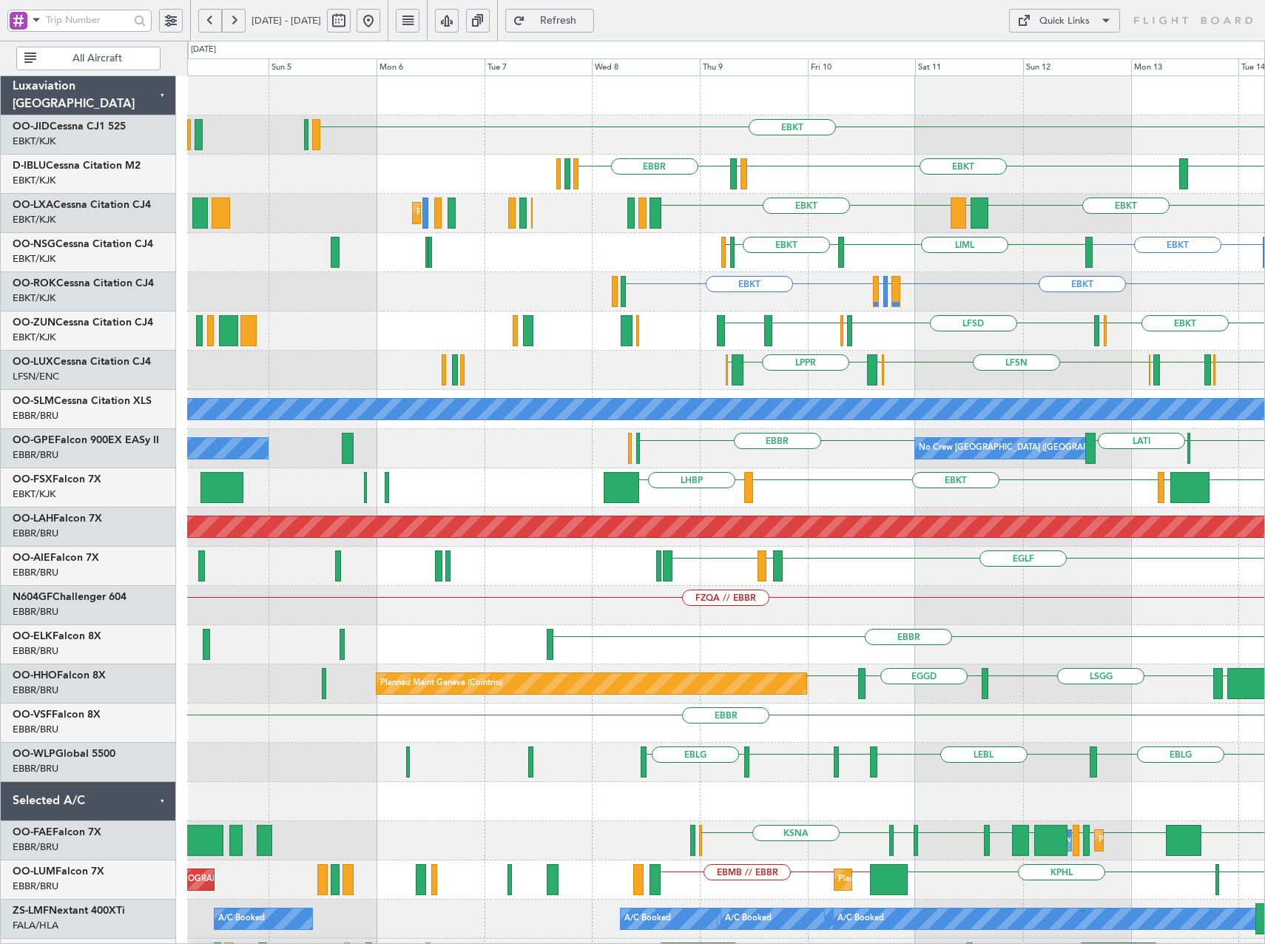
click at [971, 362] on div "EBKT EGTE EBKT LKTB EBKT LSGS EBBR EBKT No Crew Kortrijk-Wevelgem EBKT LGPA EBK…" at bounding box center [725, 625] width 1077 height 1098
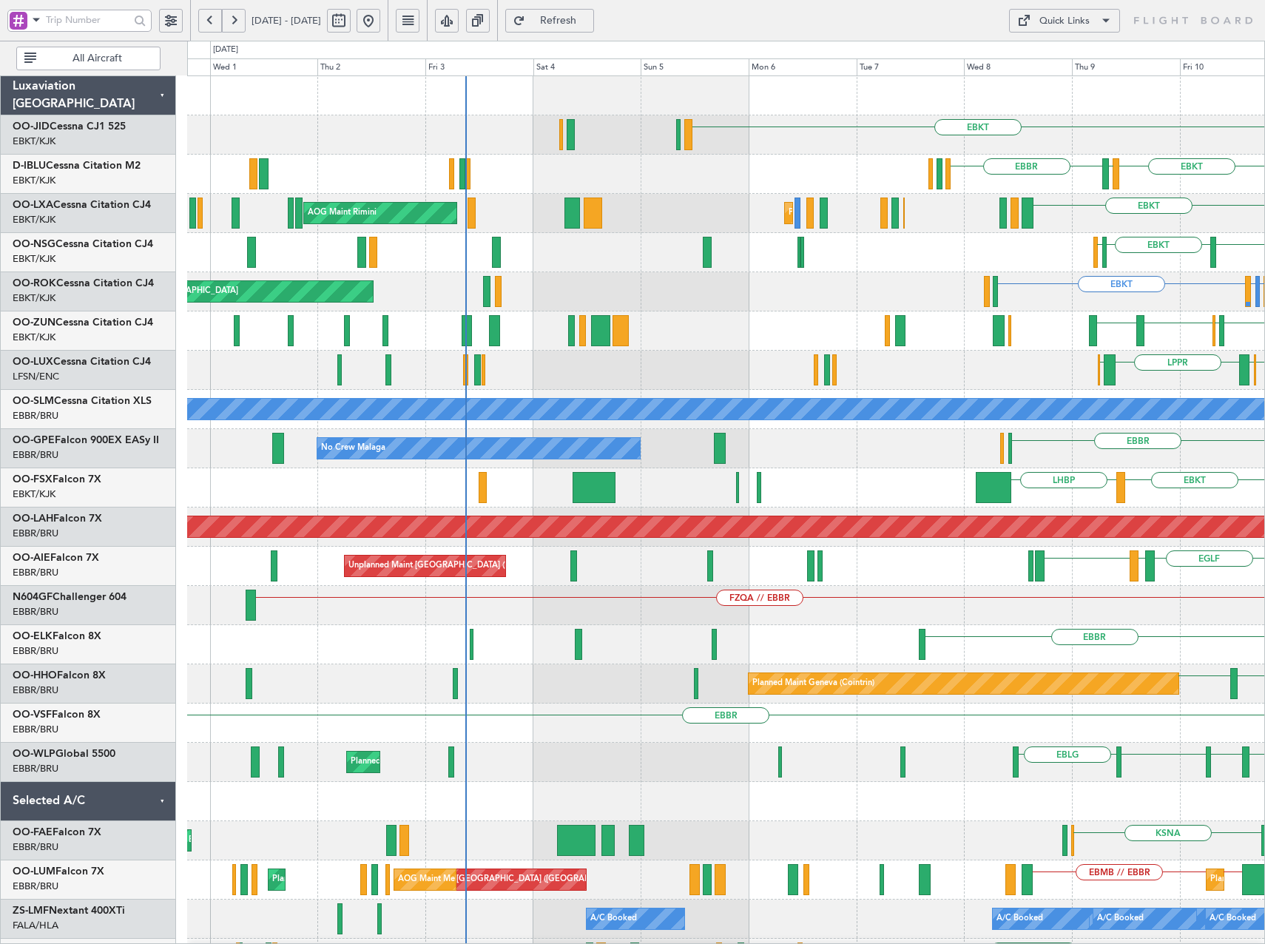
click at [737, 322] on div "EBKT EBKT LSGS EBBR EBKT Planned Maint Kortrijk-Wevelgem AOG Maint Rimini LGPA …" at bounding box center [725, 625] width 1077 height 1098
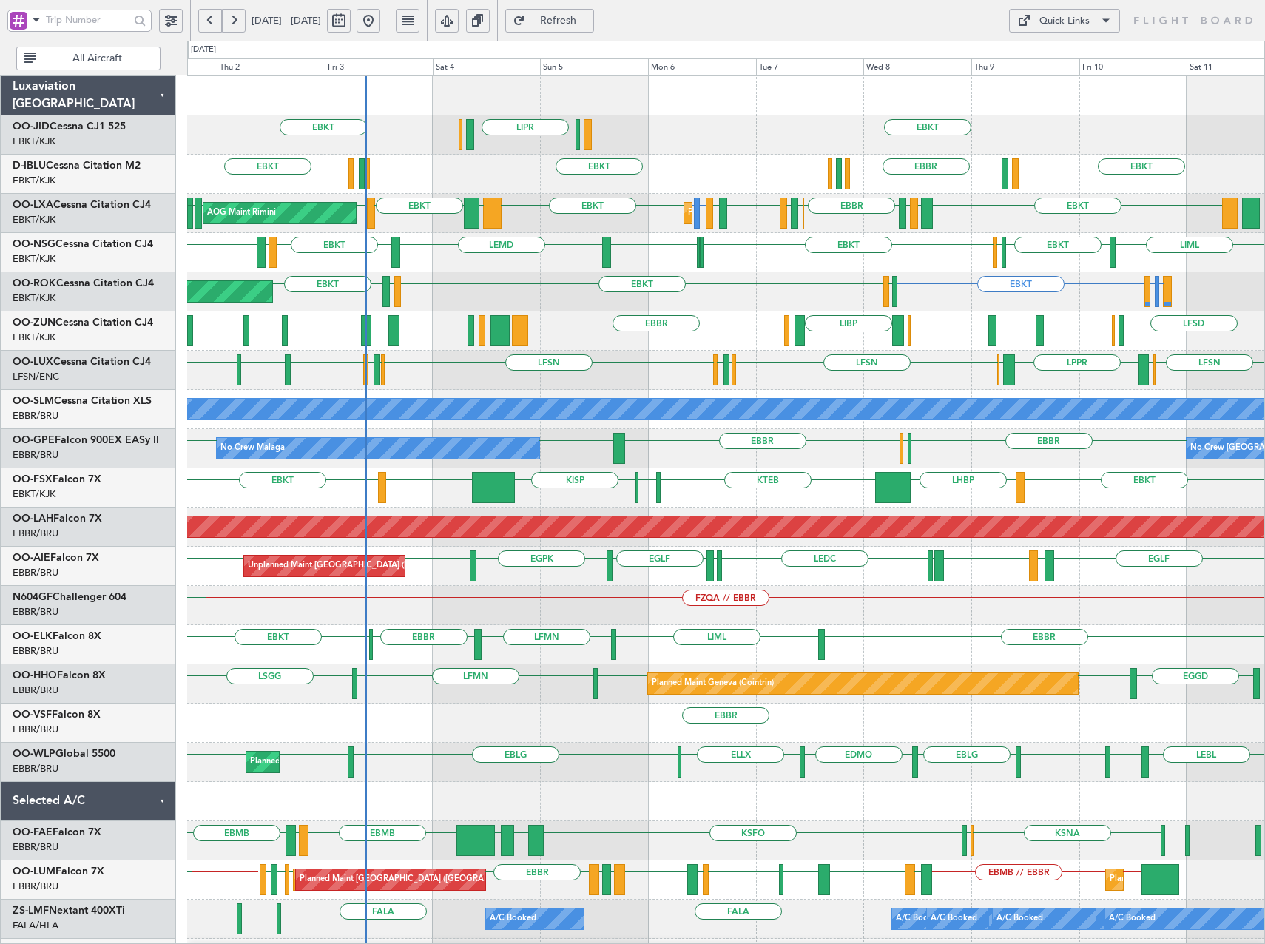
click at [934, 284] on div "EBKT EBKT LIML LIPR LFPB Planned Maint Kortrijk-Wevelgem EBKT LSGS EBBR EGGW ED…" at bounding box center [725, 566] width 1077 height 980
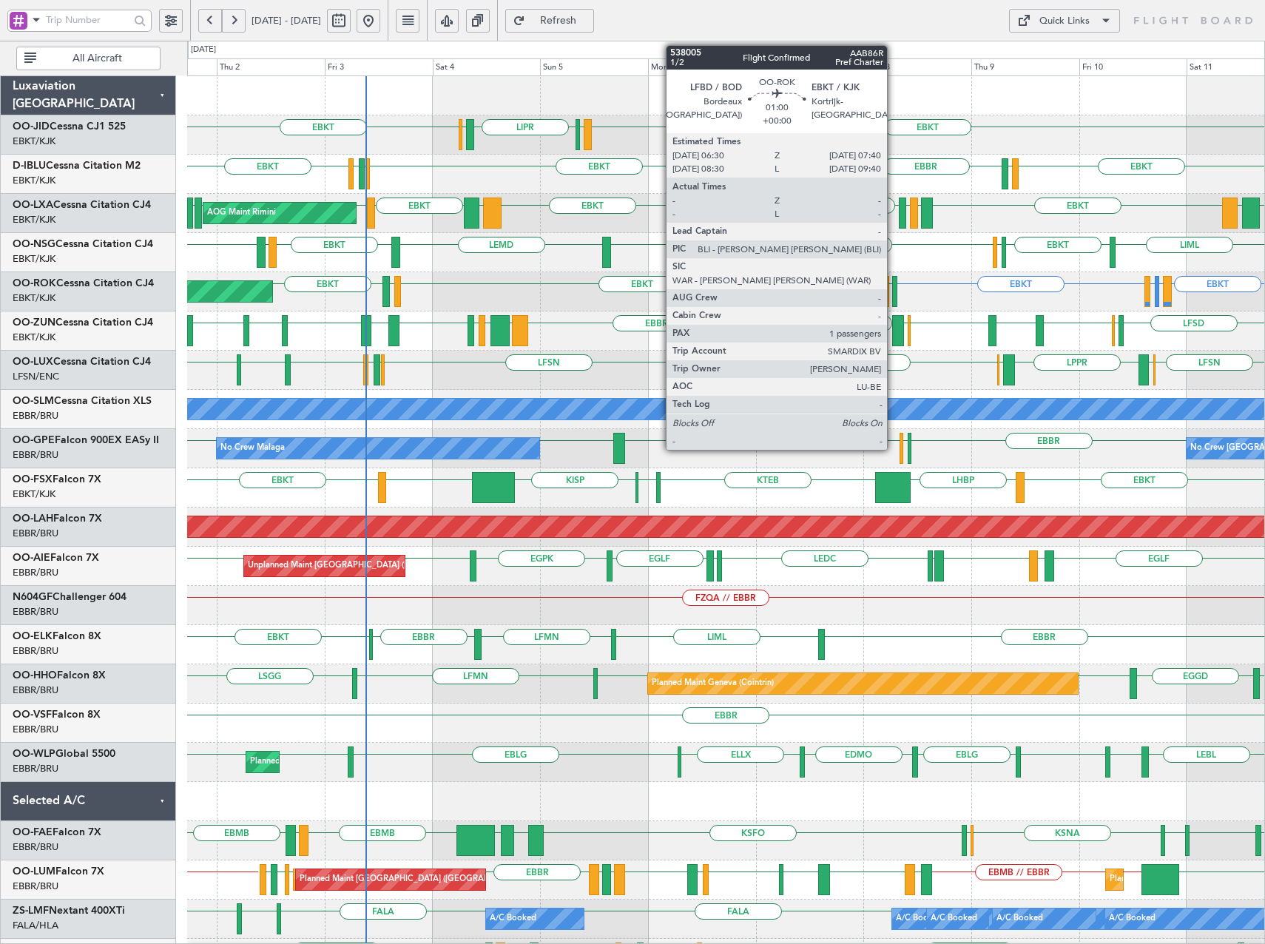
click at [893, 295] on div at bounding box center [895, 291] width 6 height 31
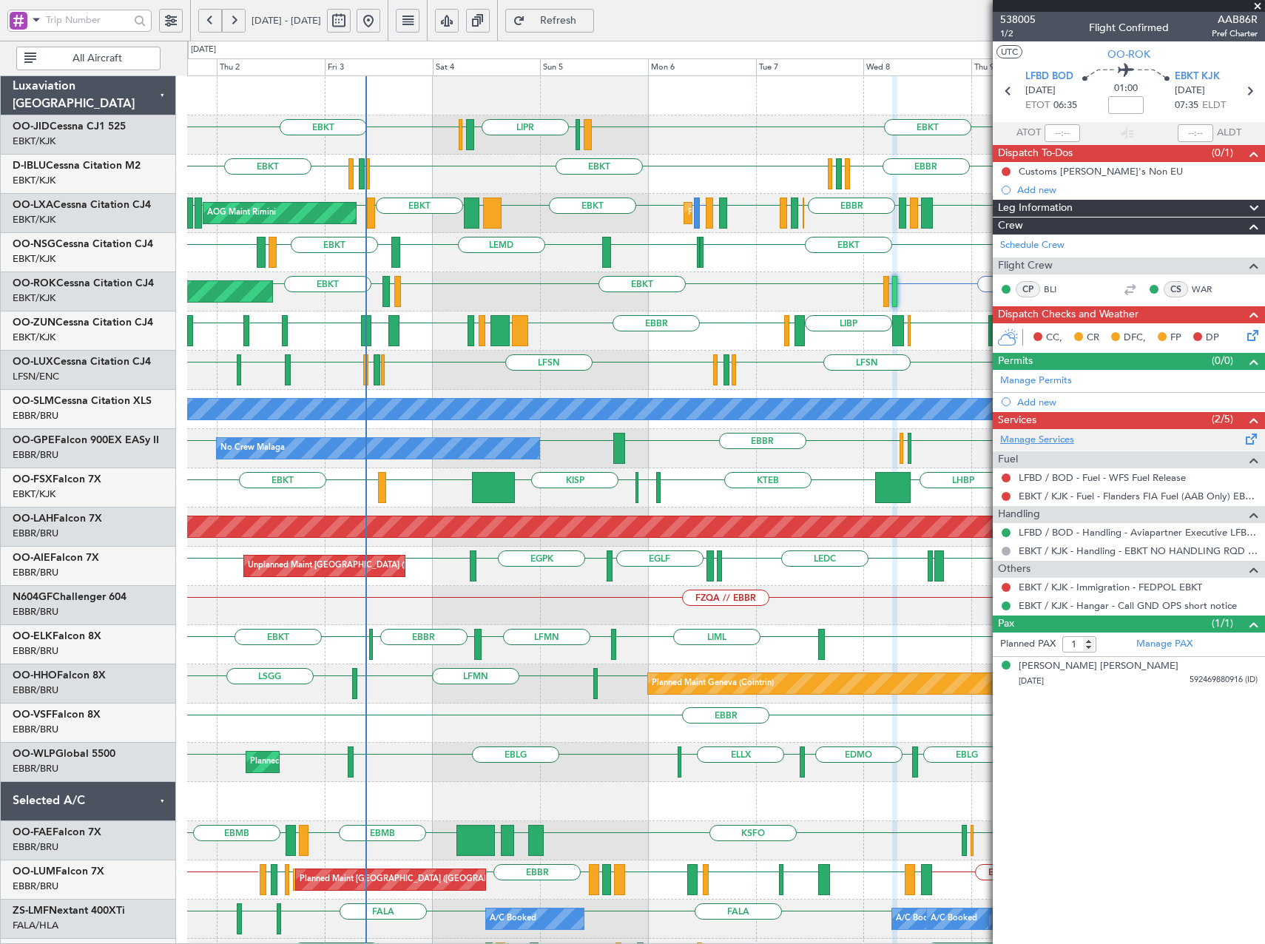
click at [1040, 443] on link "Manage Services" at bounding box center [1037, 440] width 74 height 15
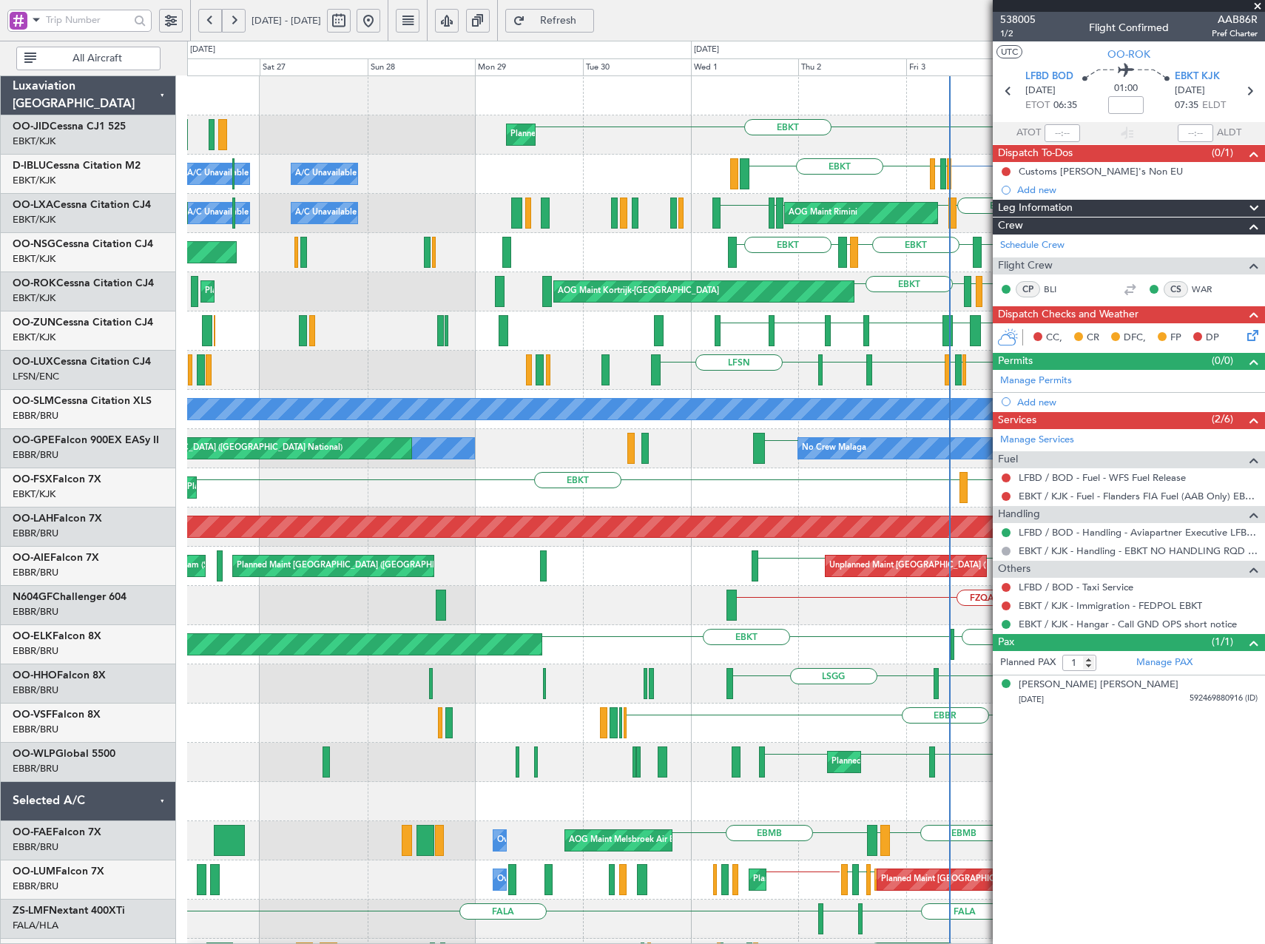
click at [1081, 317] on fb-app "[DATE] - [DATE] Refresh Quick Links All Aircraft LIPR LFPB EBKT EBKT LIML Plann…" at bounding box center [632, 481] width 1265 height 926
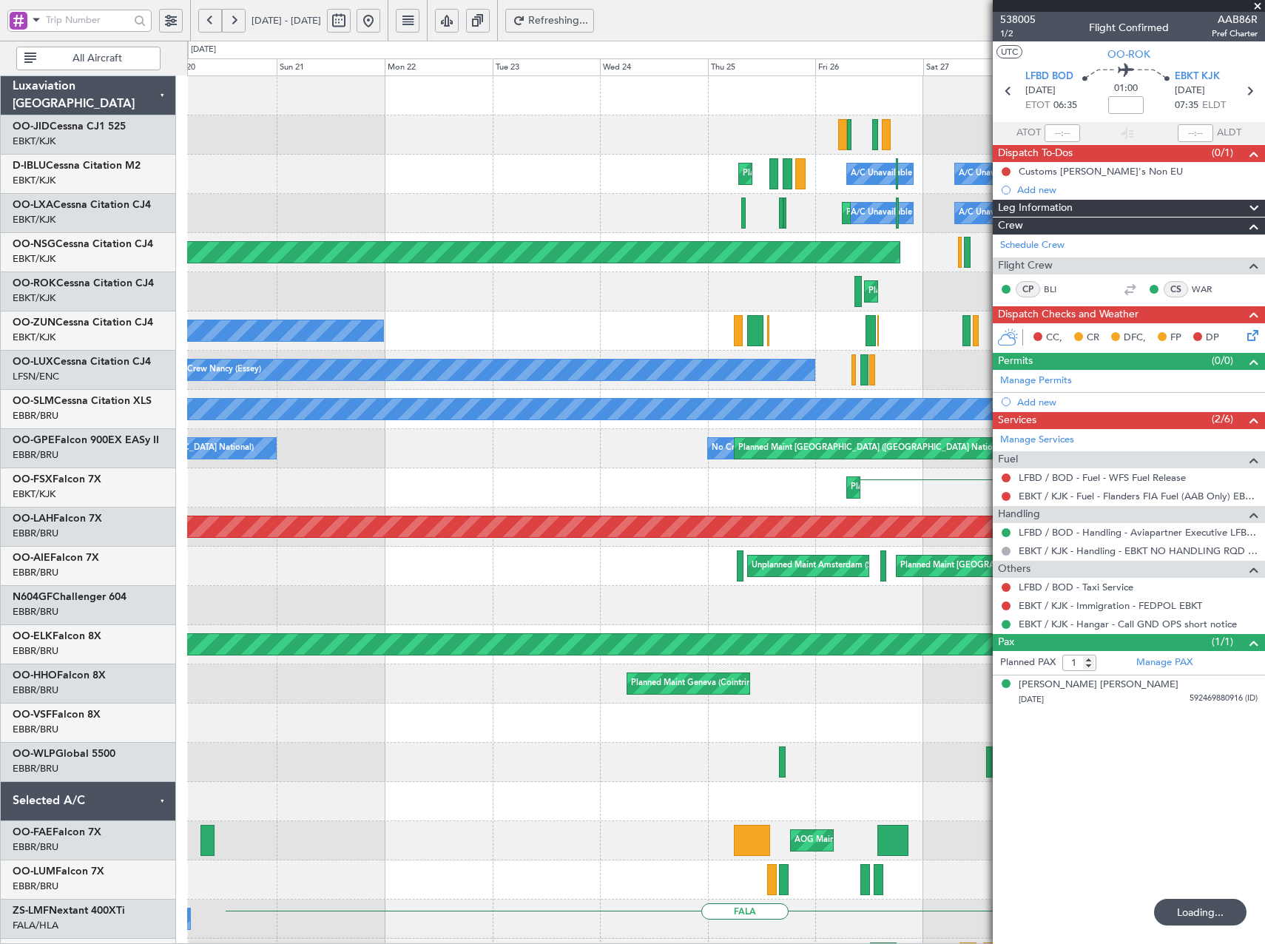
click at [774, 516] on div "Planned Maint Kortrijk-[GEOGRAPHIC_DATA] EBKT A/C Unavailable [GEOGRAPHIC_DATA]…" at bounding box center [725, 605] width 1077 height 1058
